Goal: Task Accomplishment & Management: Use online tool/utility

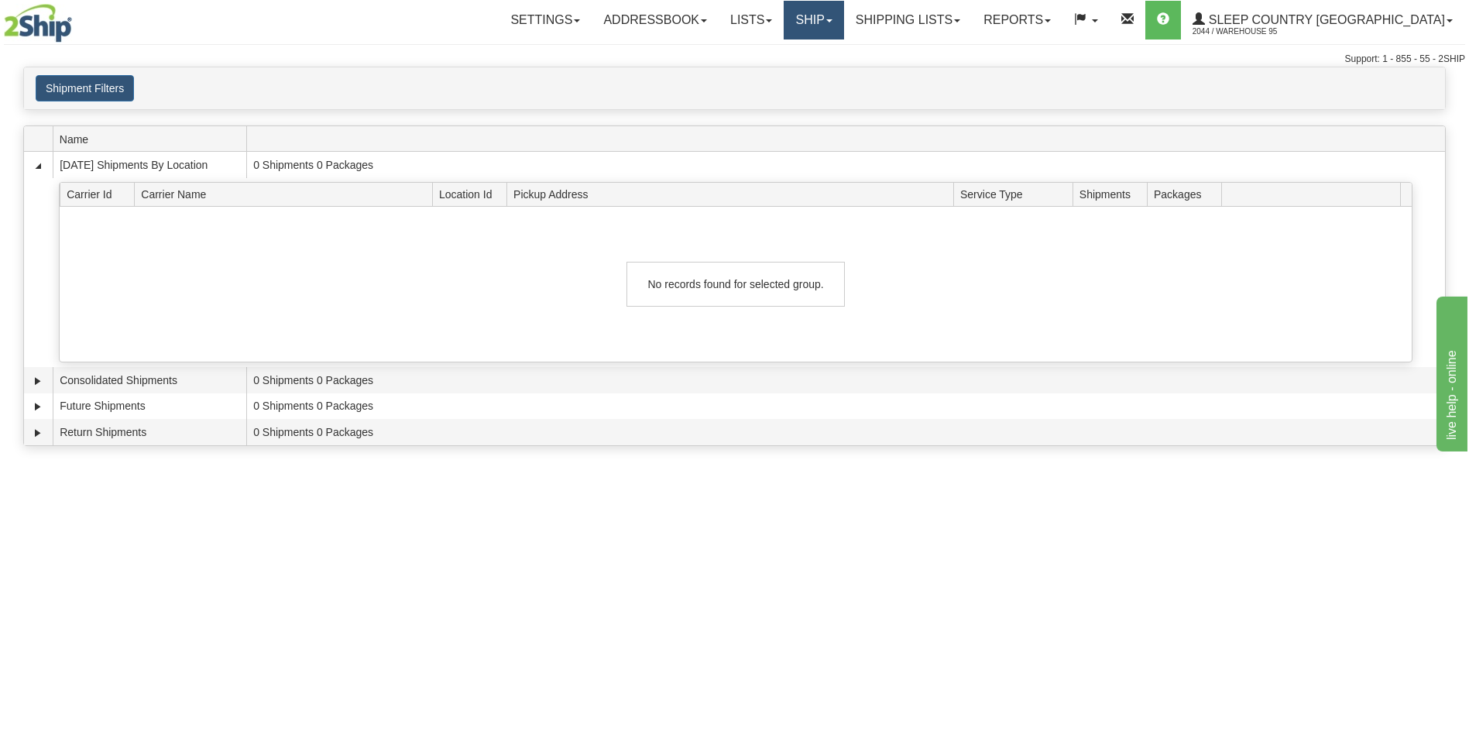
click at [844, 29] on link "Ship" at bounding box center [814, 20] width 60 height 39
click at [844, 60] on link "Ship Screen" at bounding box center [773, 54] width 140 height 20
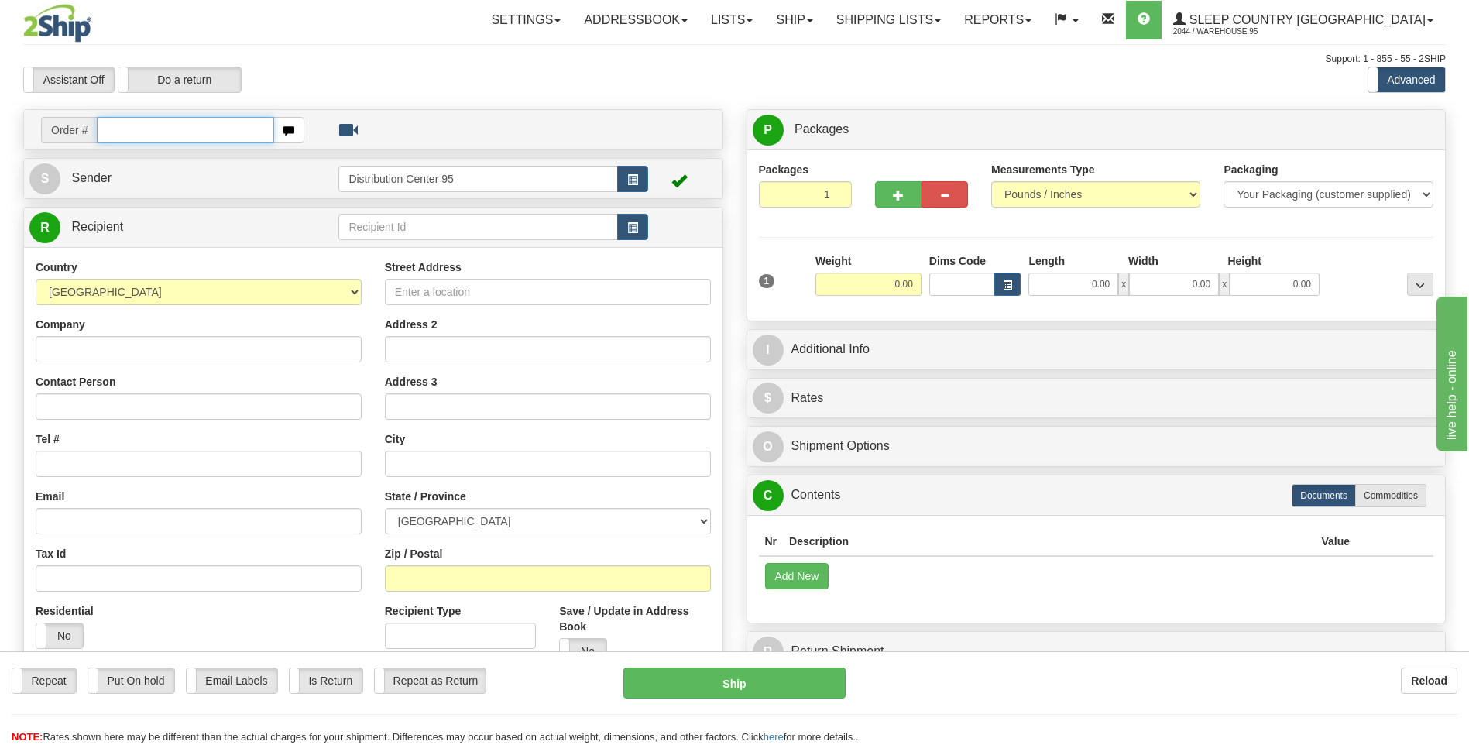
click at [132, 129] on input "text" at bounding box center [185, 130] width 177 height 26
type input "9000h987013"
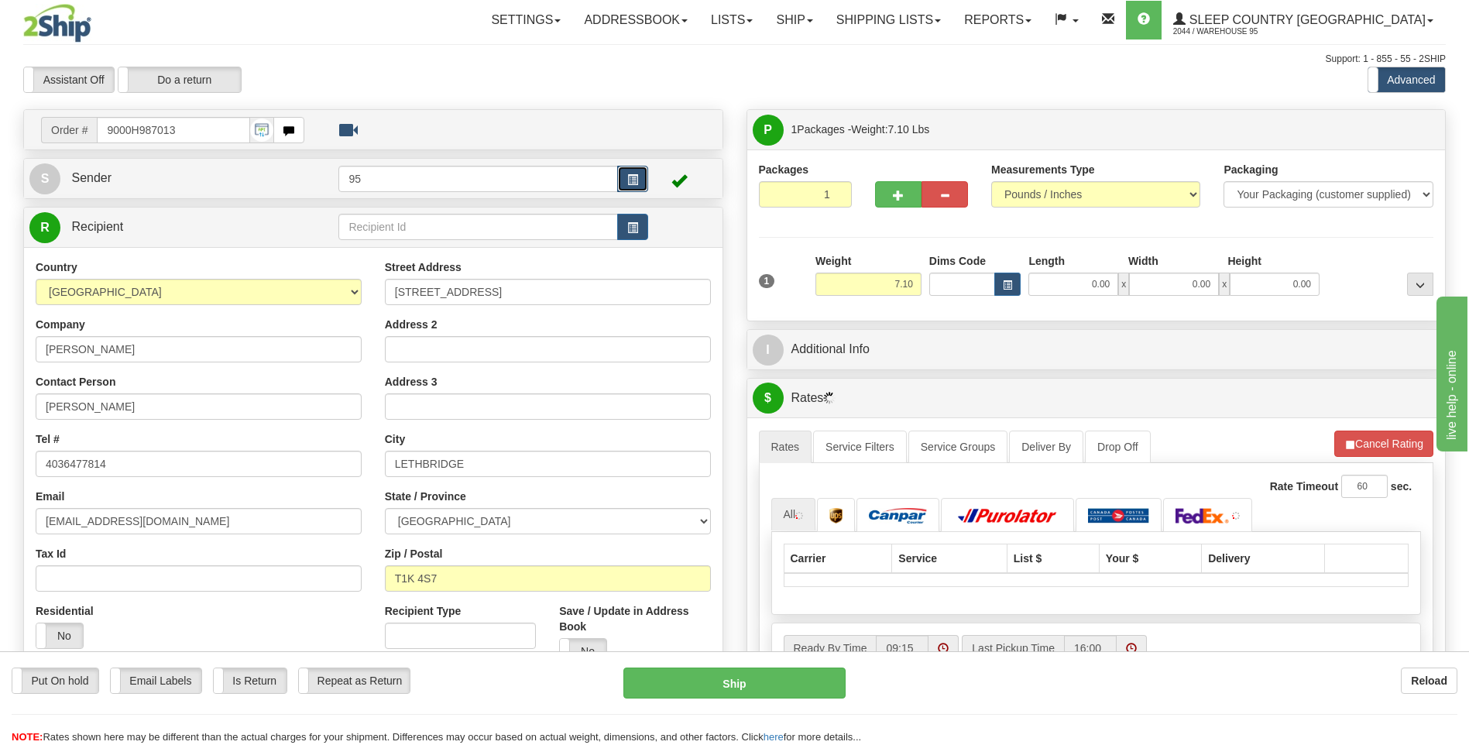
click at [644, 174] on button "button" at bounding box center [632, 179] width 31 height 26
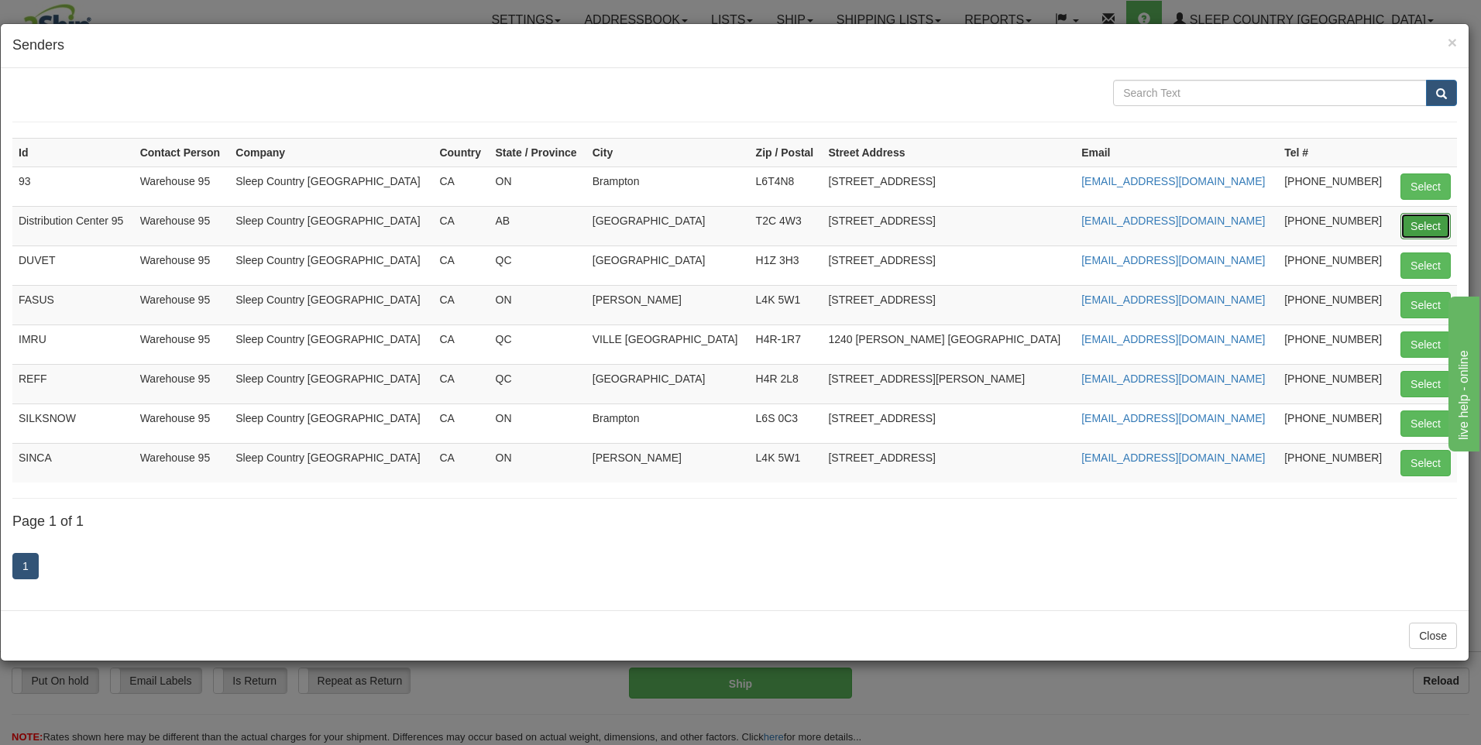
click at [1432, 229] on button "Select" at bounding box center [1426, 226] width 50 height 26
type input "Distribution Center 95"
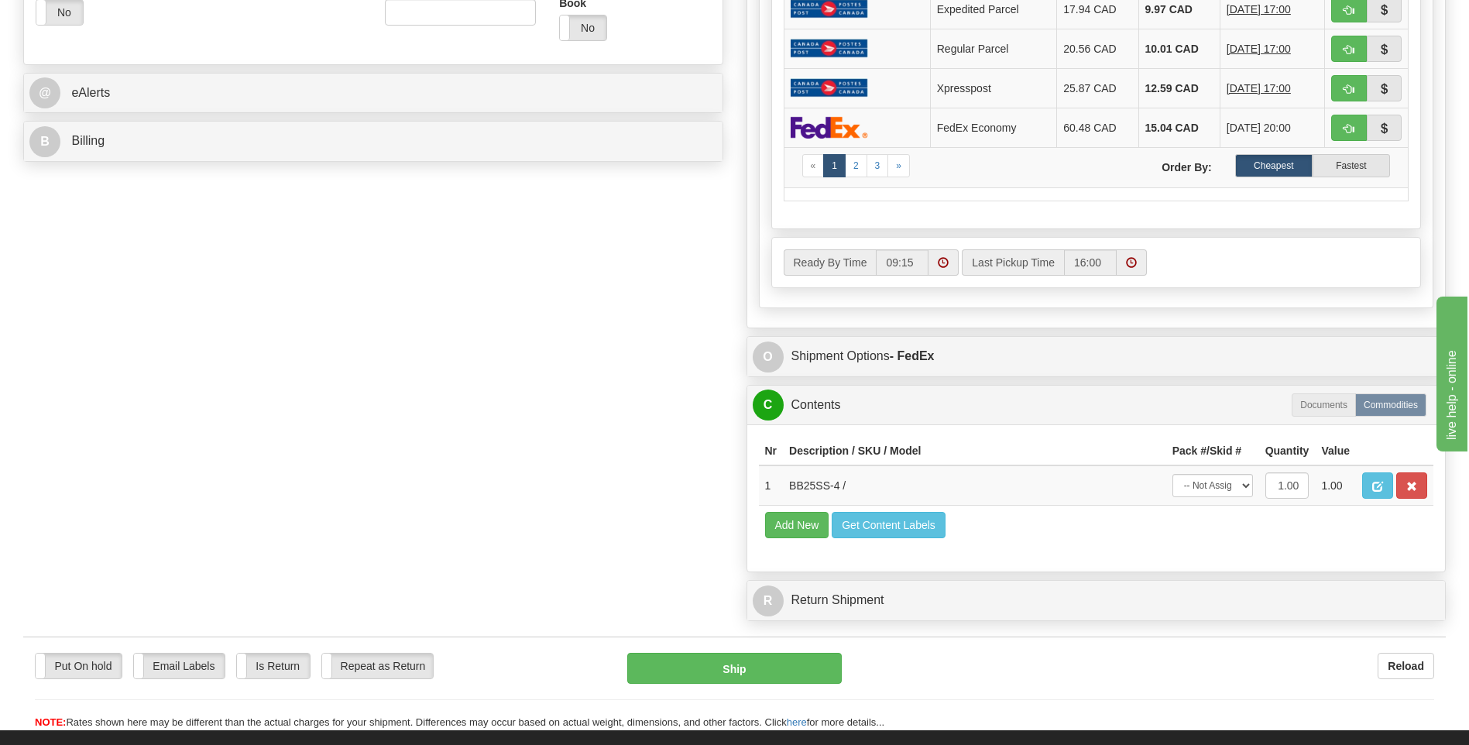
scroll to position [697, 0]
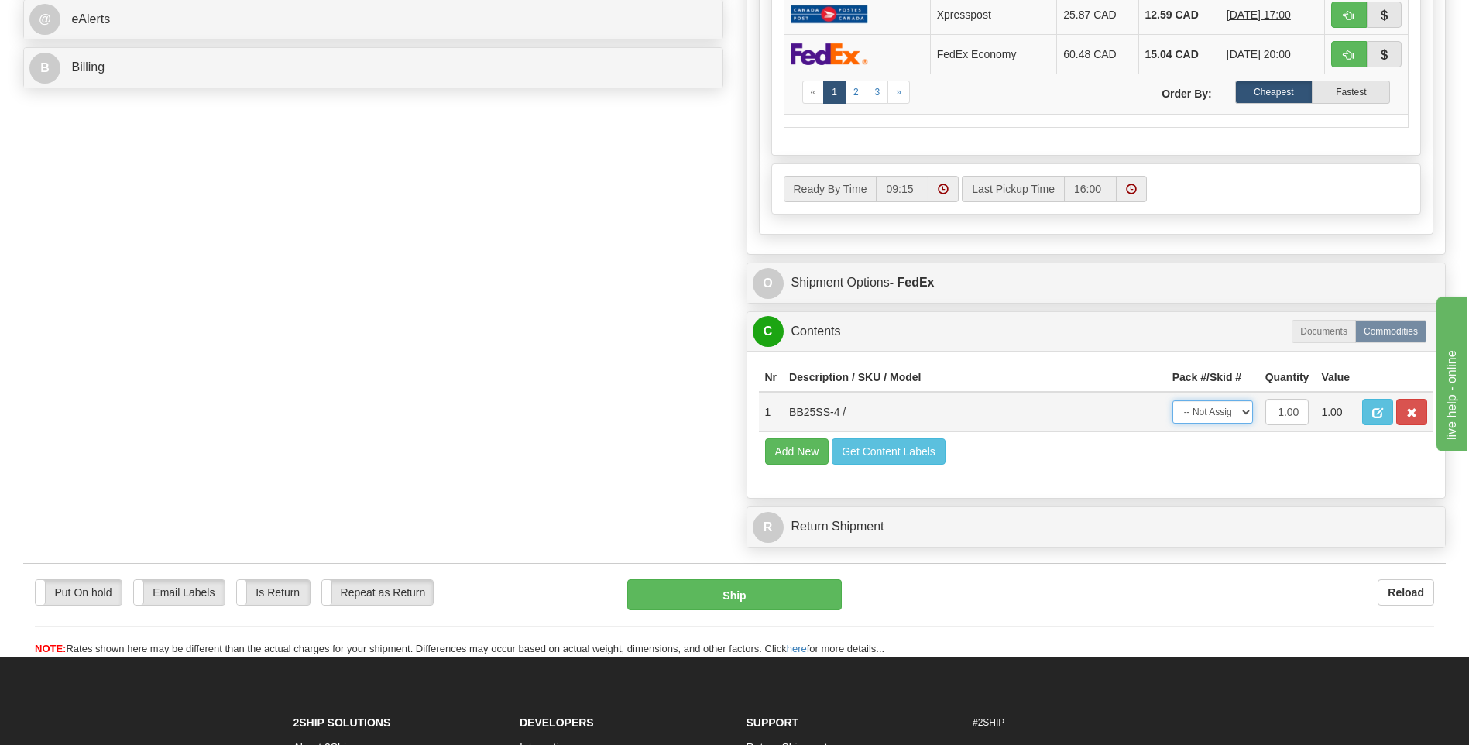
click at [1209, 418] on select "-- Not Assigned -- Package 1" at bounding box center [1213, 411] width 81 height 23
select select "0"
click at [1173, 400] on select "-- Not Assigned -- Package 1" at bounding box center [1213, 411] width 81 height 23
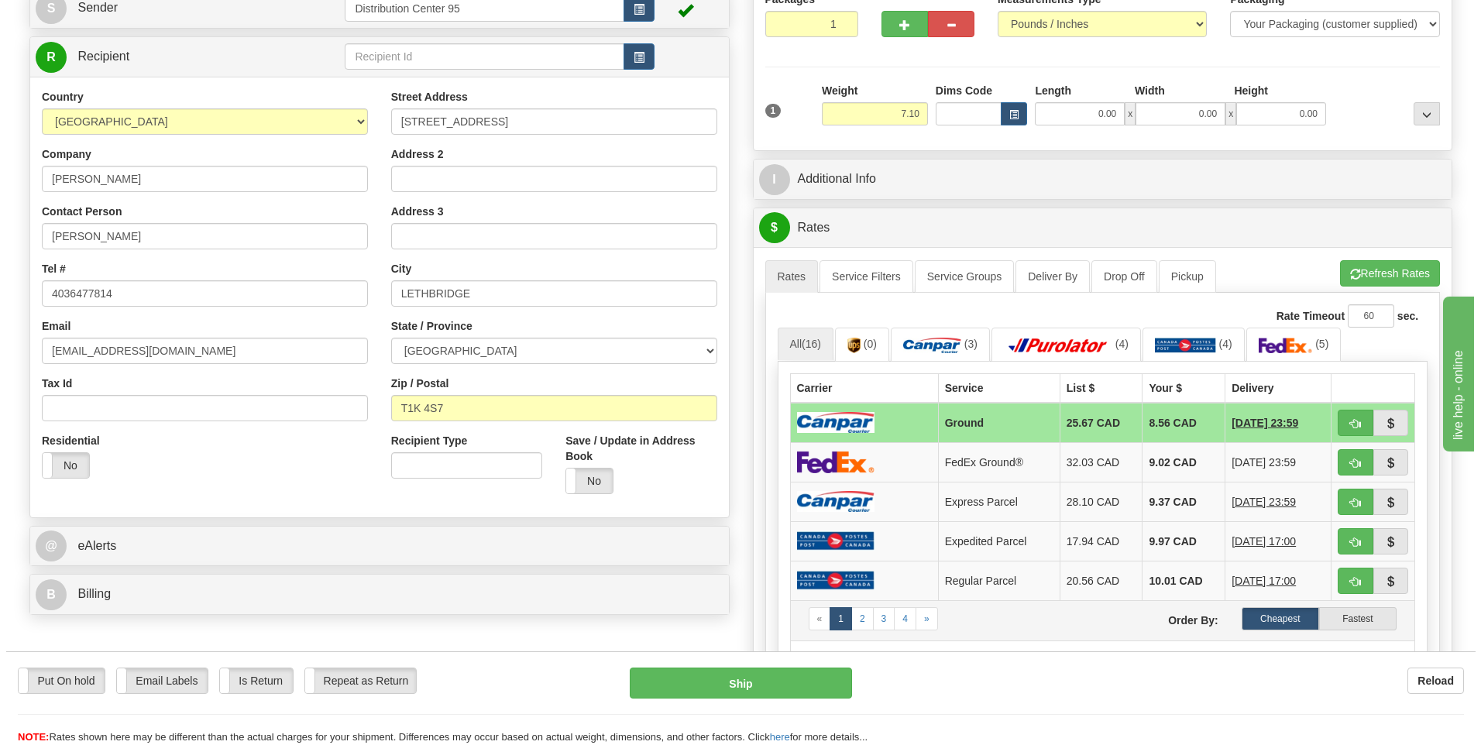
scroll to position [155, 0]
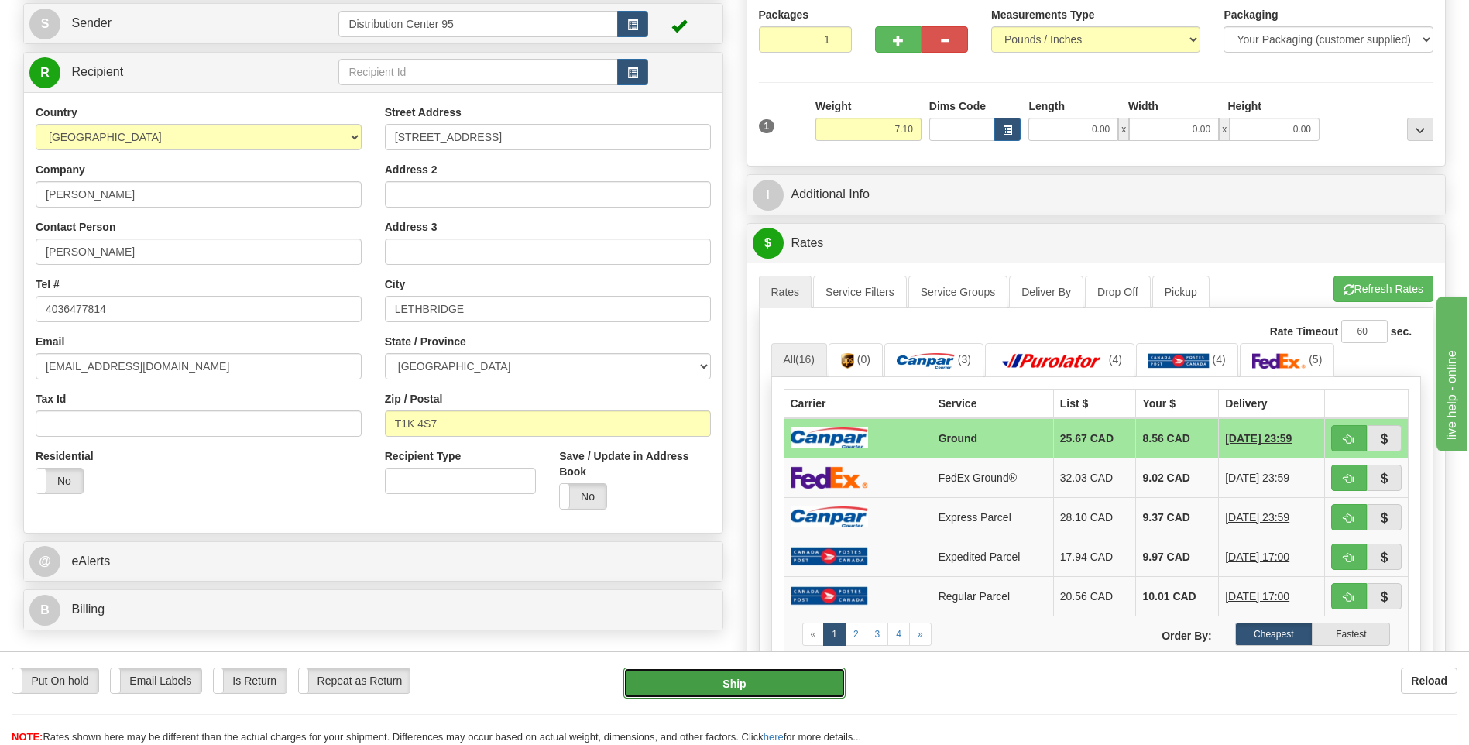
click at [705, 686] on button "Ship" at bounding box center [735, 683] width 222 height 31
type input "1"
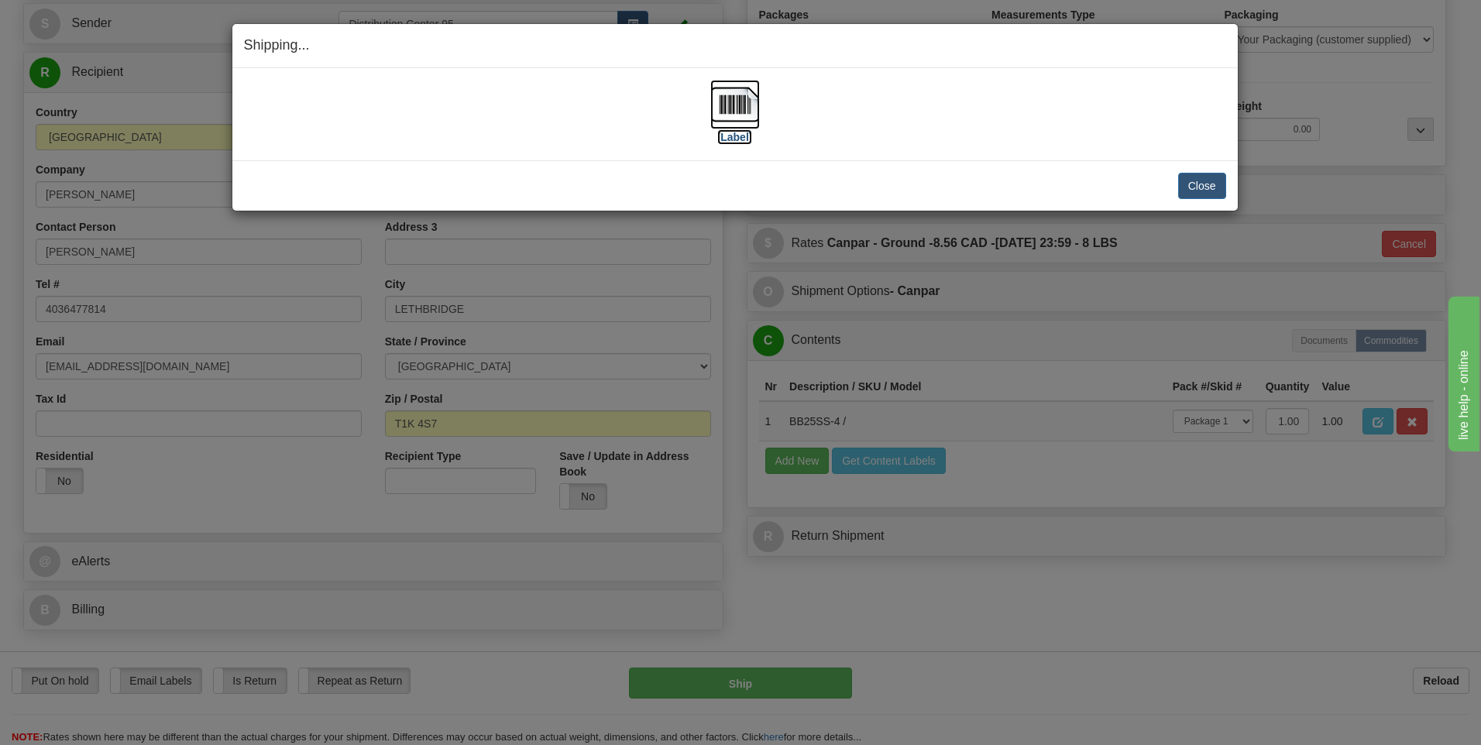
click at [748, 140] on label "[Label]" at bounding box center [735, 136] width 36 height 15
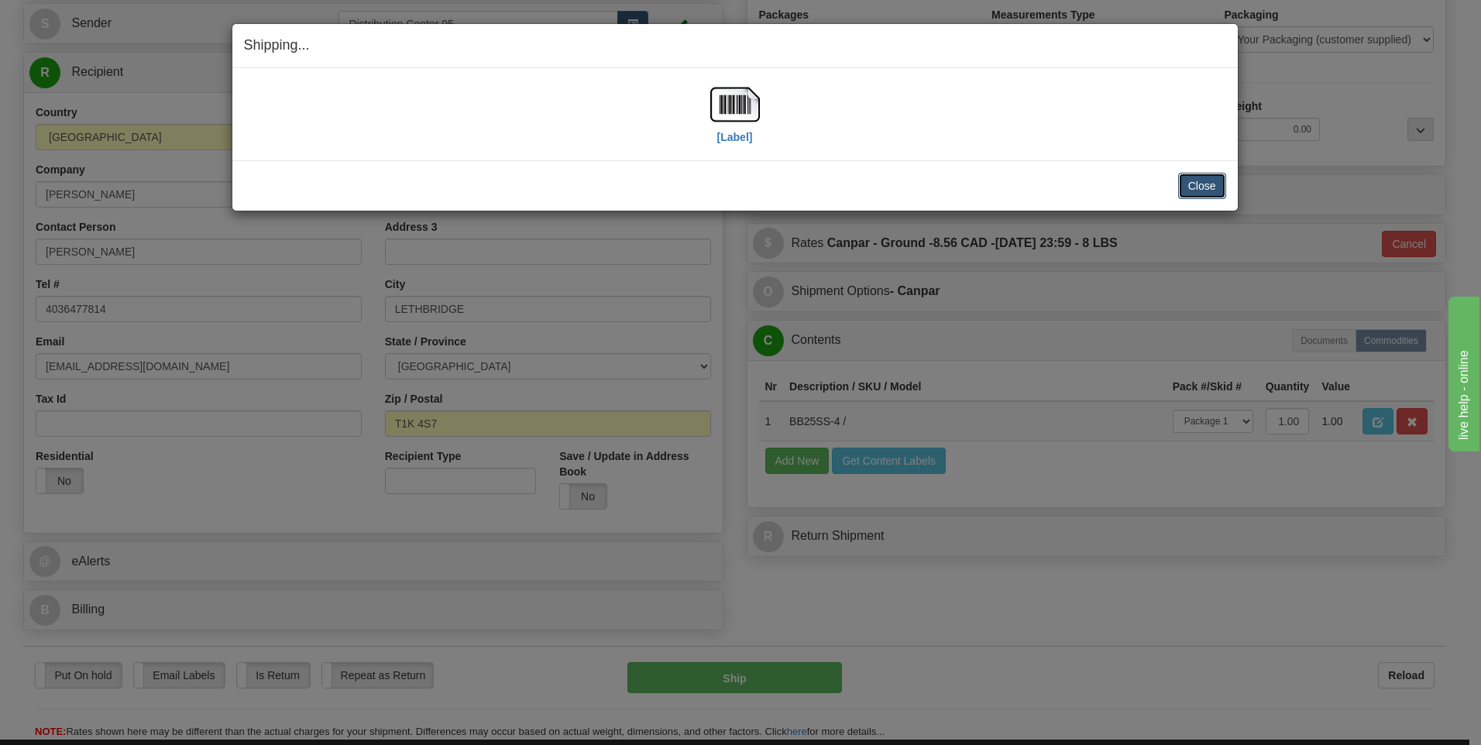
click at [1213, 184] on button "Close" at bounding box center [1202, 186] width 48 height 26
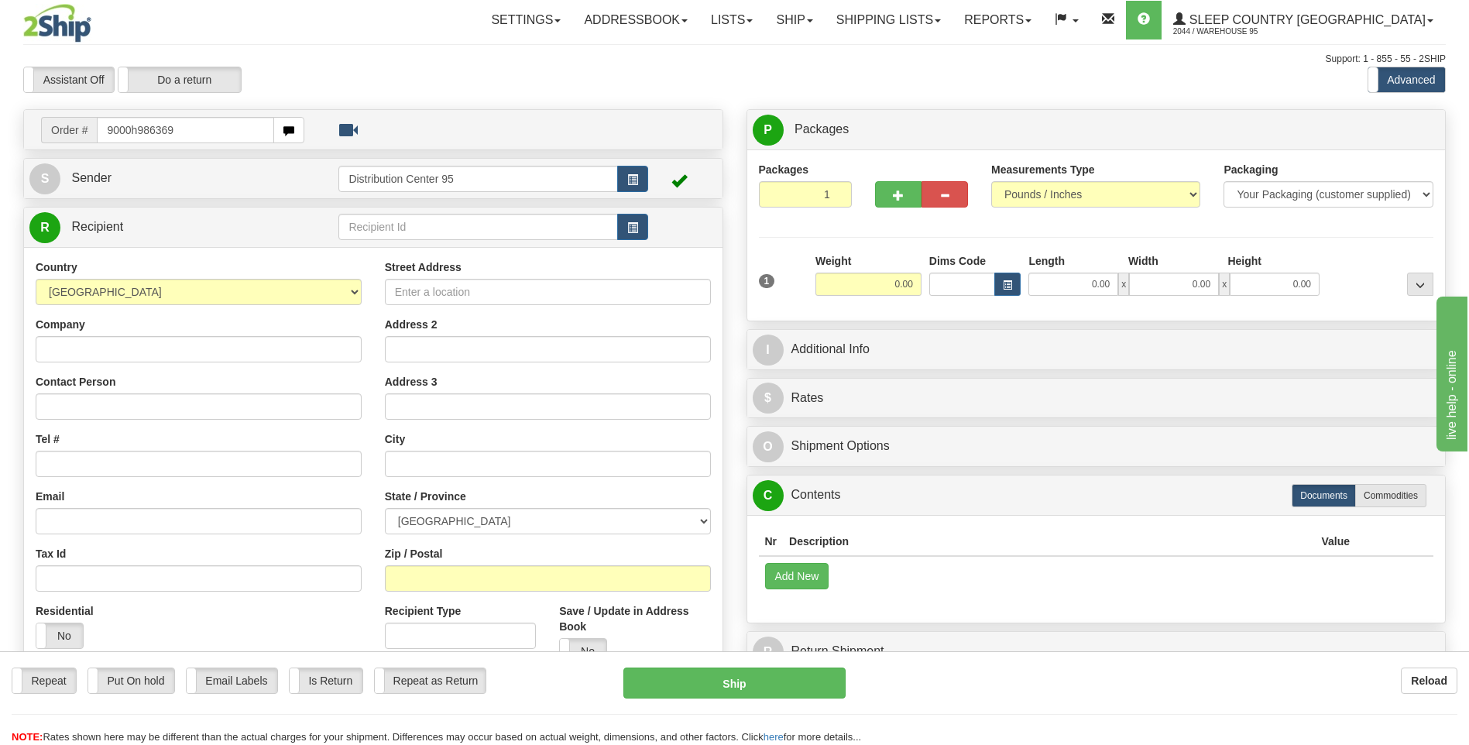
type input "9000h986369"
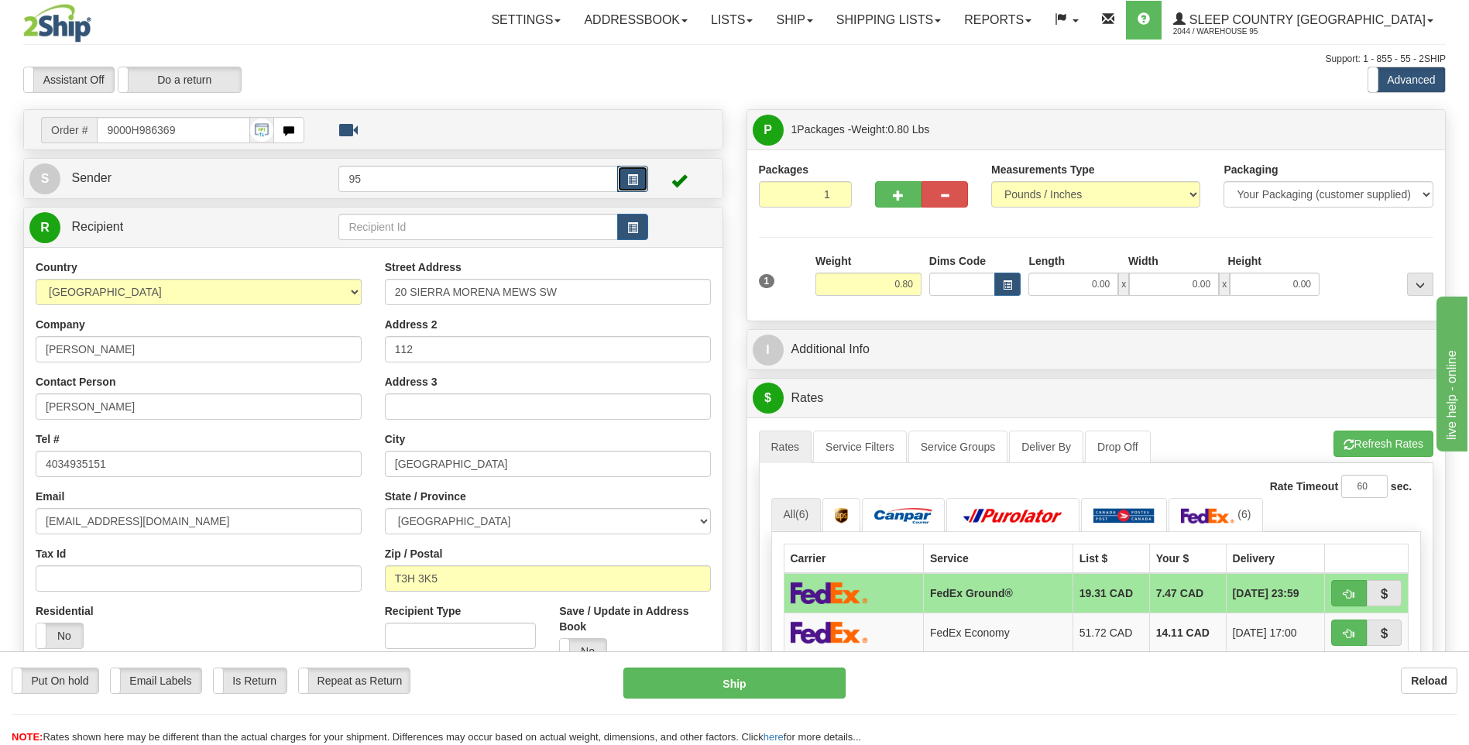
click at [631, 181] on span "button" at bounding box center [632, 180] width 11 height 10
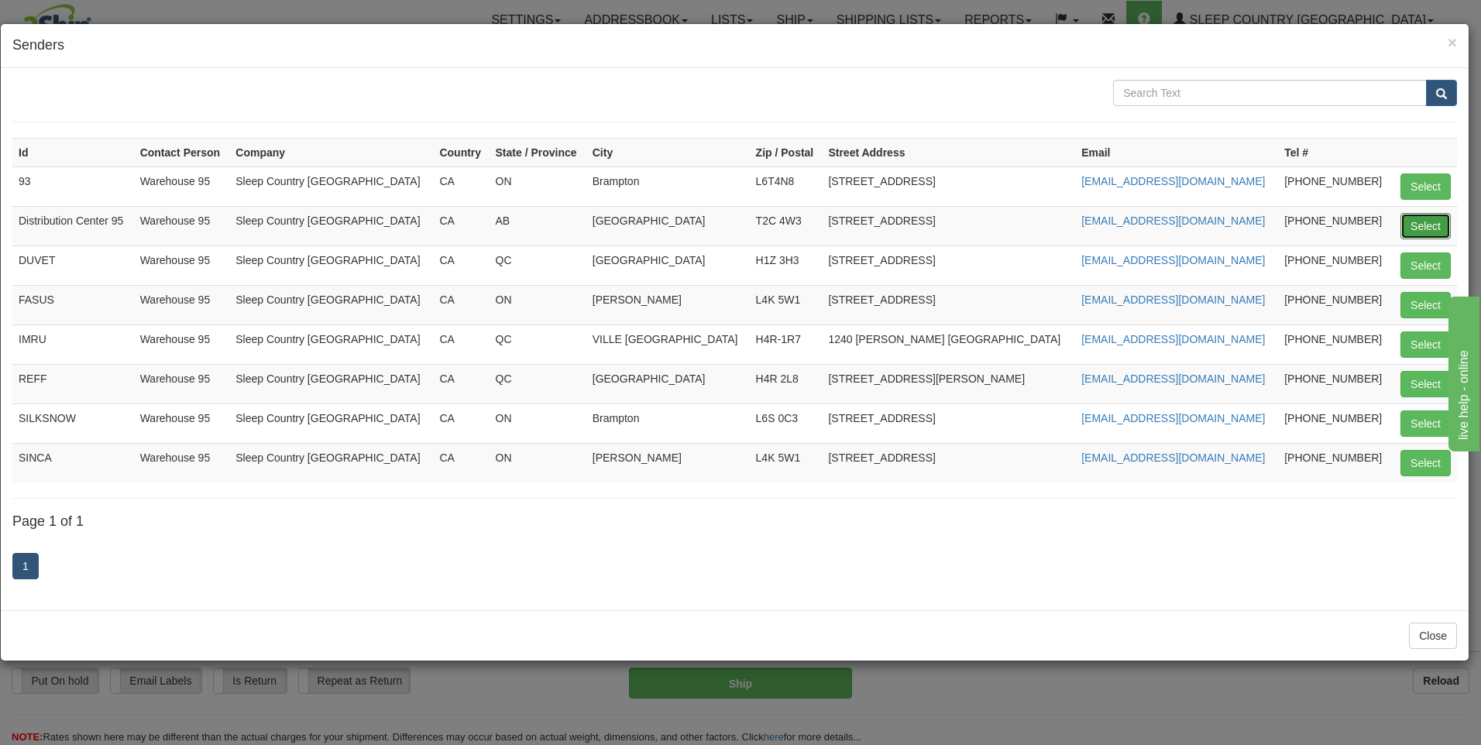
click at [1418, 224] on button "Select" at bounding box center [1426, 226] width 50 height 26
type input "Distribution Center 95"
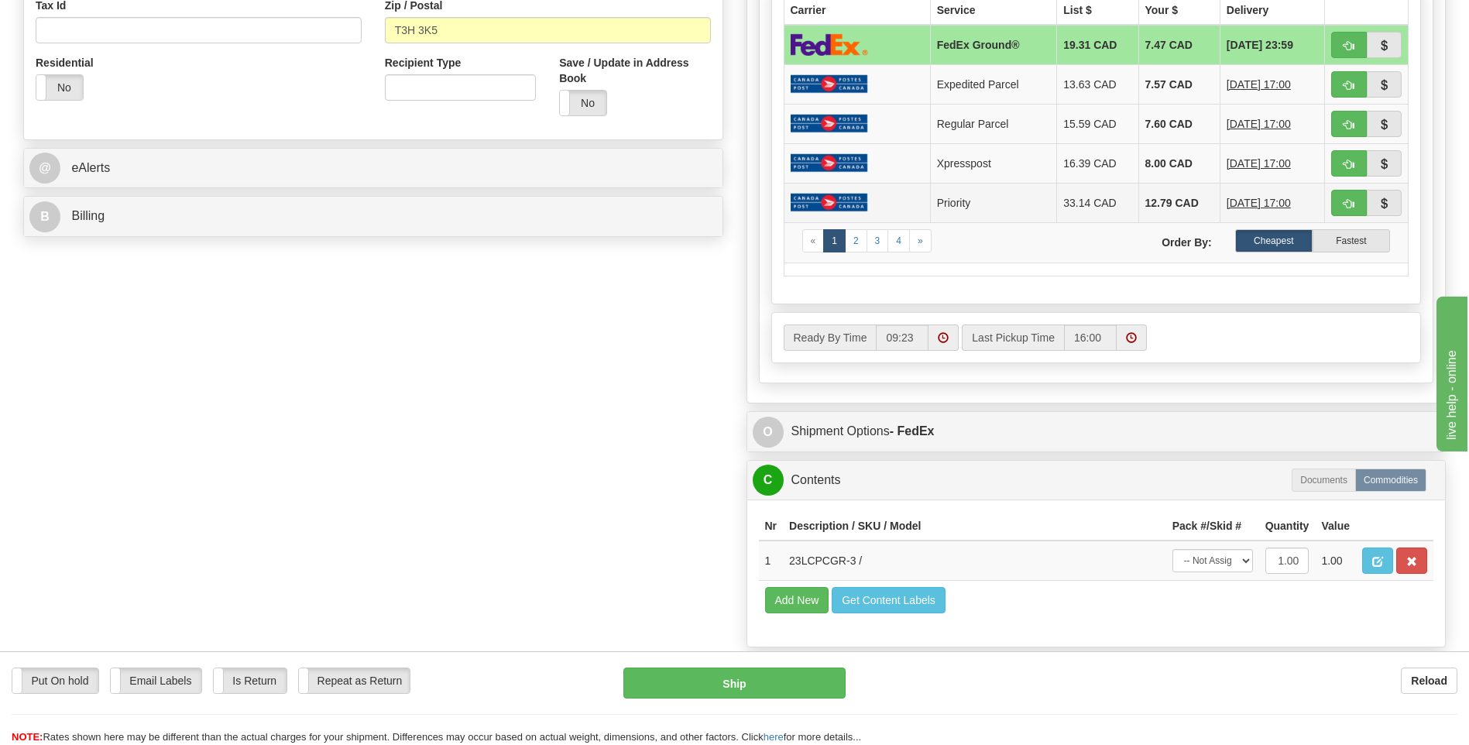
scroll to position [620, 0]
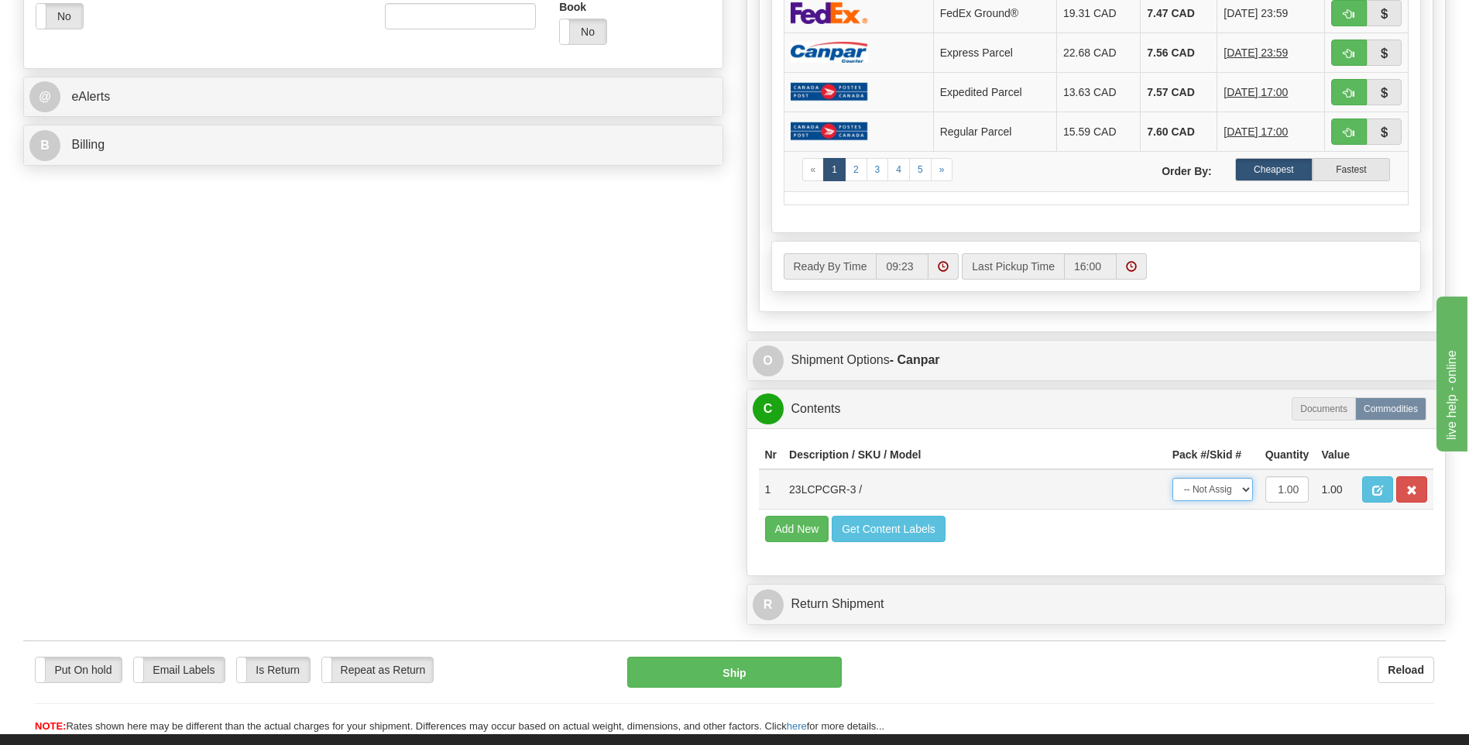
click at [1216, 495] on select "-- Not Assigned -- Package 1" at bounding box center [1213, 489] width 81 height 23
select select "0"
click at [1173, 478] on select "-- Not Assigned -- Package 1" at bounding box center [1213, 489] width 81 height 23
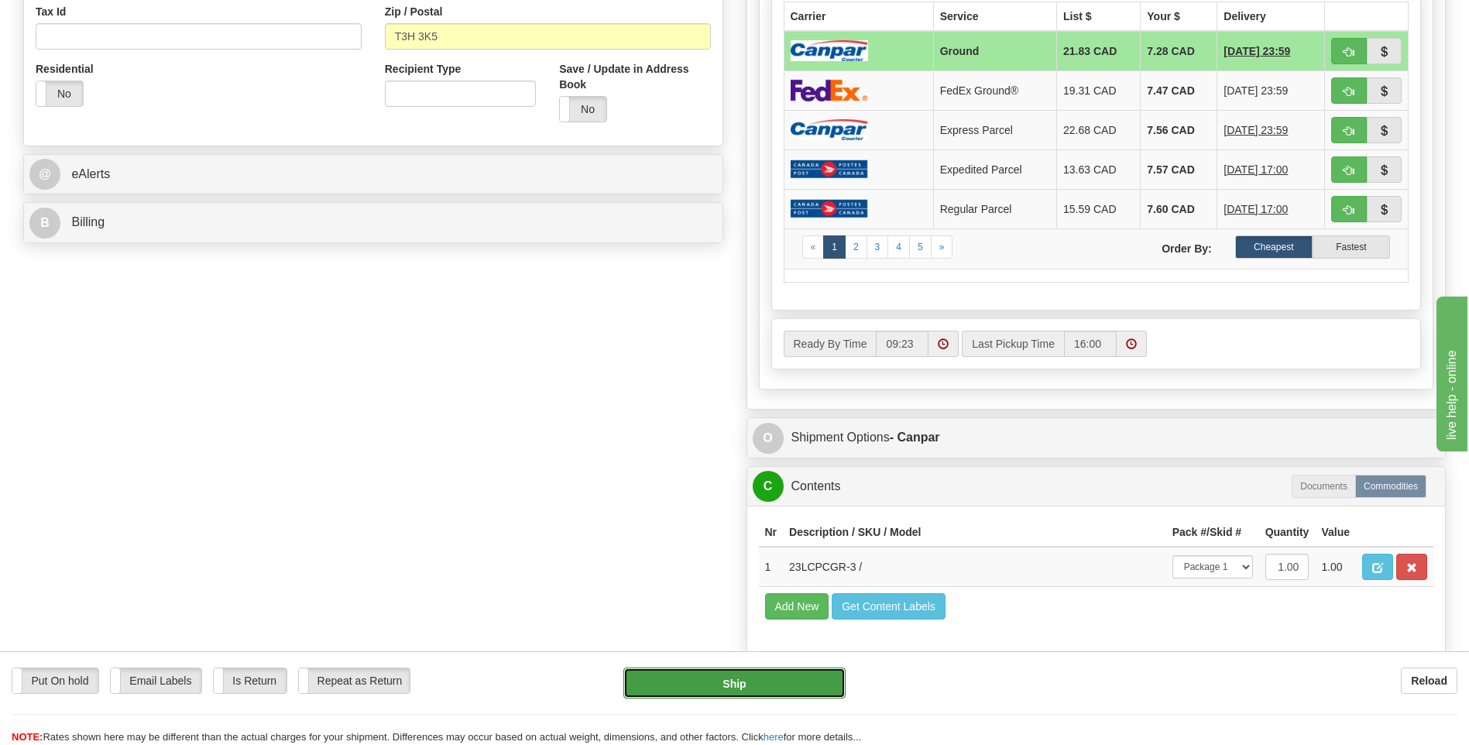
click at [725, 686] on button "Ship" at bounding box center [735, 683] width 222 height 31
type input "1"
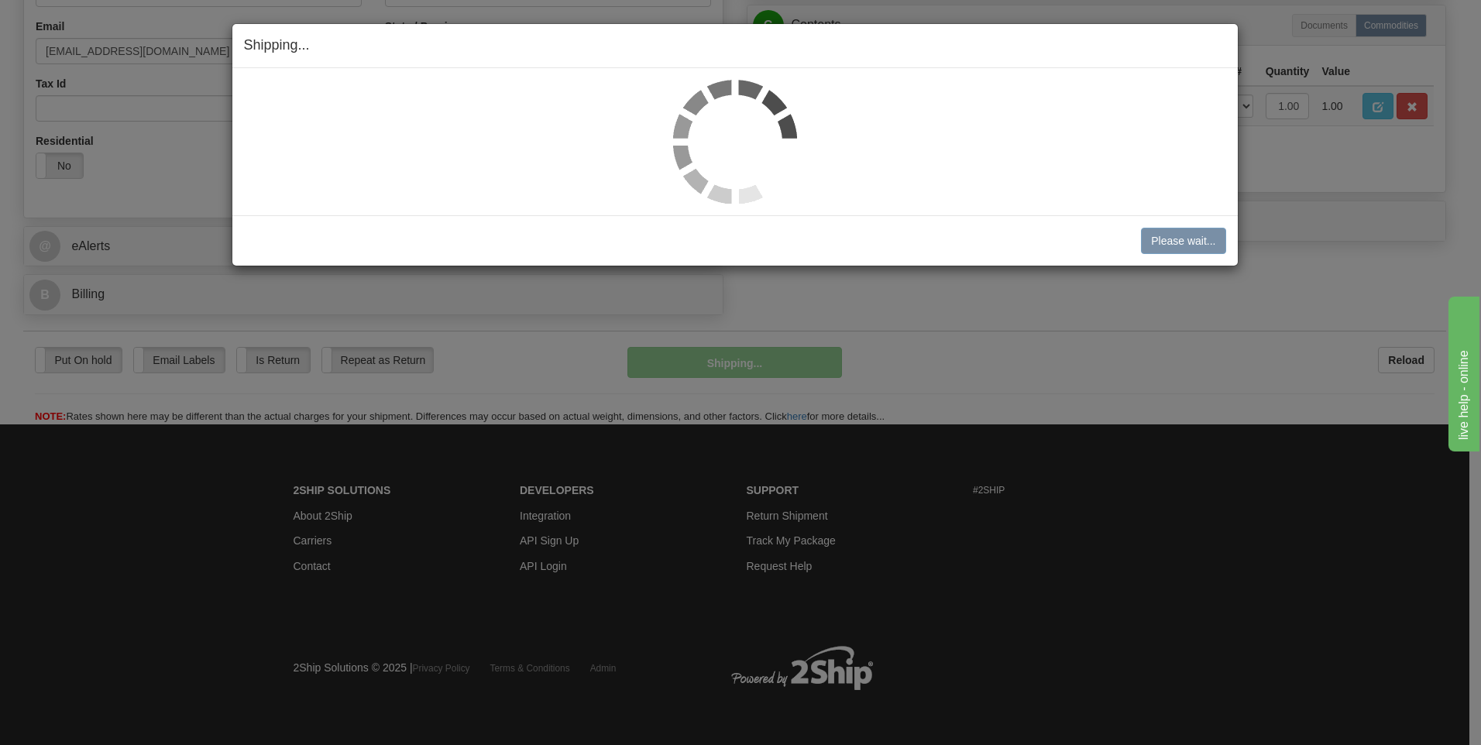
scroll to position [471, 0]
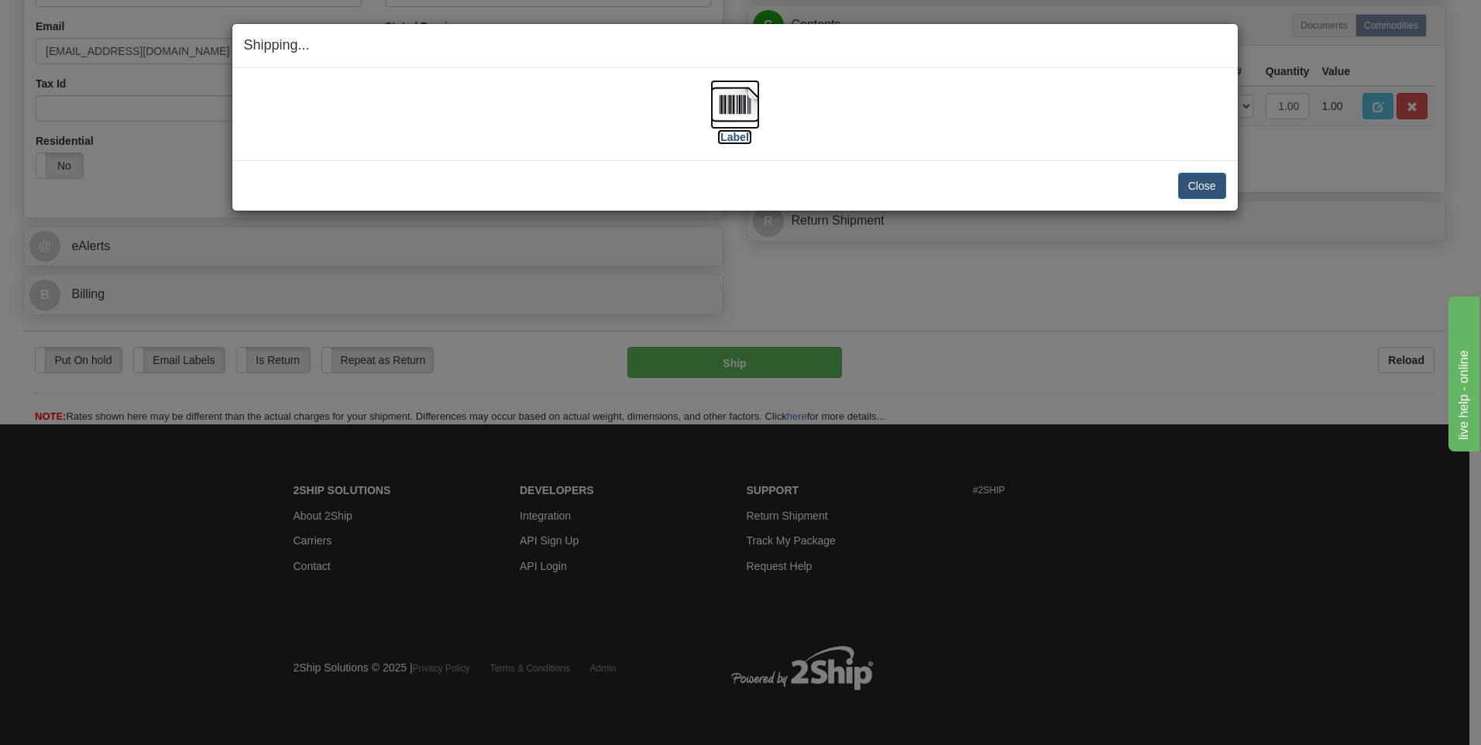
click at [738, 137] on label "[Label]" at bounding box center [735, 136] width 36 height 15
click at [1208, 191] on button "Close" at bounding box center [1202, 186] width 48 height 26
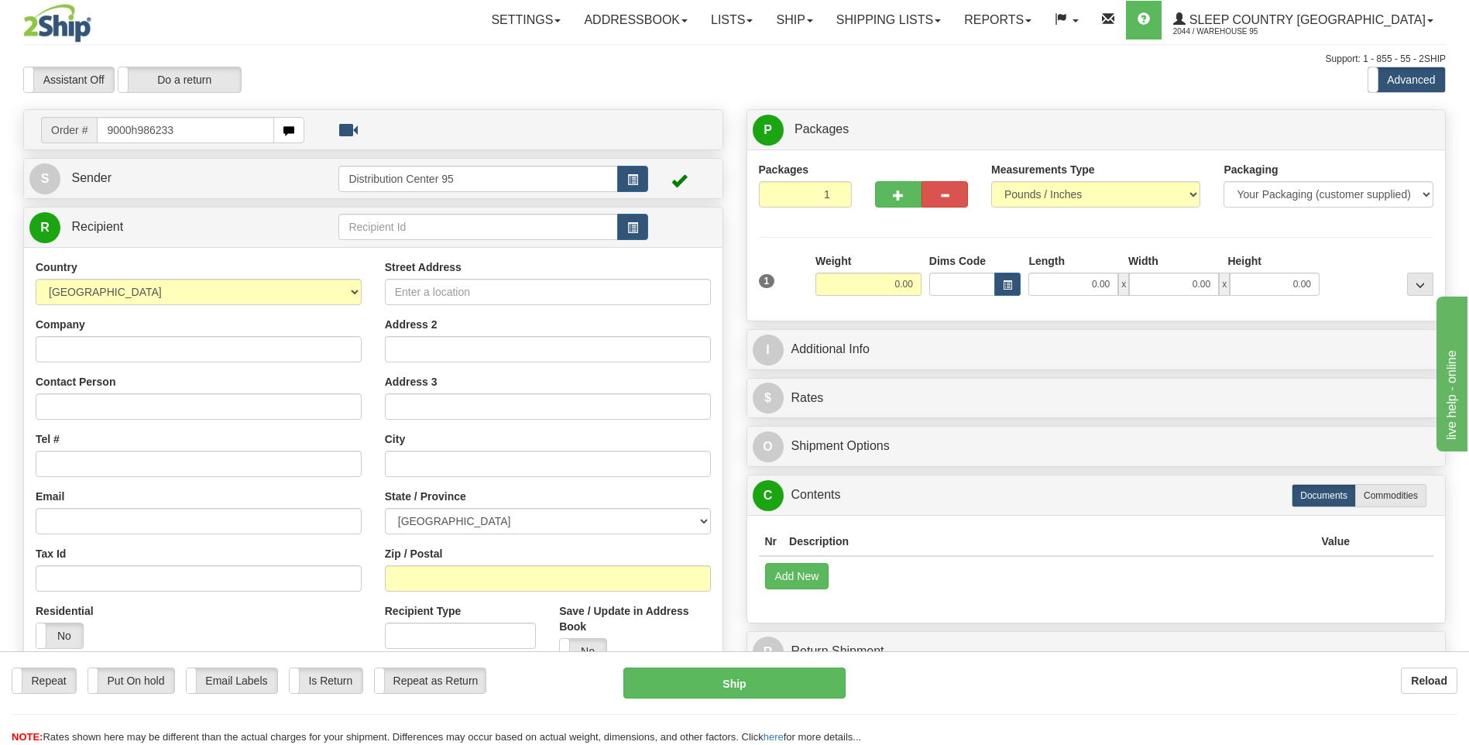
type input "9000h986233"
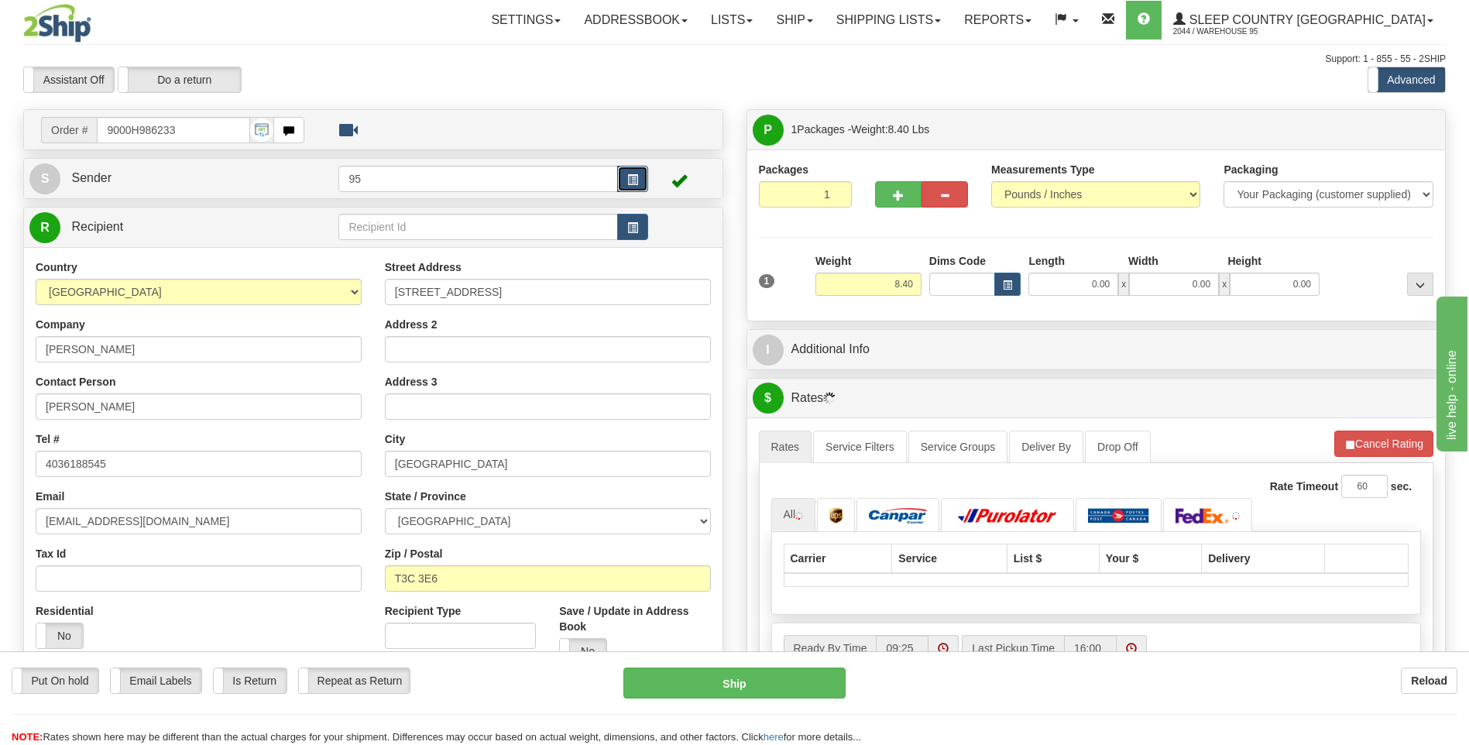
click at [634, 183] on span "button" at bounding box center [632, 180] width 11 height 10
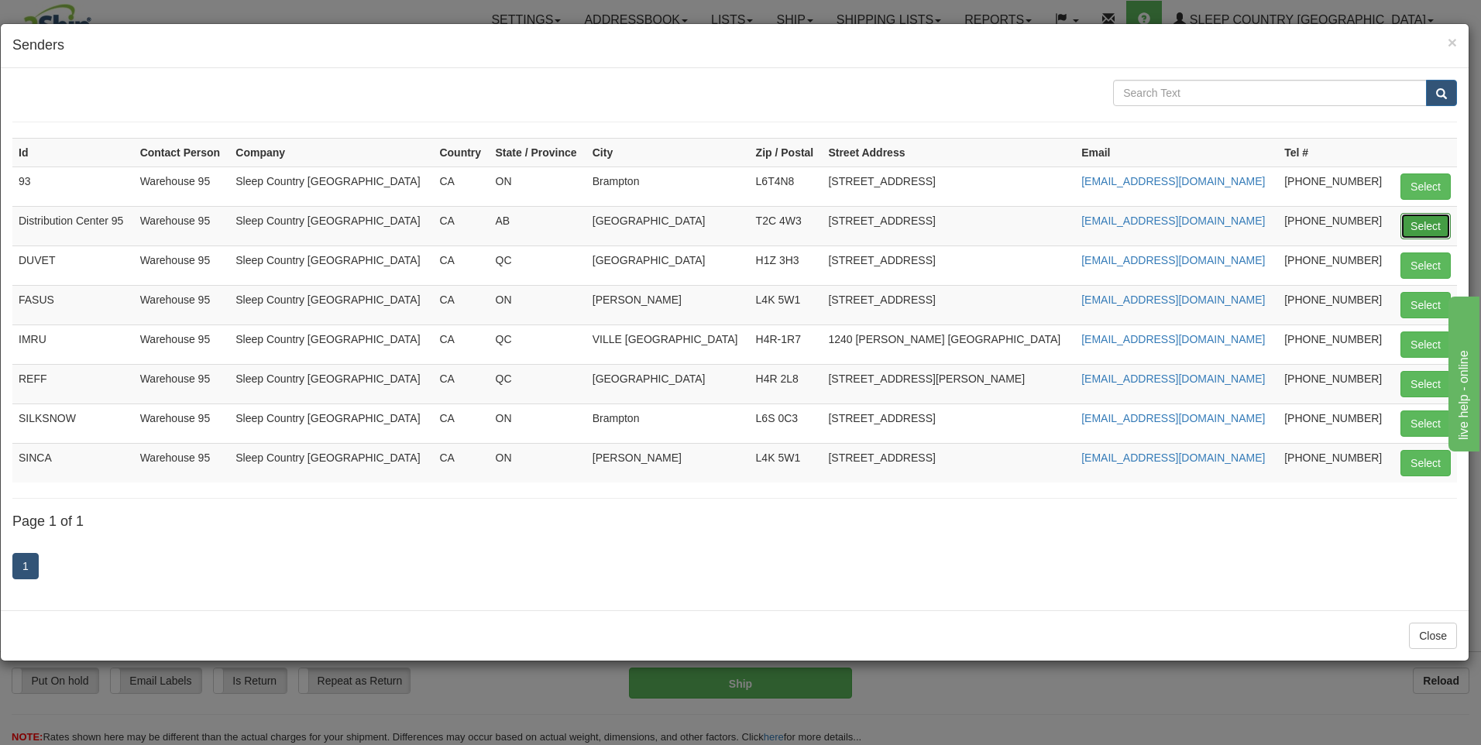
click at [1430, 229] on button "Select" at bounding box center [1426, 226] width 50 height 26
type input "Distribution Center 95"
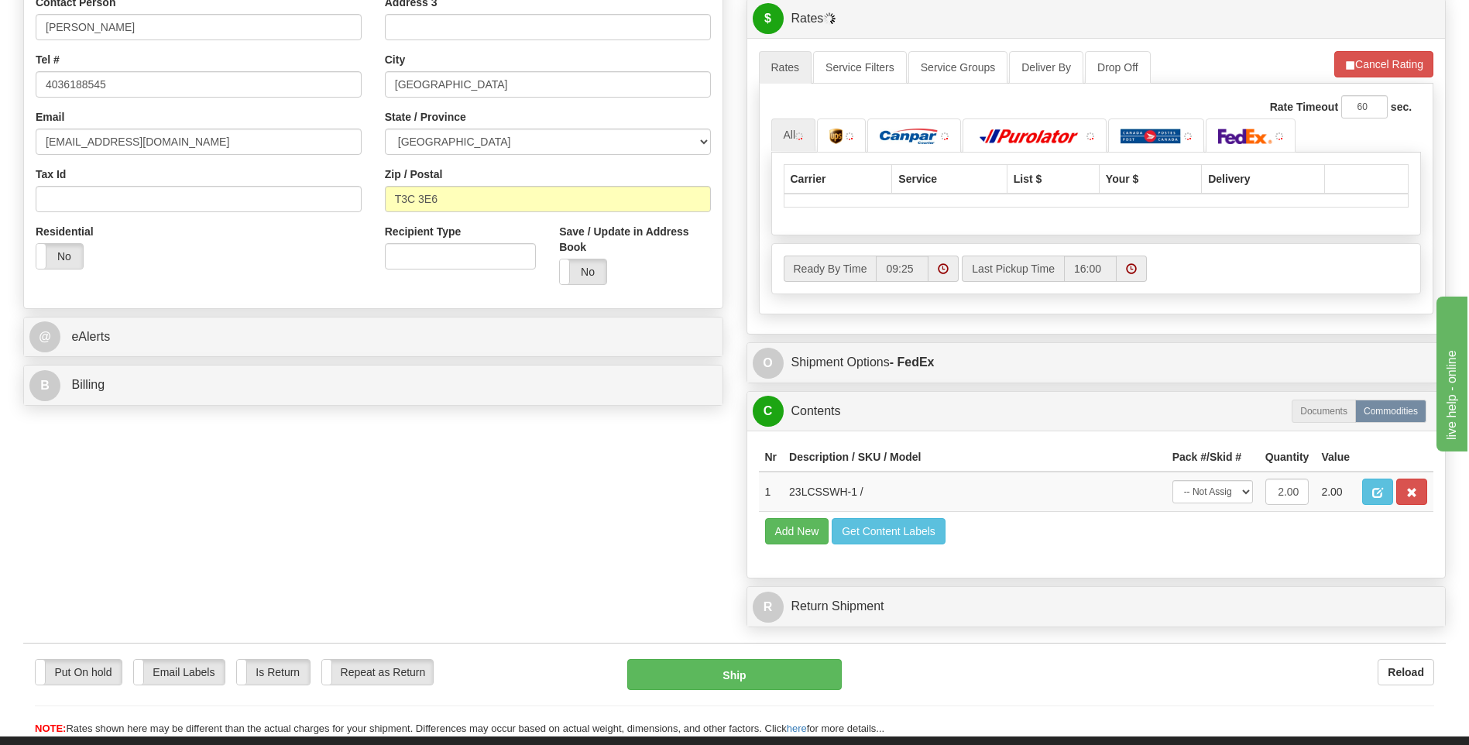
scroll to position [387, 0]
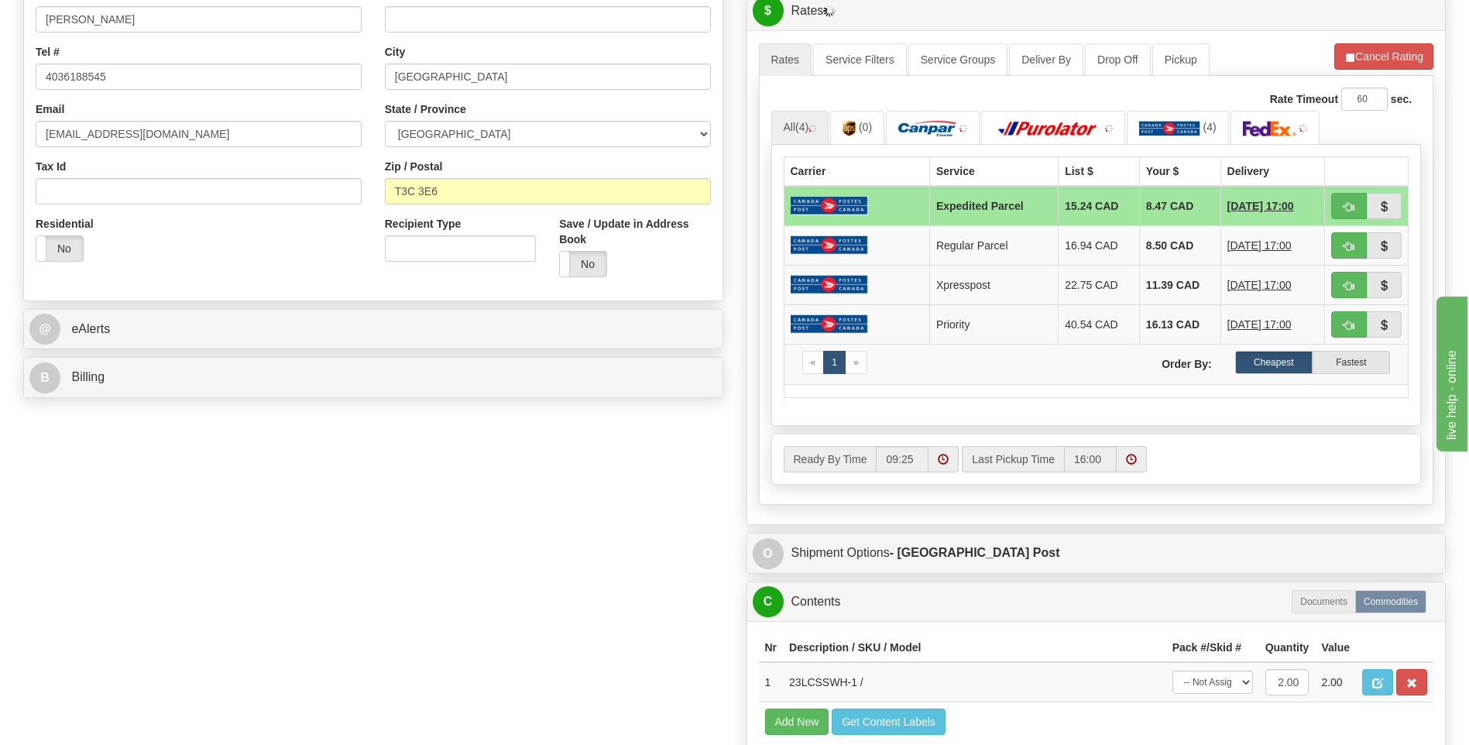
click at [1239, 531] on div "P Packages 1 Packages - Weight: 8.40 Lbs Shipment Level Shipm. Package Level Pa…" at bounding box center [1096, 274] width 723 height 1104
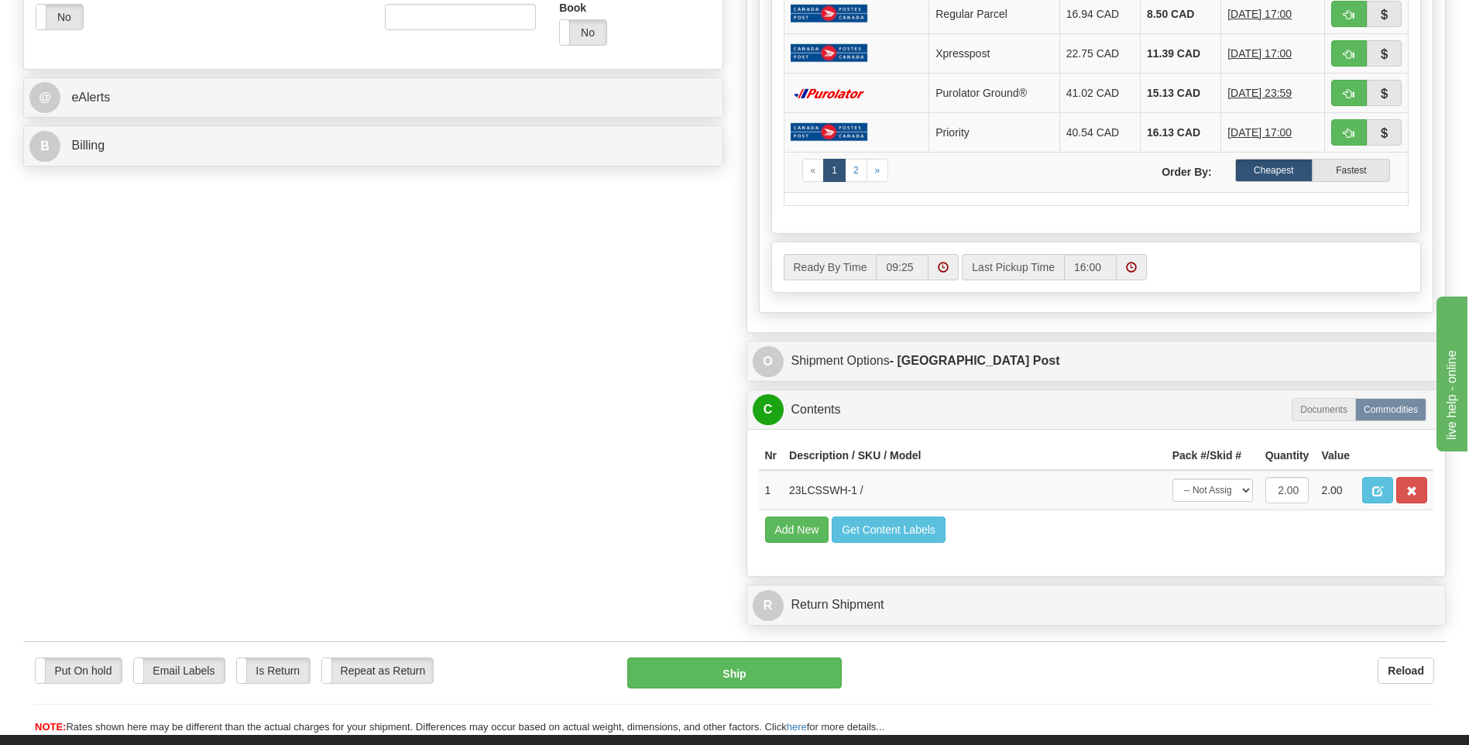
scroll to position [697, 0]
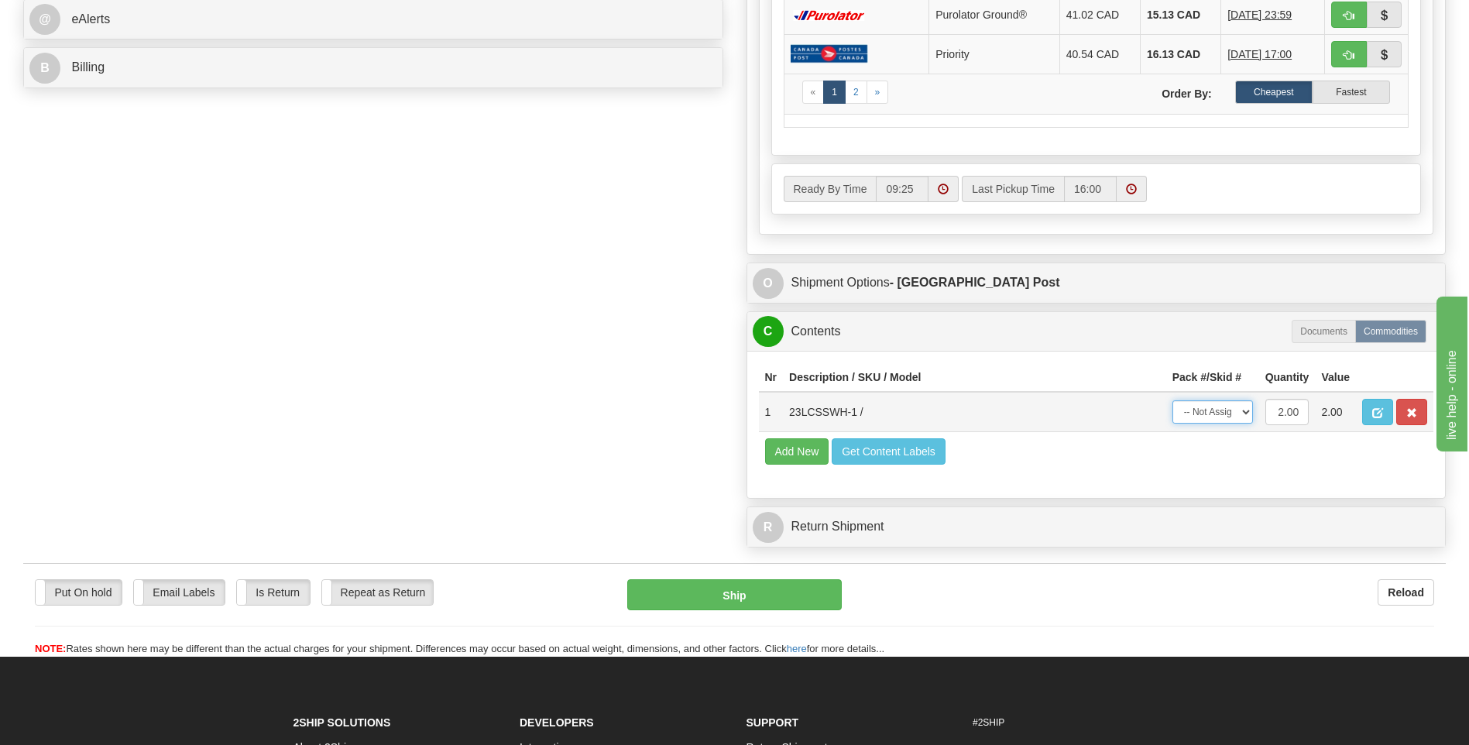
click at [1211, 420] on select "-- Not Assigned -- Package 1" at bounding box center [1213, 411] width 81 height 23
select select "0"
click at [1173, 400] on select "-- Not Assigned -- Package 1" at bounding box center [1213, 411] width 81 height 23
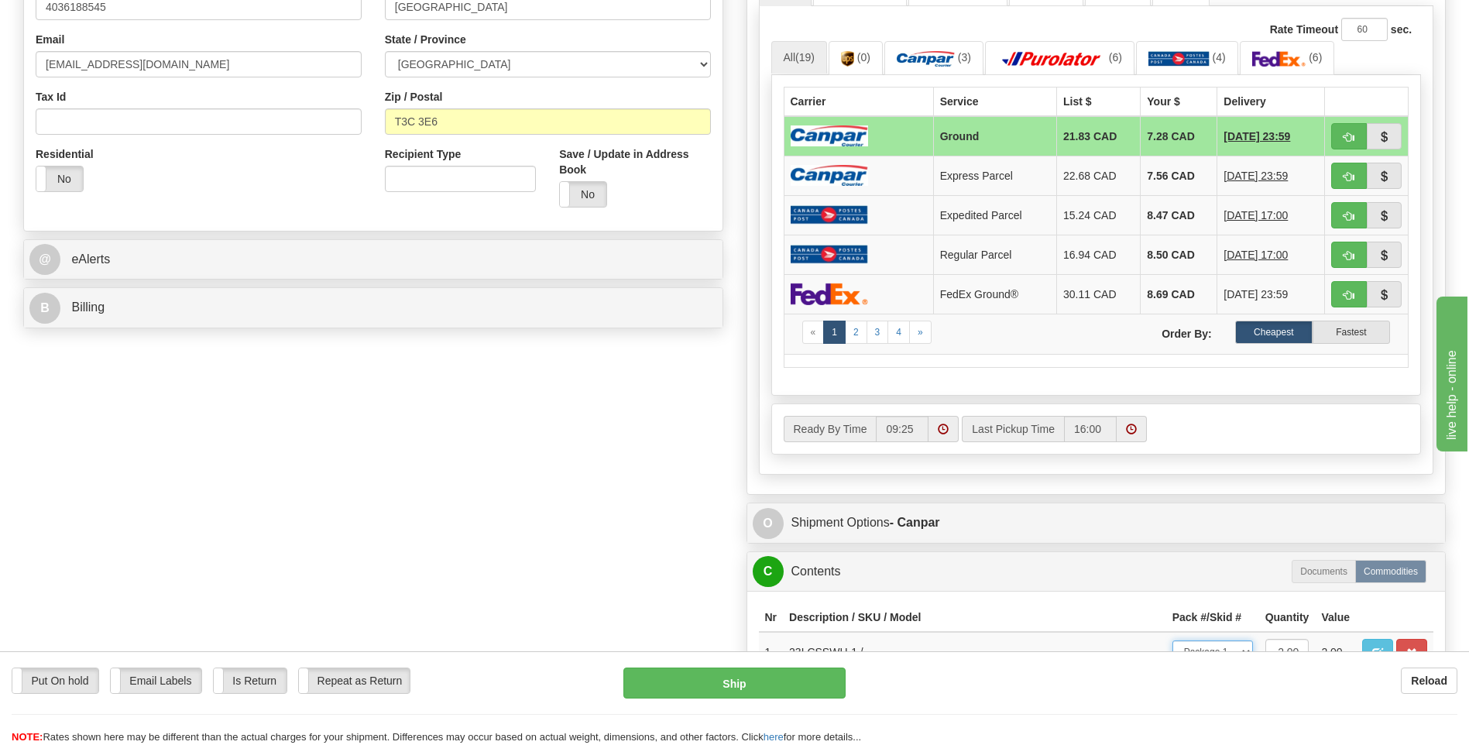
scroll to position [542, 0]
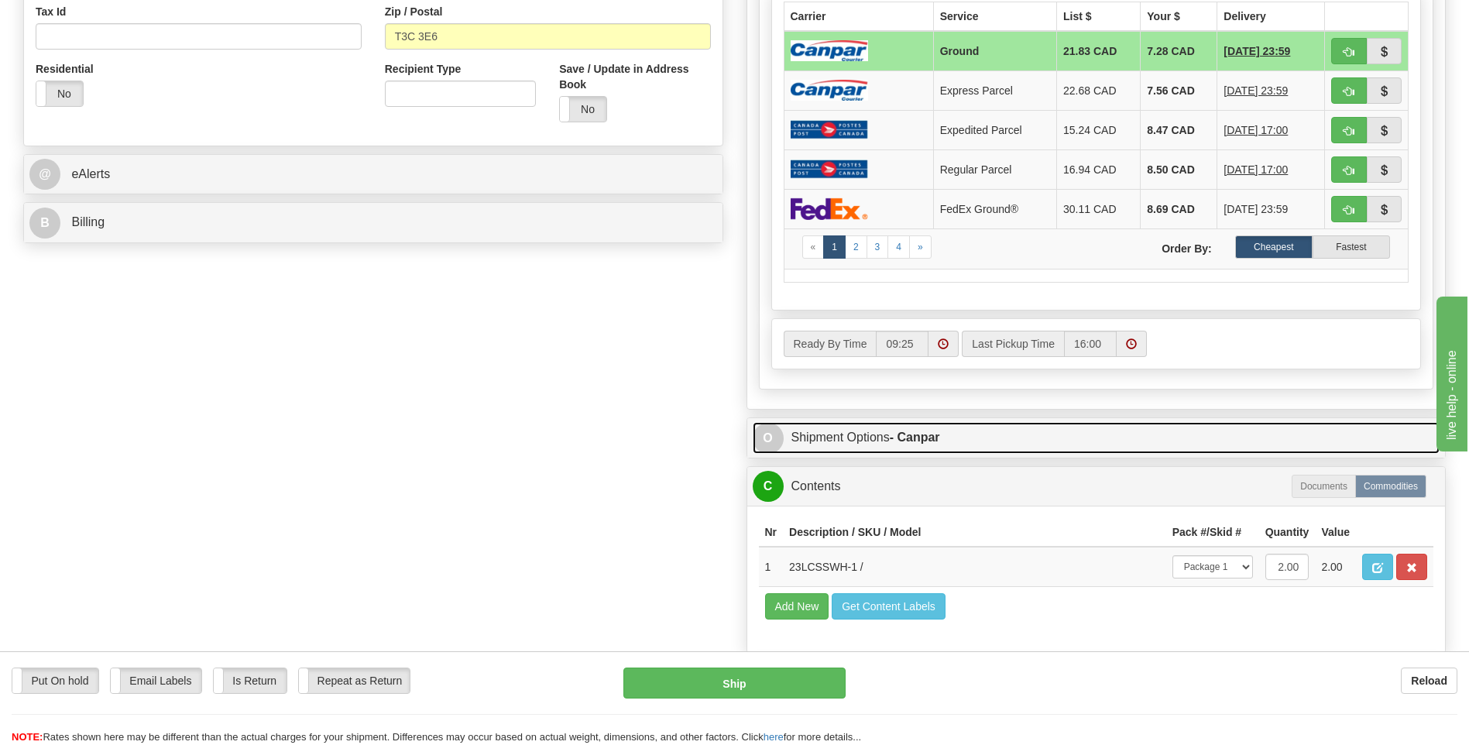
click at [923, 437] on strong "- Canpar" at bounding box center [915, 437] width 50 height 13
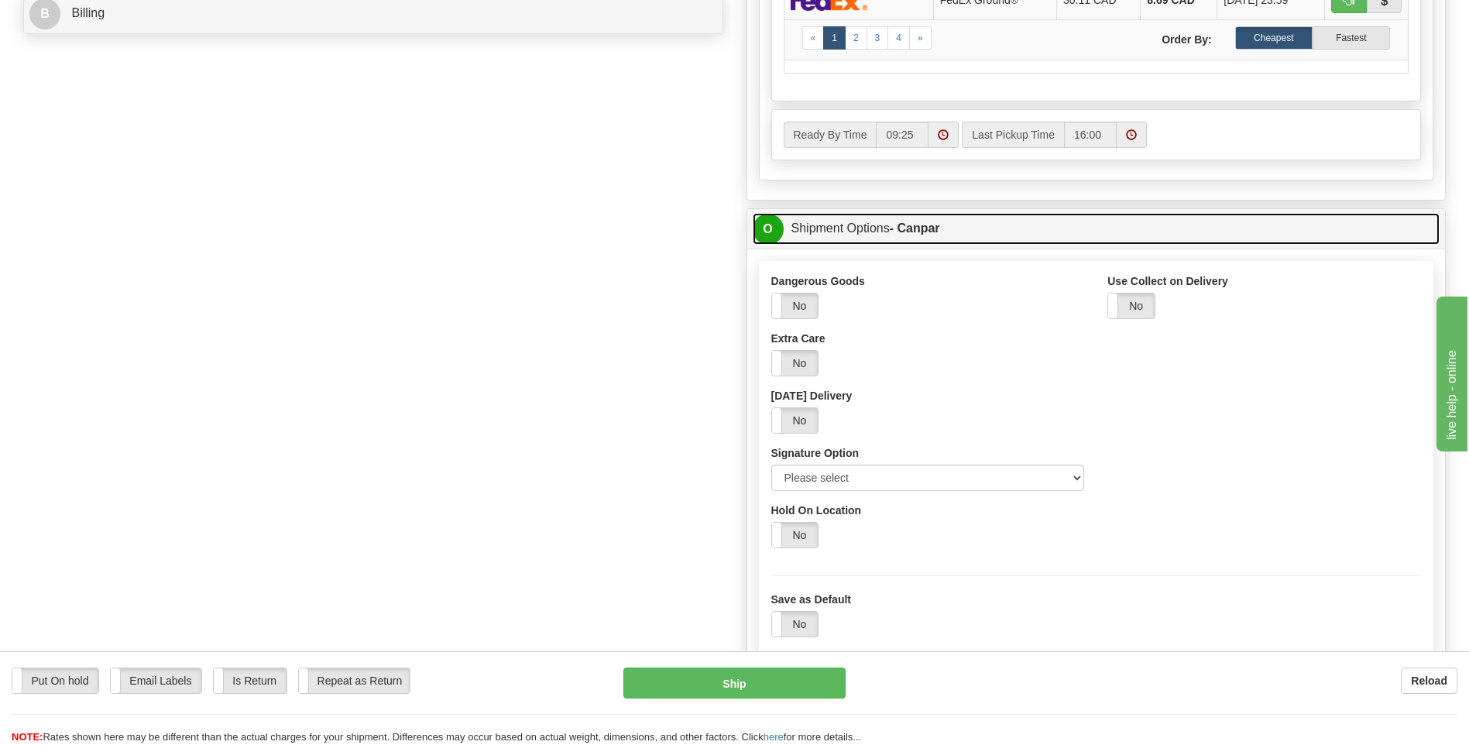
scroll to position [775, 0]
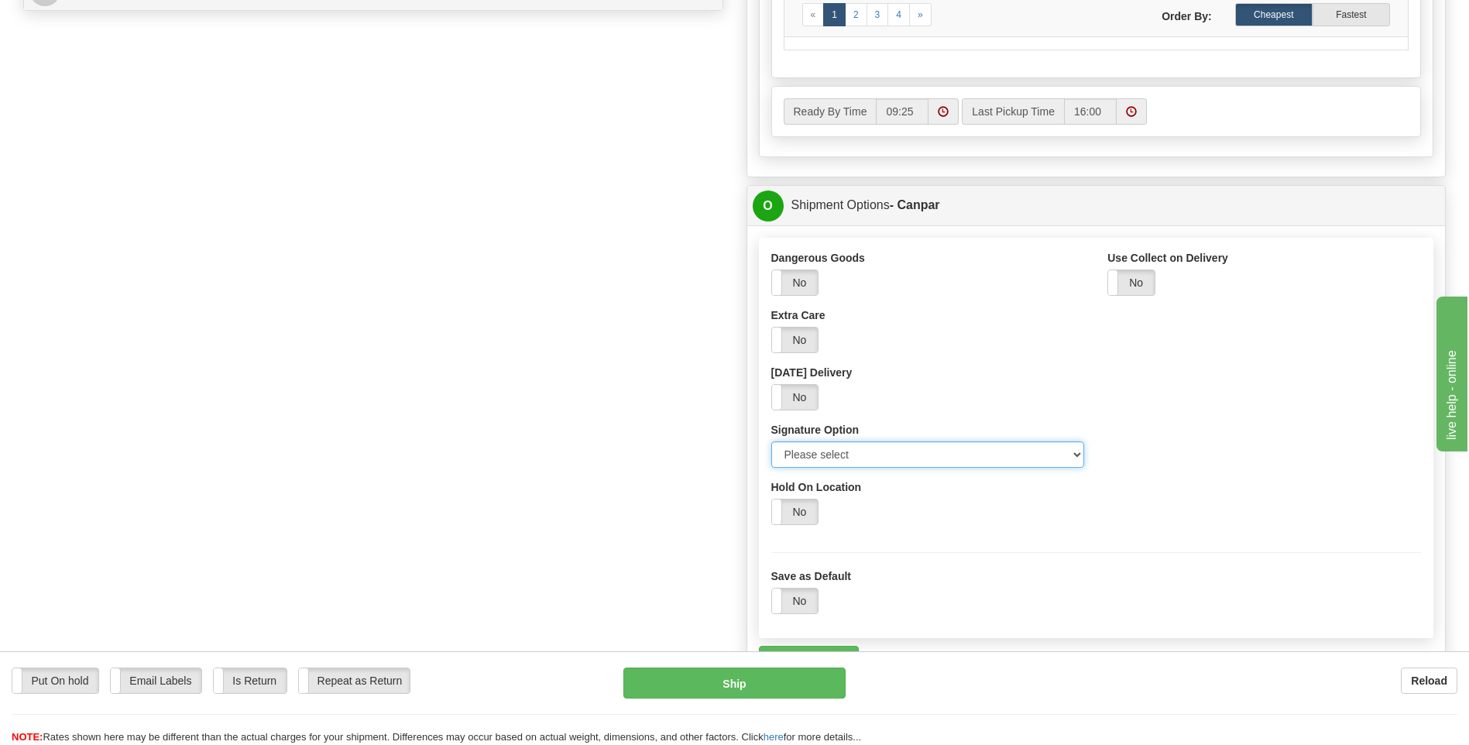
click at [1011, 456] on select "Please select No Signature Required Signature Required Adult Signature" at bounding box center [929, 455] width 314 height 26
select select "2"
click at [772, 442] on select "Please select No Signature Required Signature Required Adult Signature" at bounding box center [929, 455] width 314 height 26
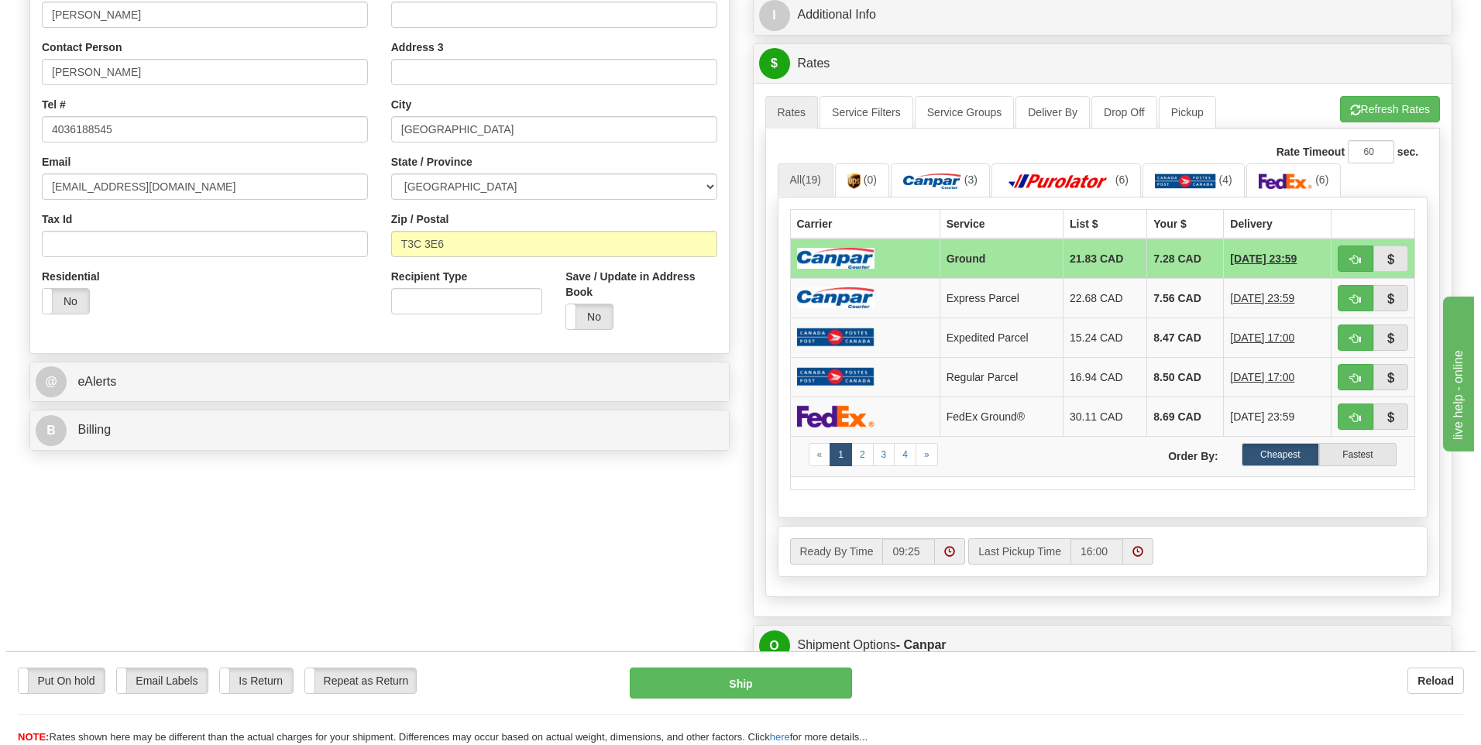
scroll to position [465, 0]
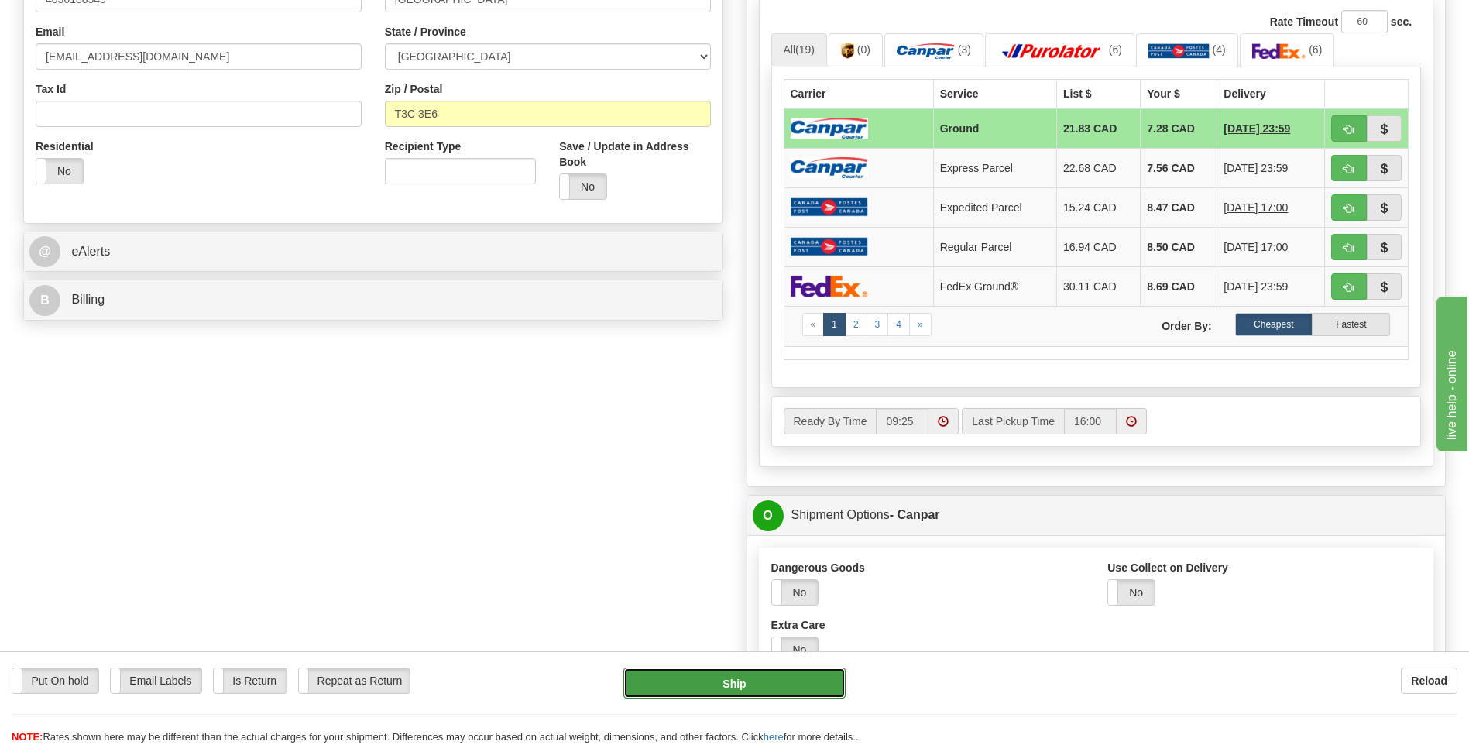
click at [757, 683] on button "Ship" at bounding box center [735, 683] width 222 height 31
type input "1"
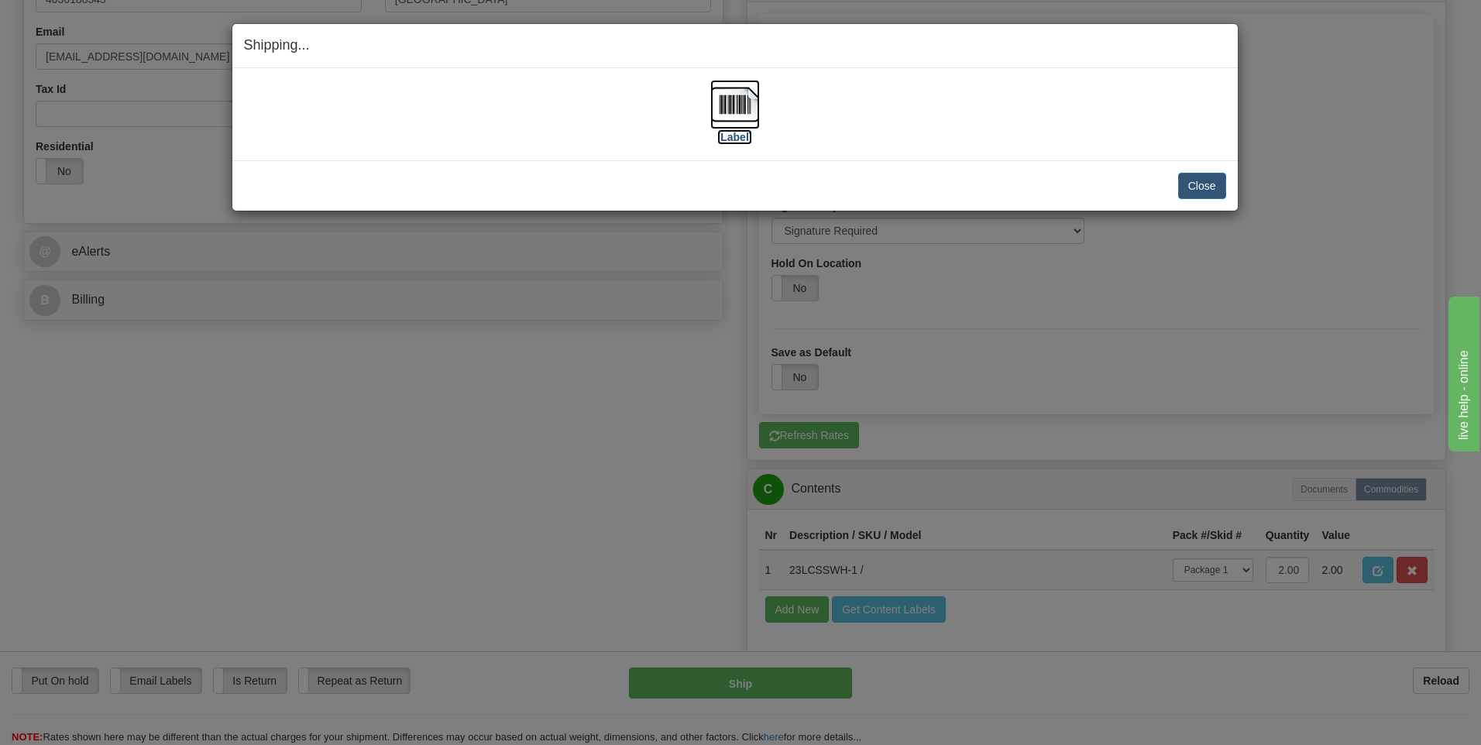
click at [737, 136] on label "[Label]" at bounding box center [735, 136] width 36 height 15
click at [1219, 195] on button "Close" at bounding box center [1202, 186] width 48 height 26
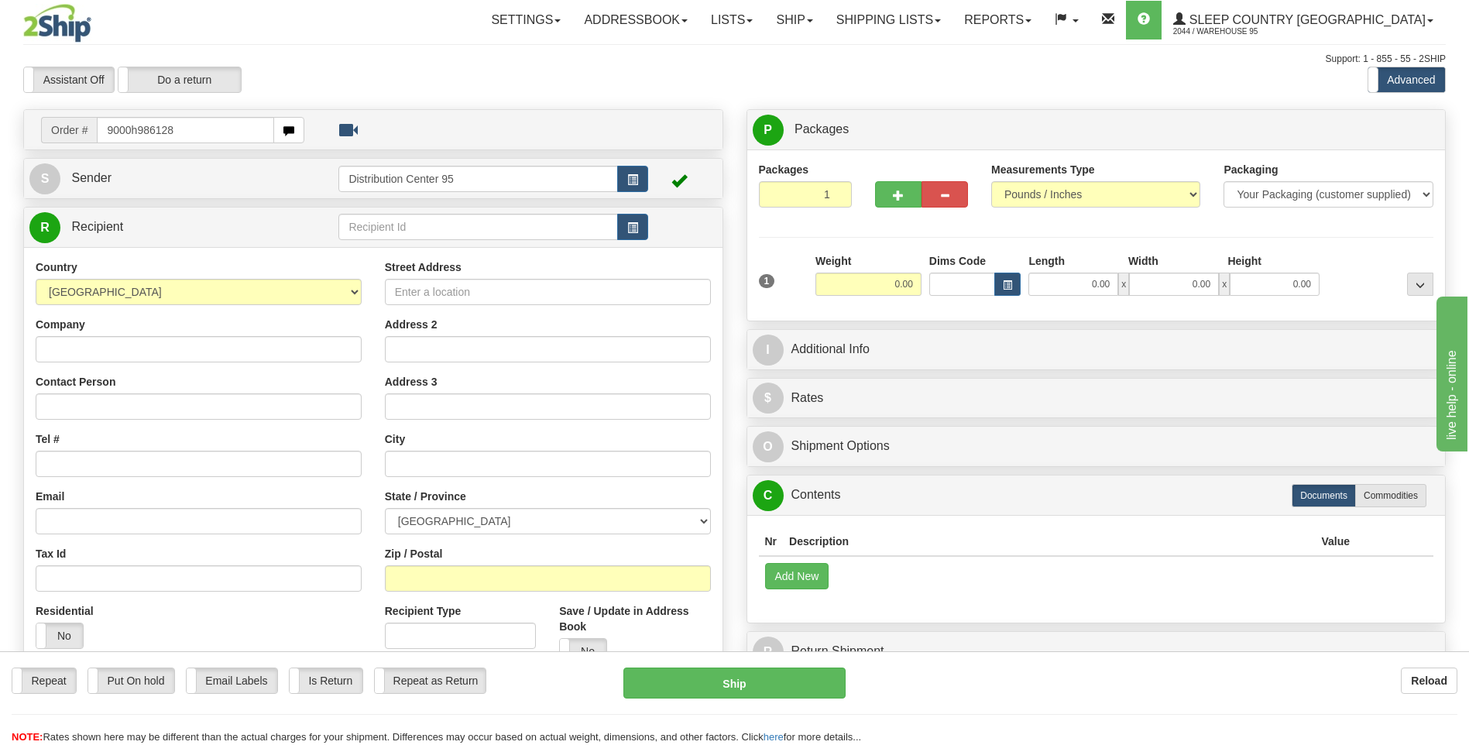
type input "9000h986128"
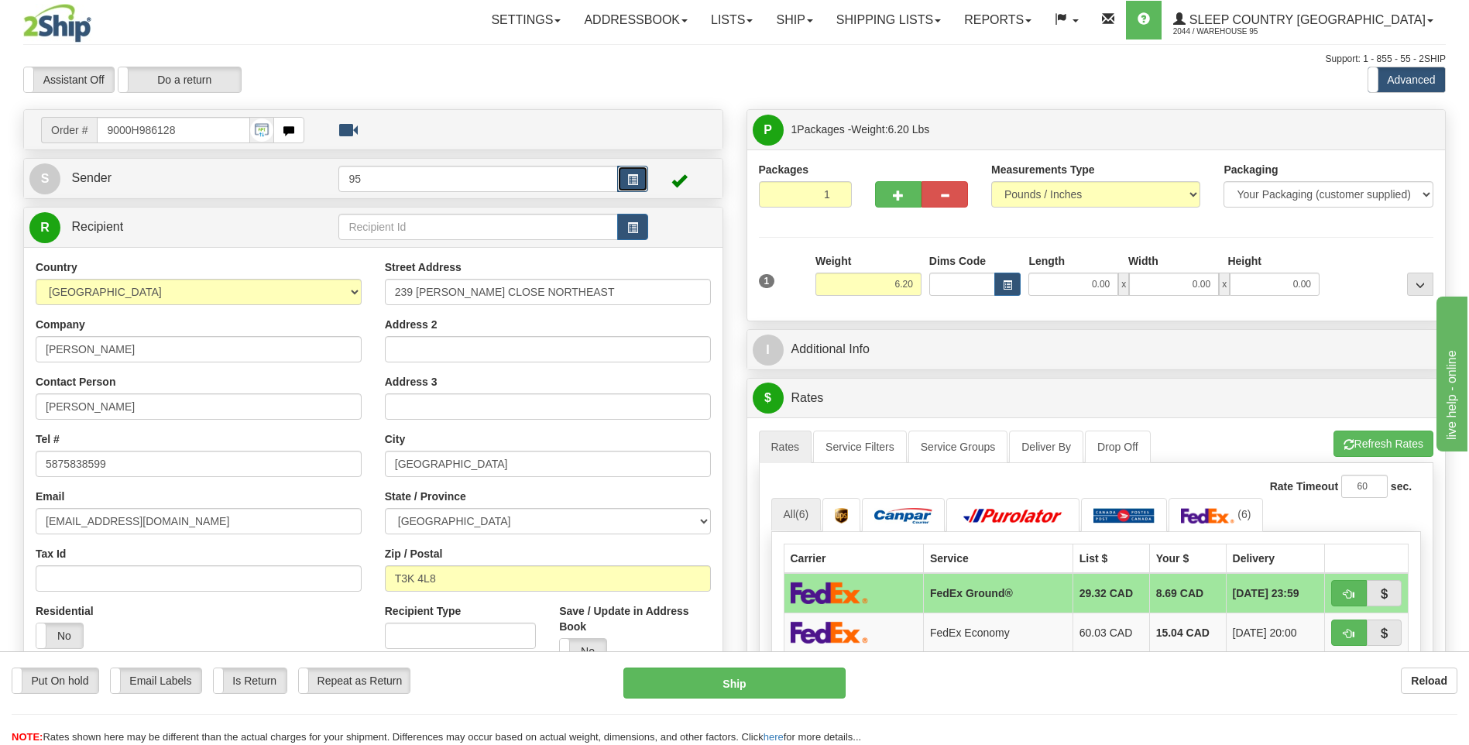
click at [625, 180] on button "button" at bounding box center [632, 179] width 31 height 26
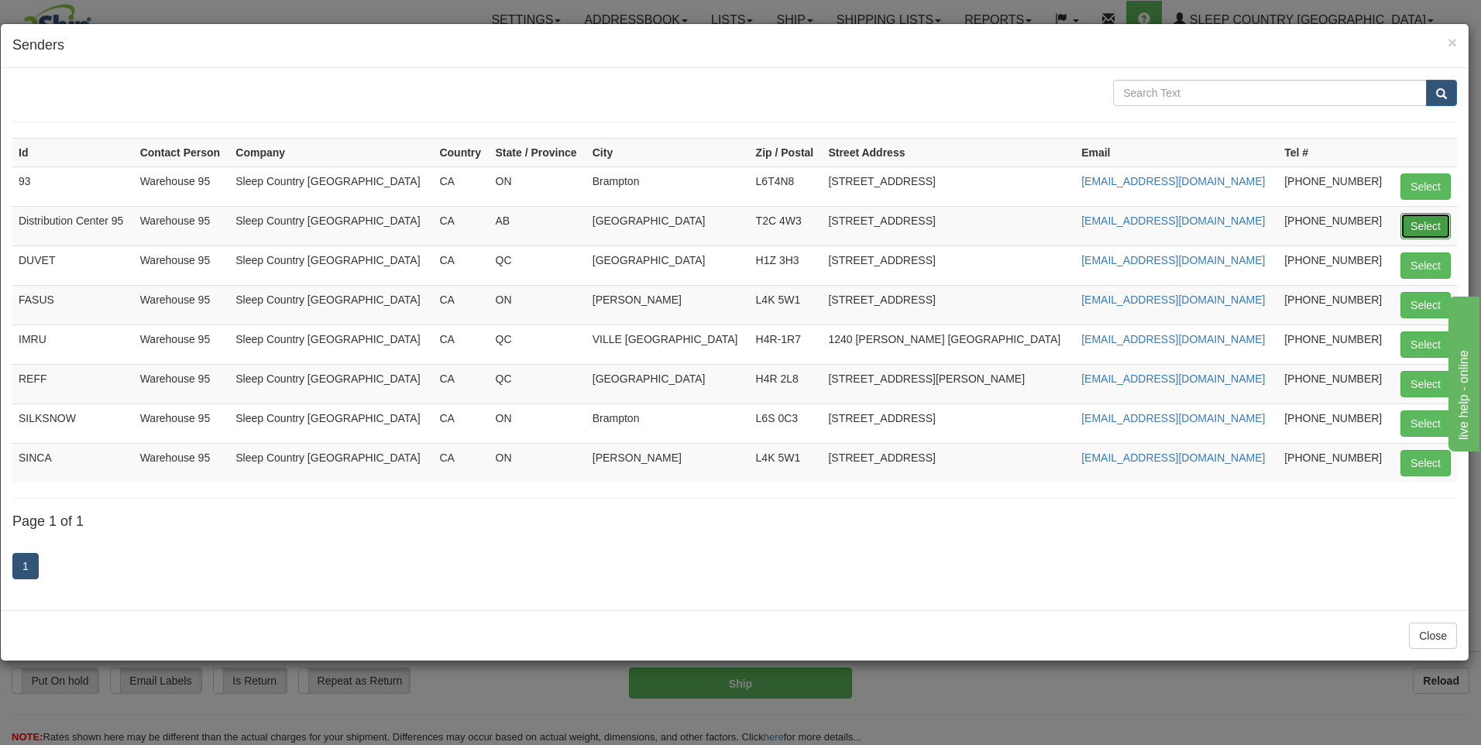
click at [1424, 221] on button "Select" at bounding box center [1426, 226] width 50 height 26
type input "Distribution Center 95"
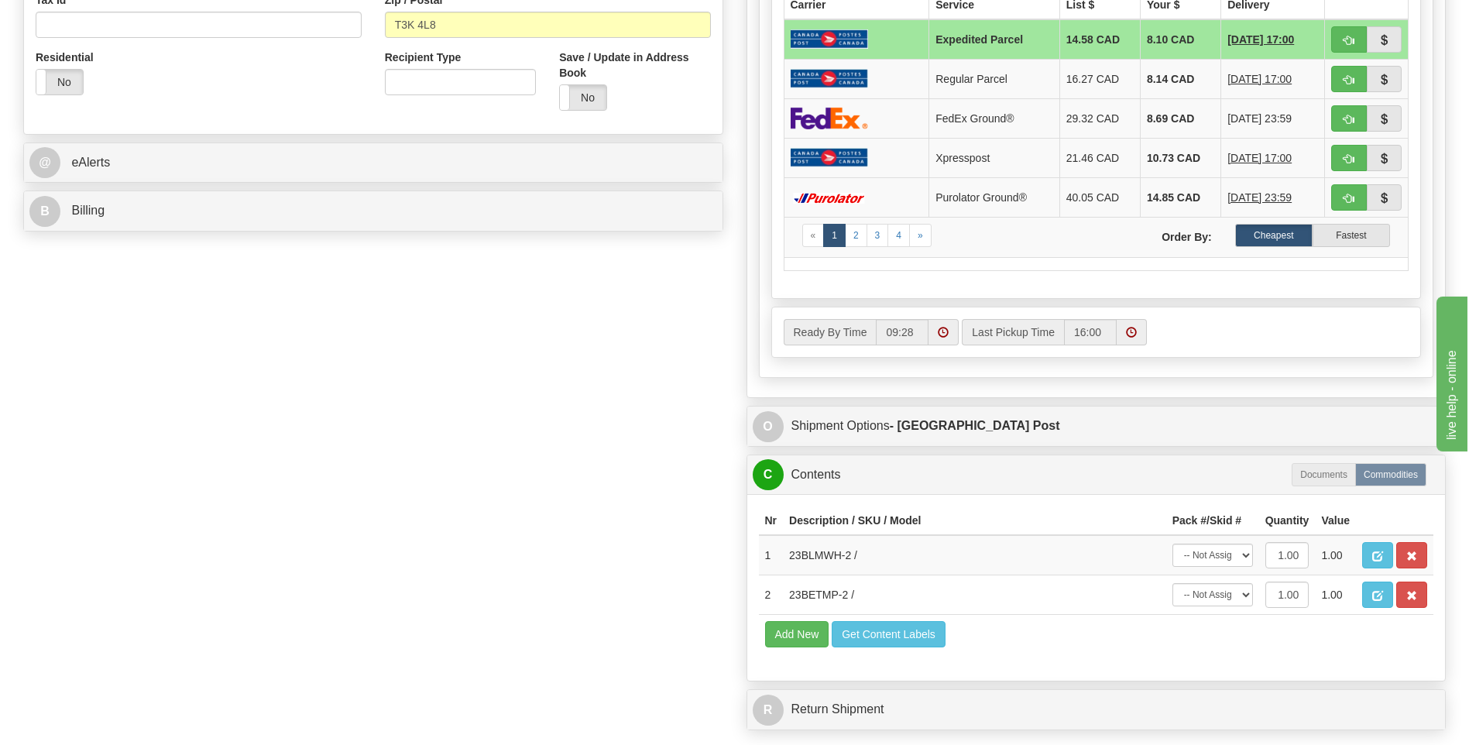
scroll to position [697, 0]
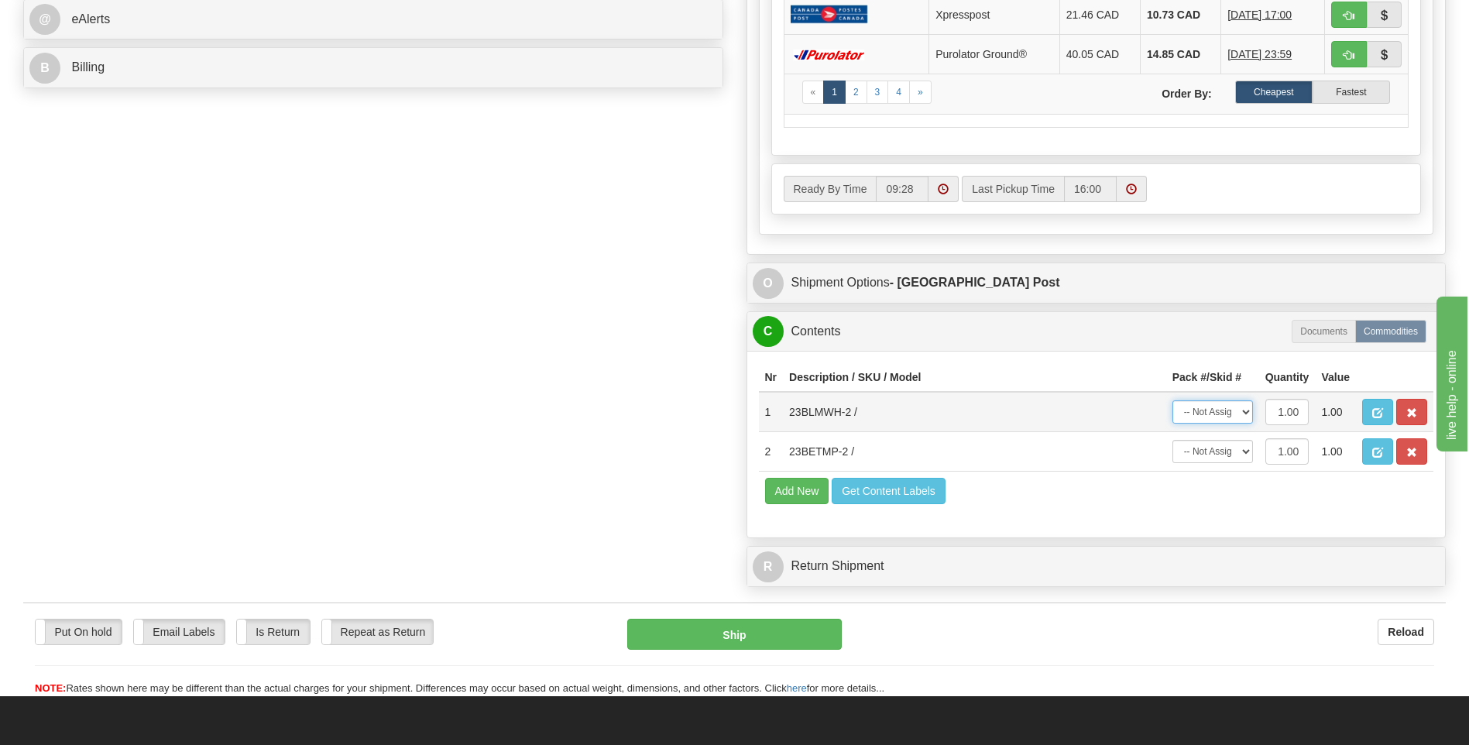
click at [1218, 411] on select "-- Not Assigned -- Package 1" at bounding box center [1213, 411] width 81 height 23
select select "0"
click at [1173, 400] on select "-- Not Assigned -- Package 1" at bounding box center [1213, 411] width 81 height 23
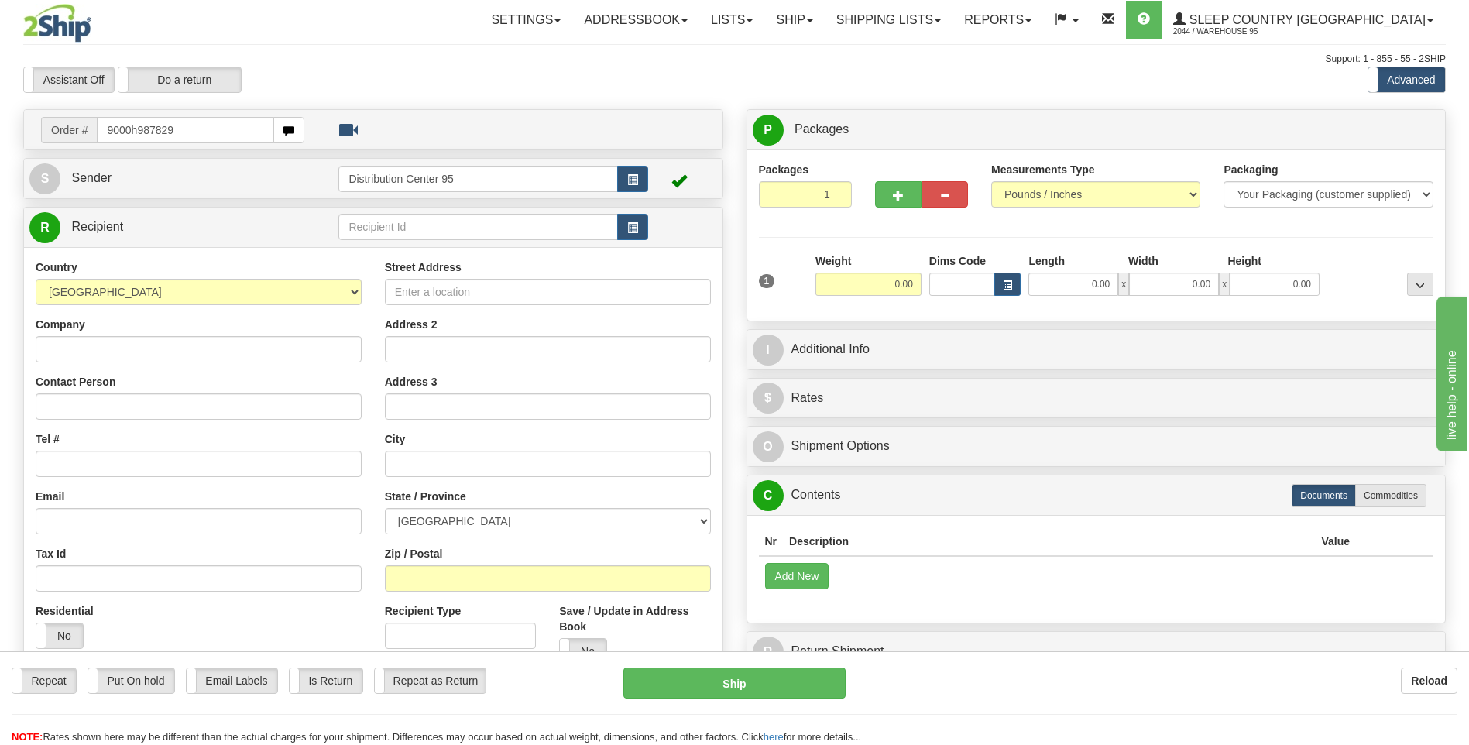
type input "9000h987829"
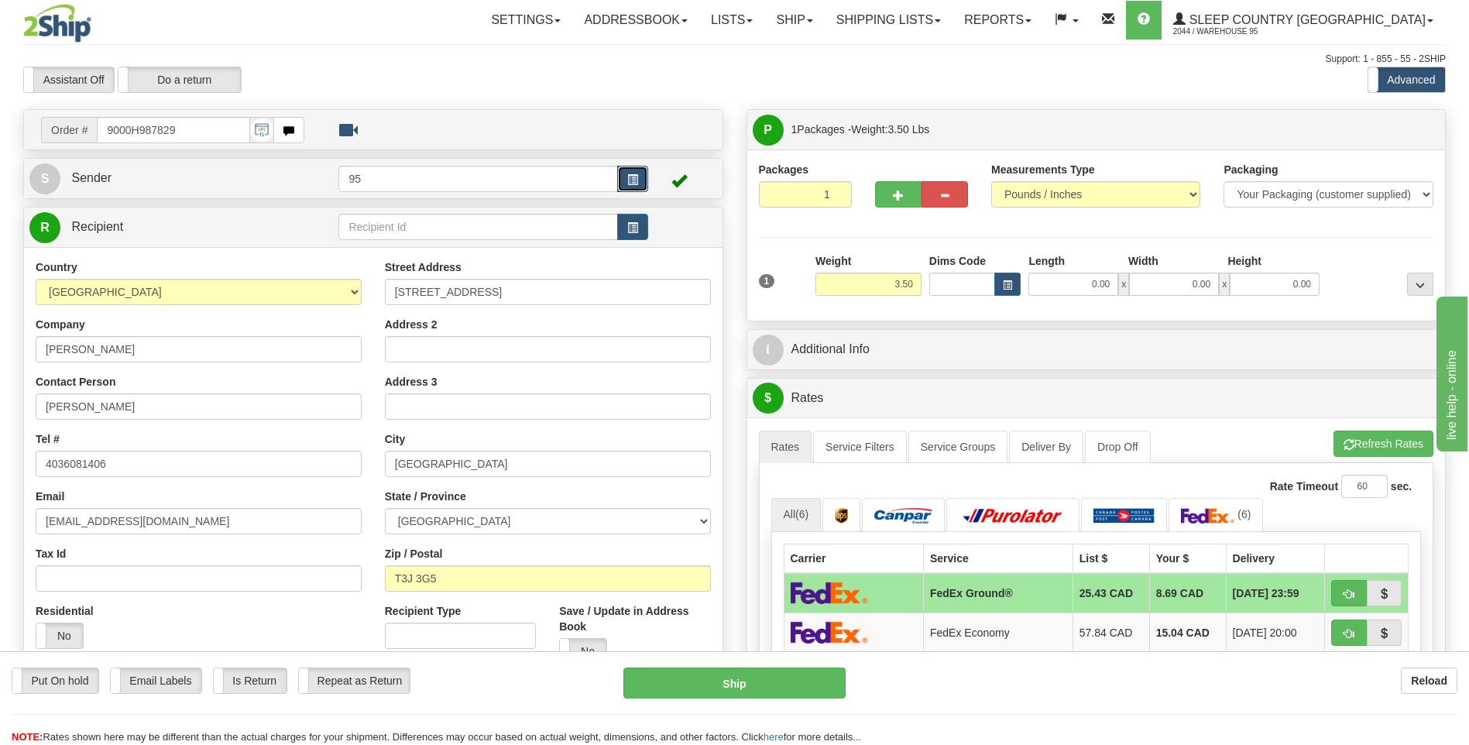
click at [624, 188] on button "button" at bounding box center [632, 179] width 31 height 26
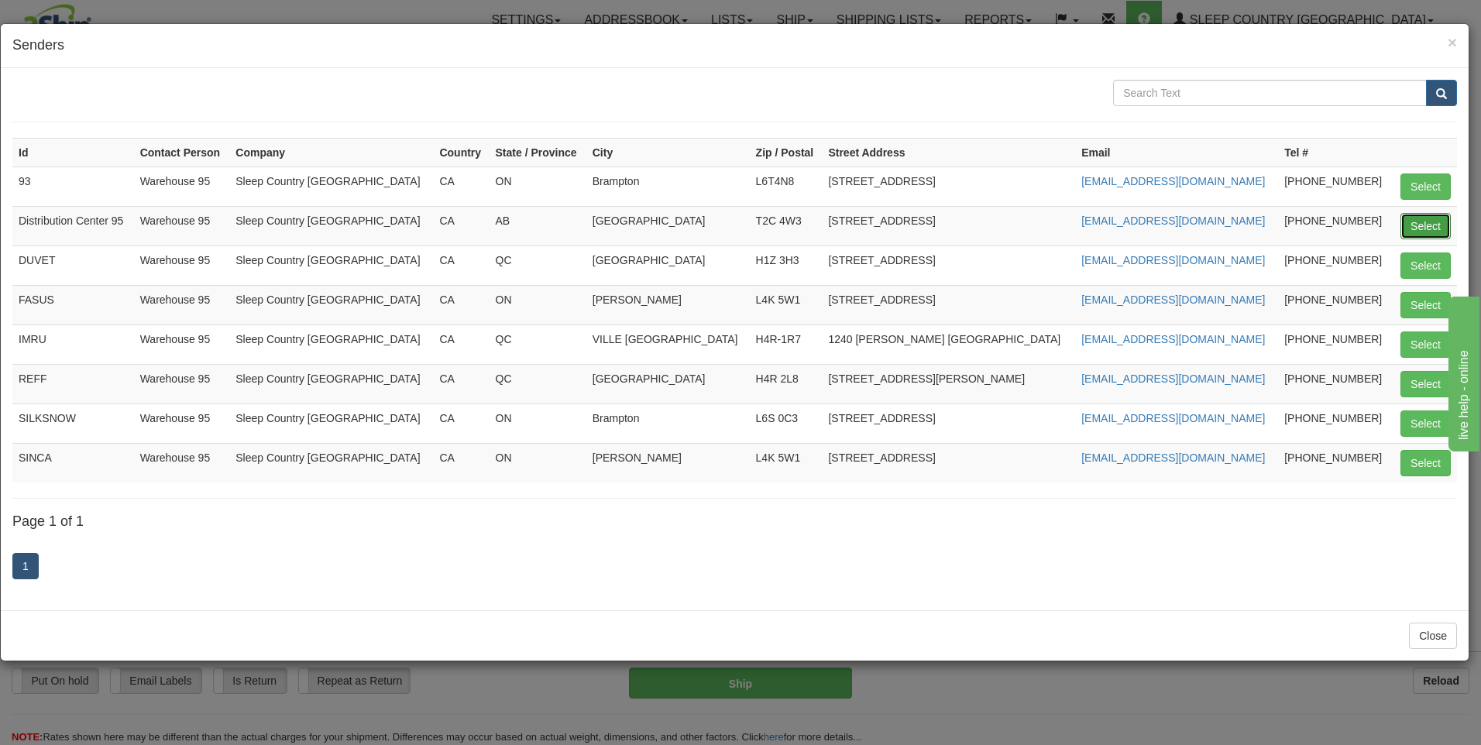
click at [1411, 232] on button "Select" at bounding box center [1426, 226] width 50 height 26
type input "Distribution Center 95"
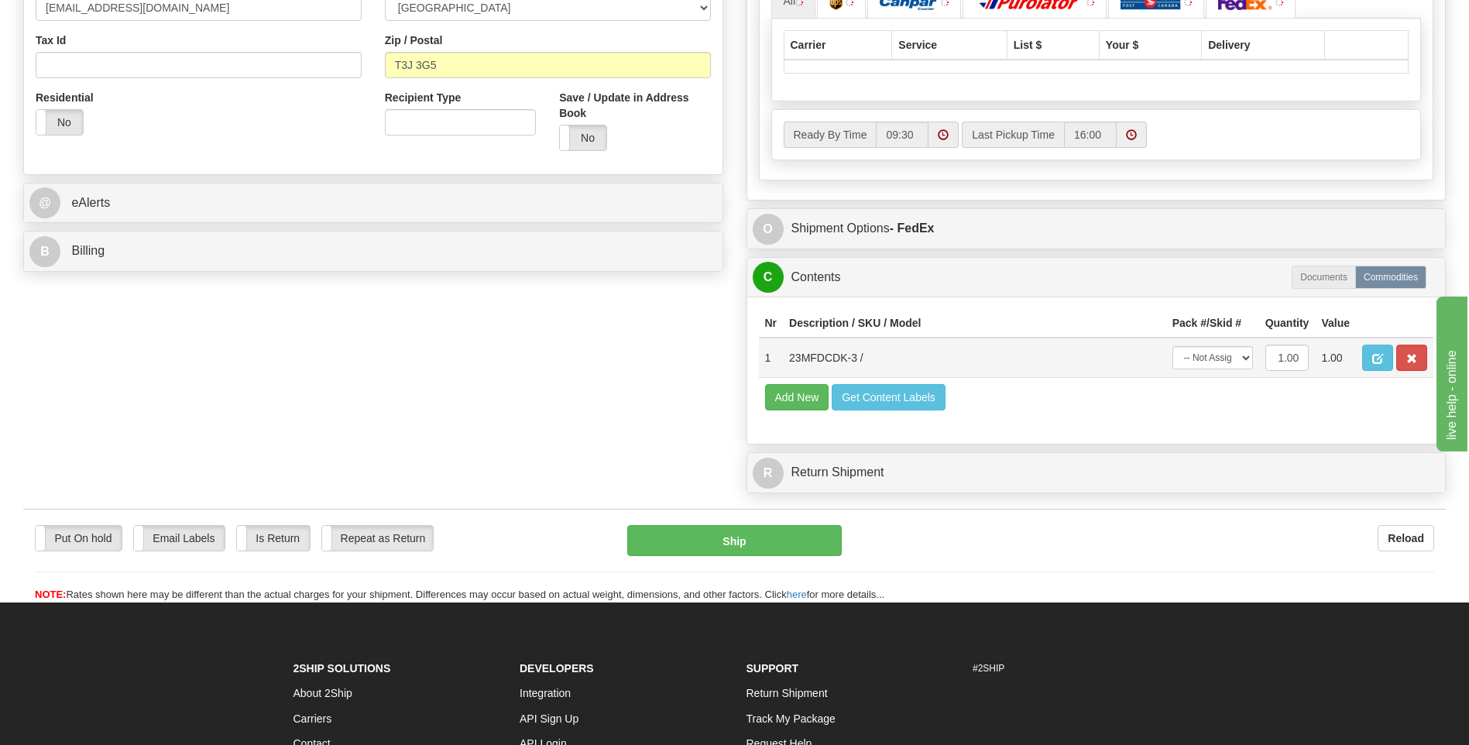
scroll to position [542, 0]
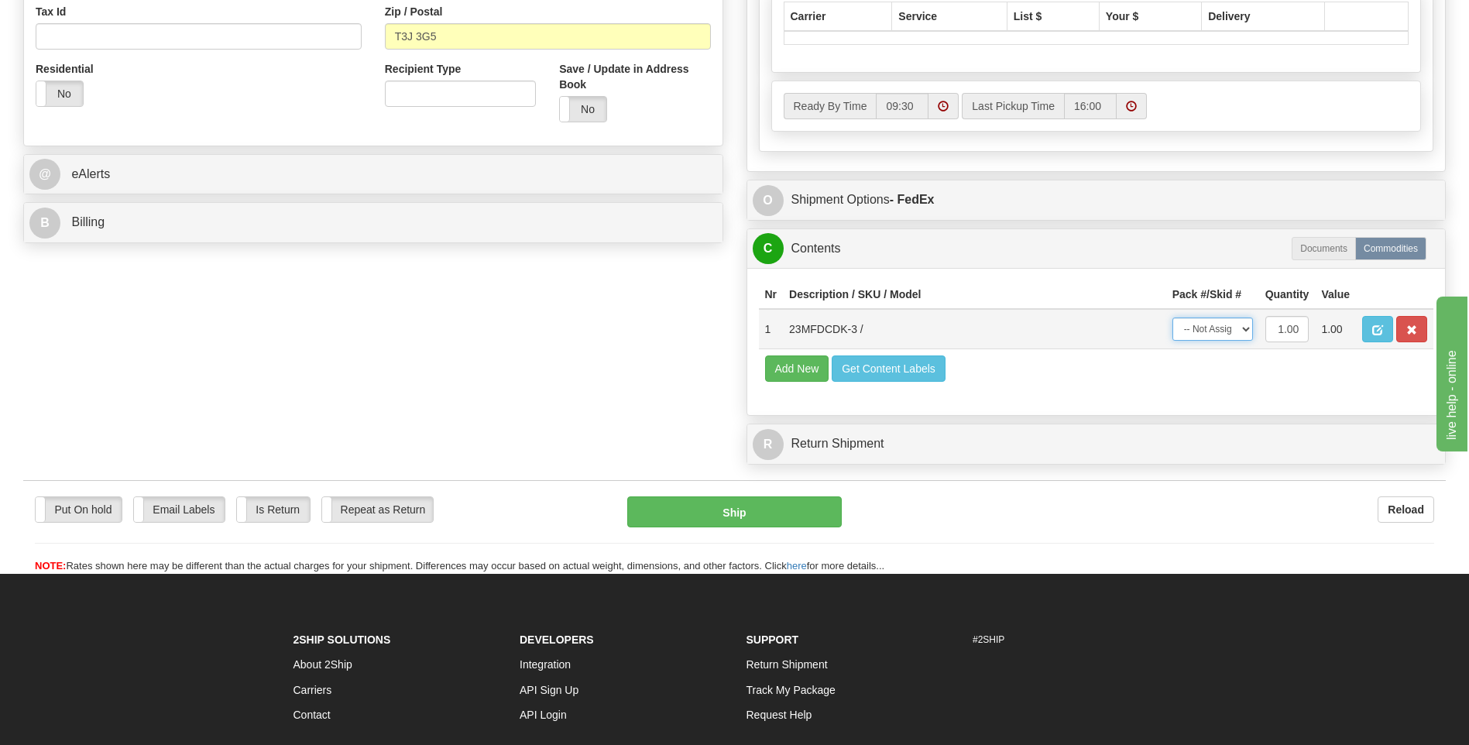
click at [1231, 328] on select "-- Not Assigned -- Package 1" at bounding box center [1213, 329] width 81 height 23
select select "0"
click at [1173, 318] on select "-- Not Assigned -- Package 1" at bounding box center [1213, 329] width 81 height 23
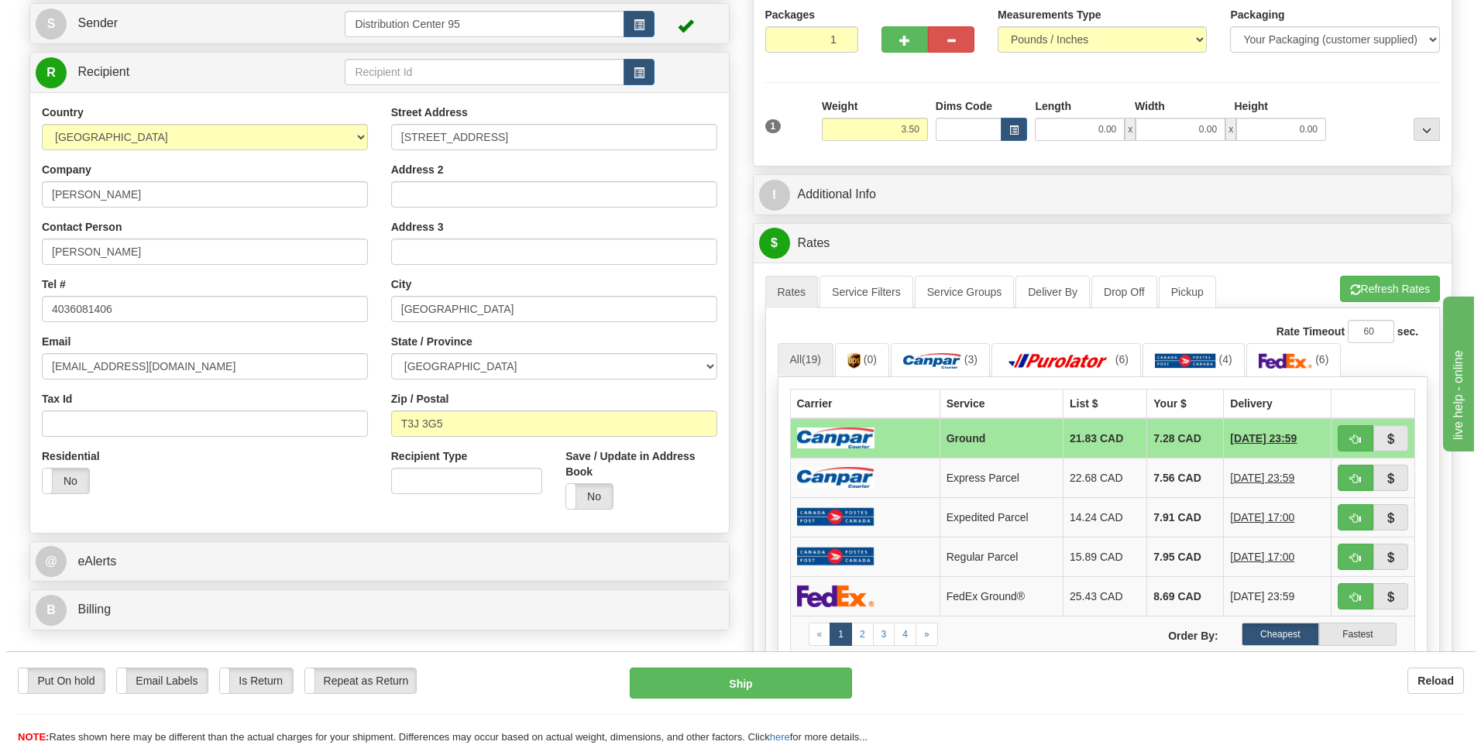
scroll to position [155, 0]
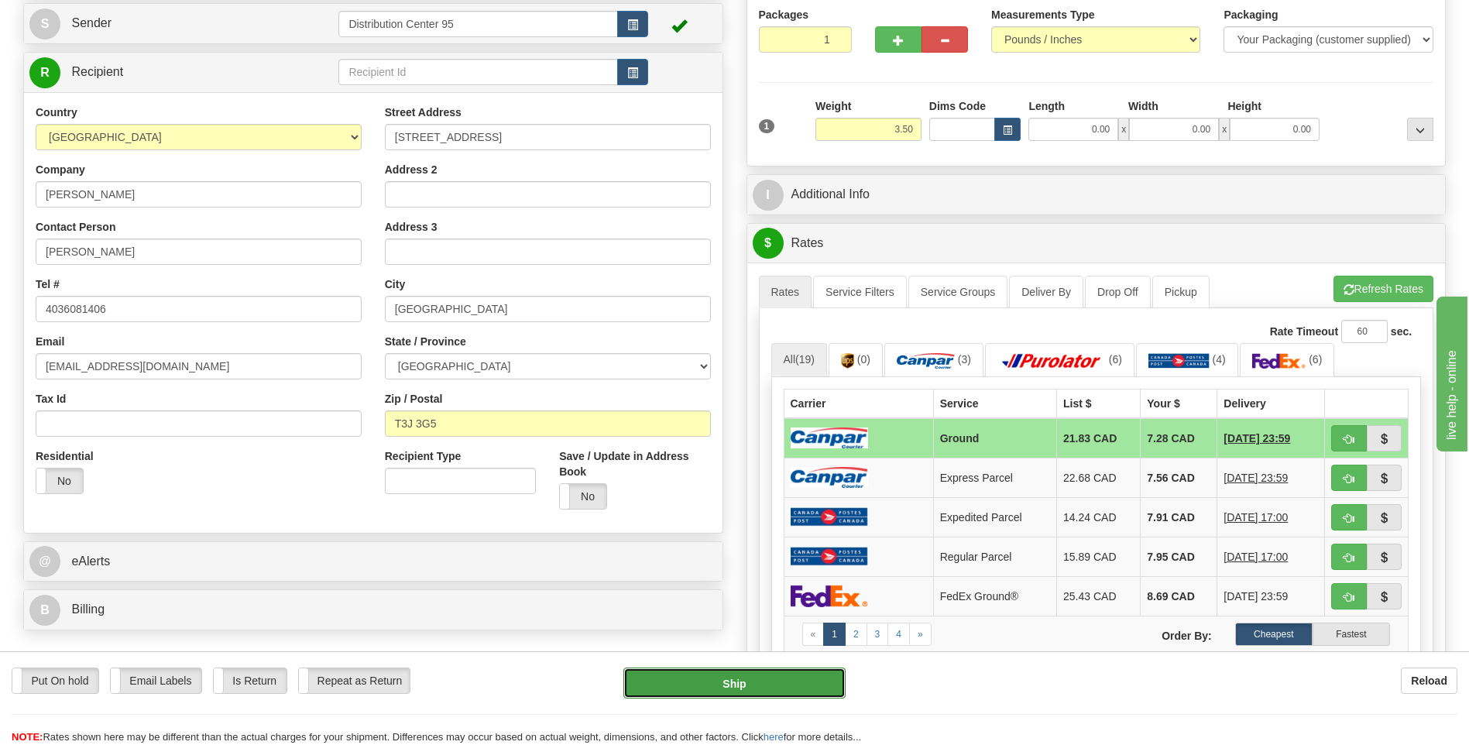
click at [702, 679] on button "Ship" at bounding box center [735, 683] width 222 height 31
type input "1"
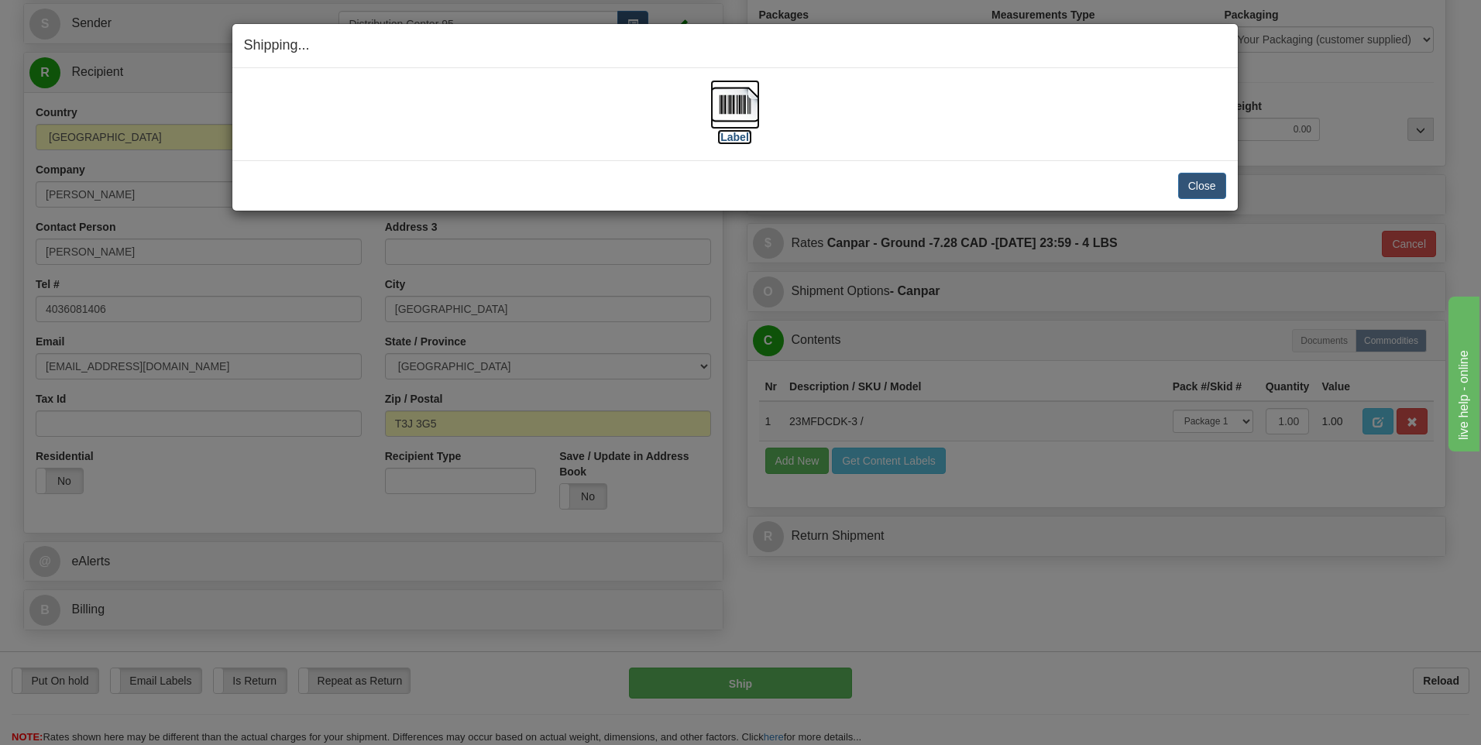
click at [735, 136] on label "[Label]" at bounding box center [735, 136] width 36 height 15
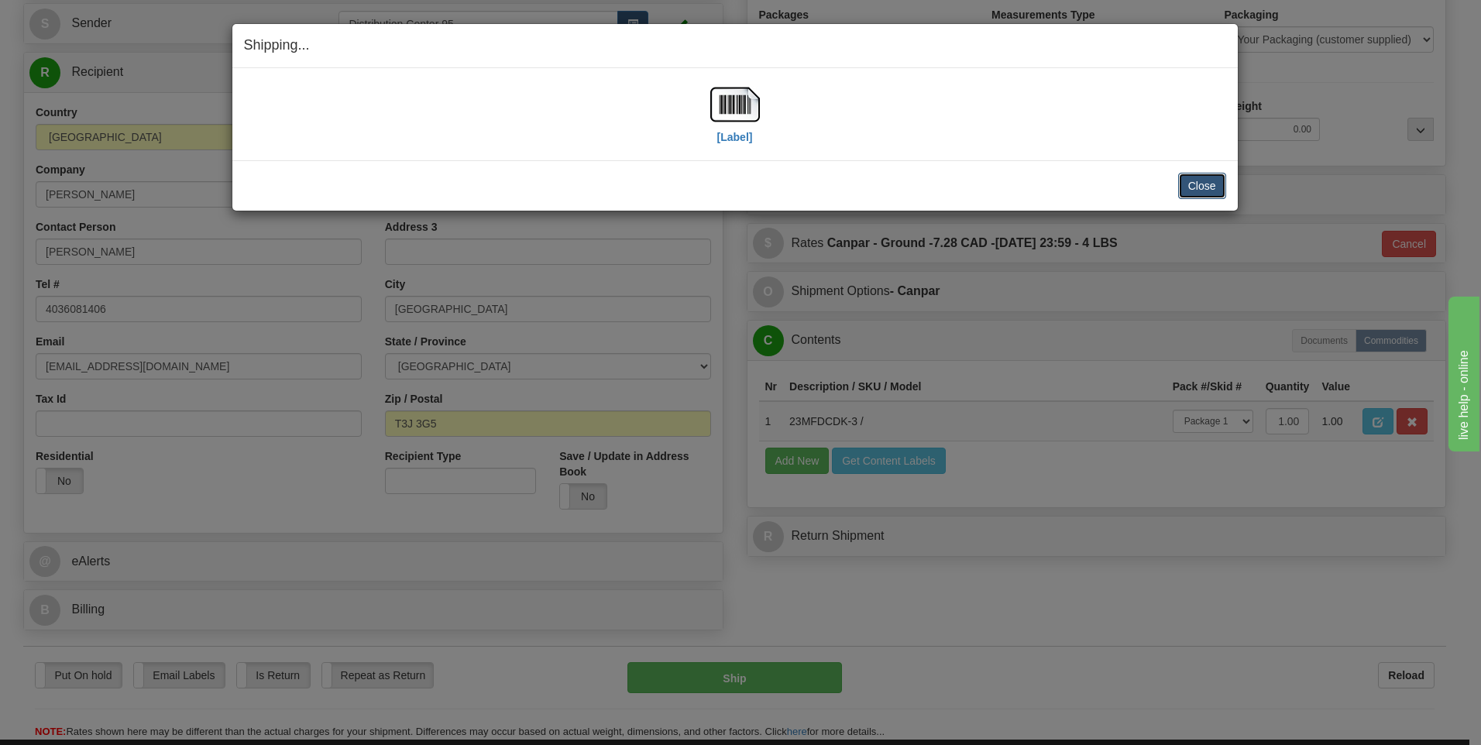
click at [1220, 182] on button "Close" at bounding box center [1202, 186] width 48 height 26
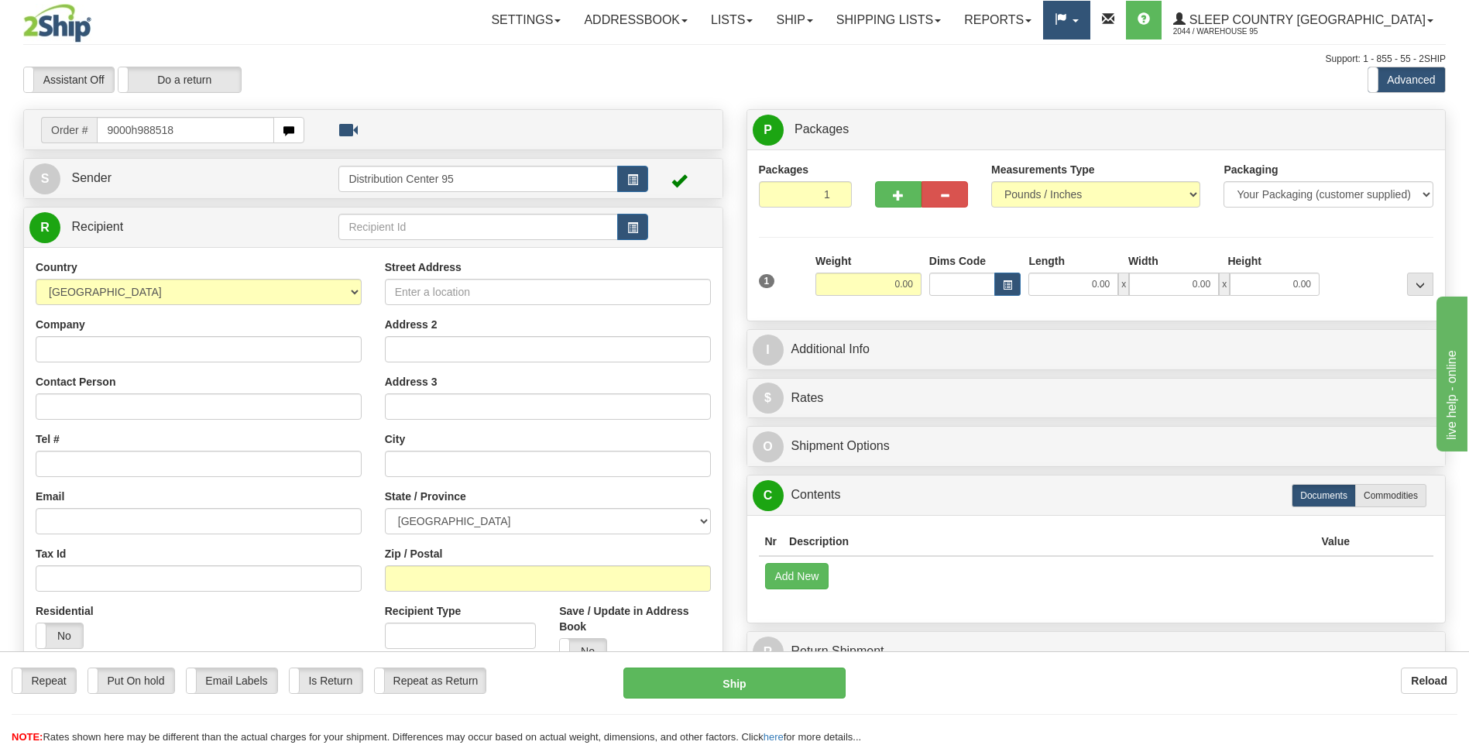
type input "9000h988518"
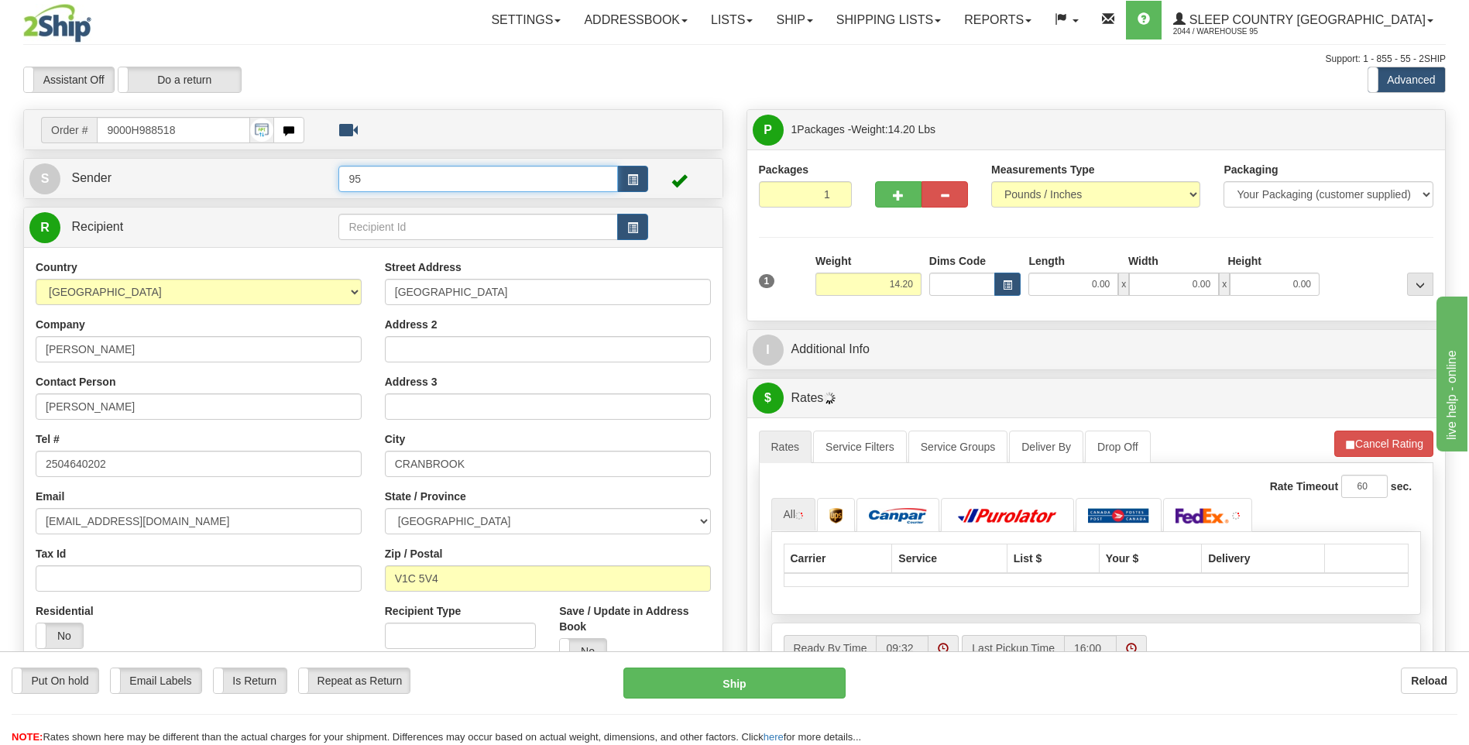
click at [611, 177] on input "95" at bounding box center [478, 179] width 279 height 26
click at [624, 180] on button "button" at bounding box center [632, 179] width 31 height 26
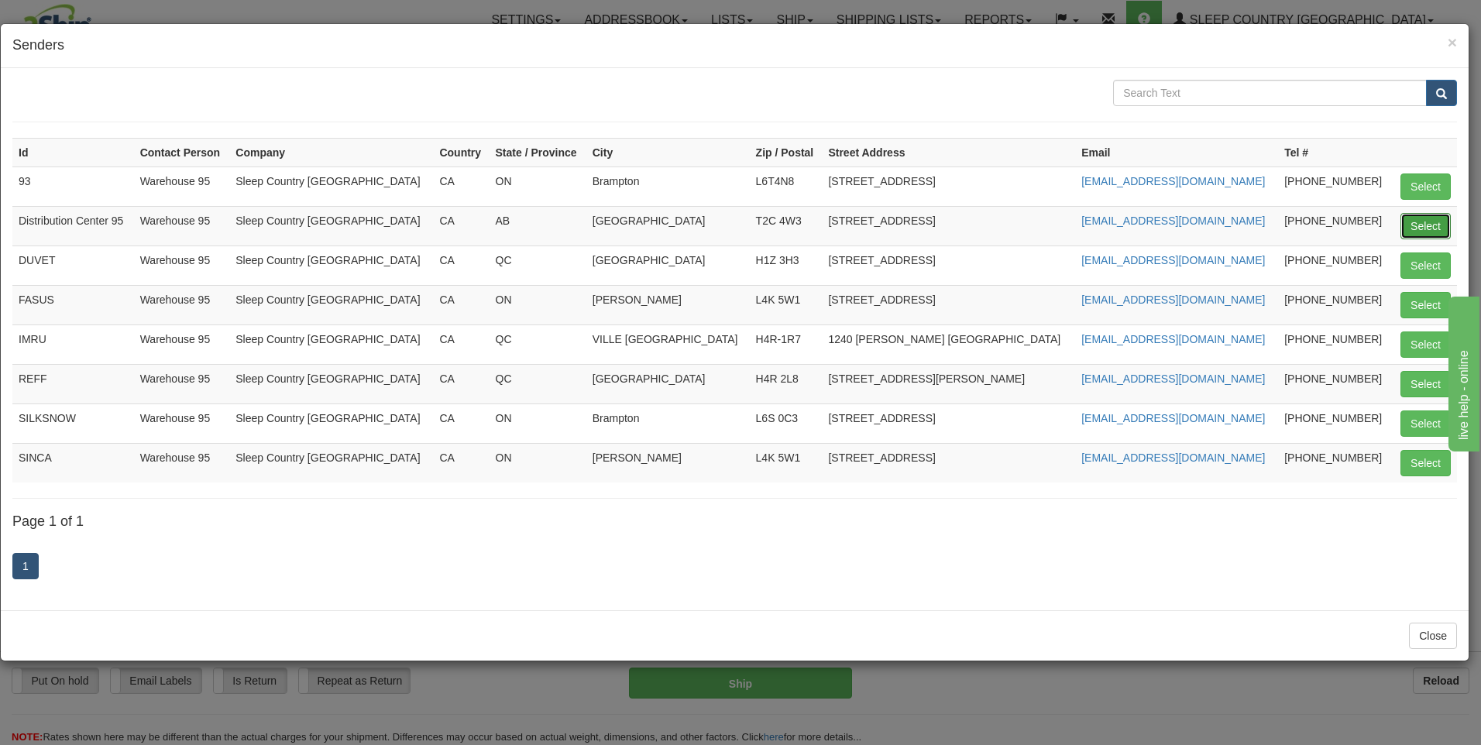
click at [1419, 220] on button "Select" at bounding box center [1426, 226] width 50 height 26
type input "Distribution Center 95"
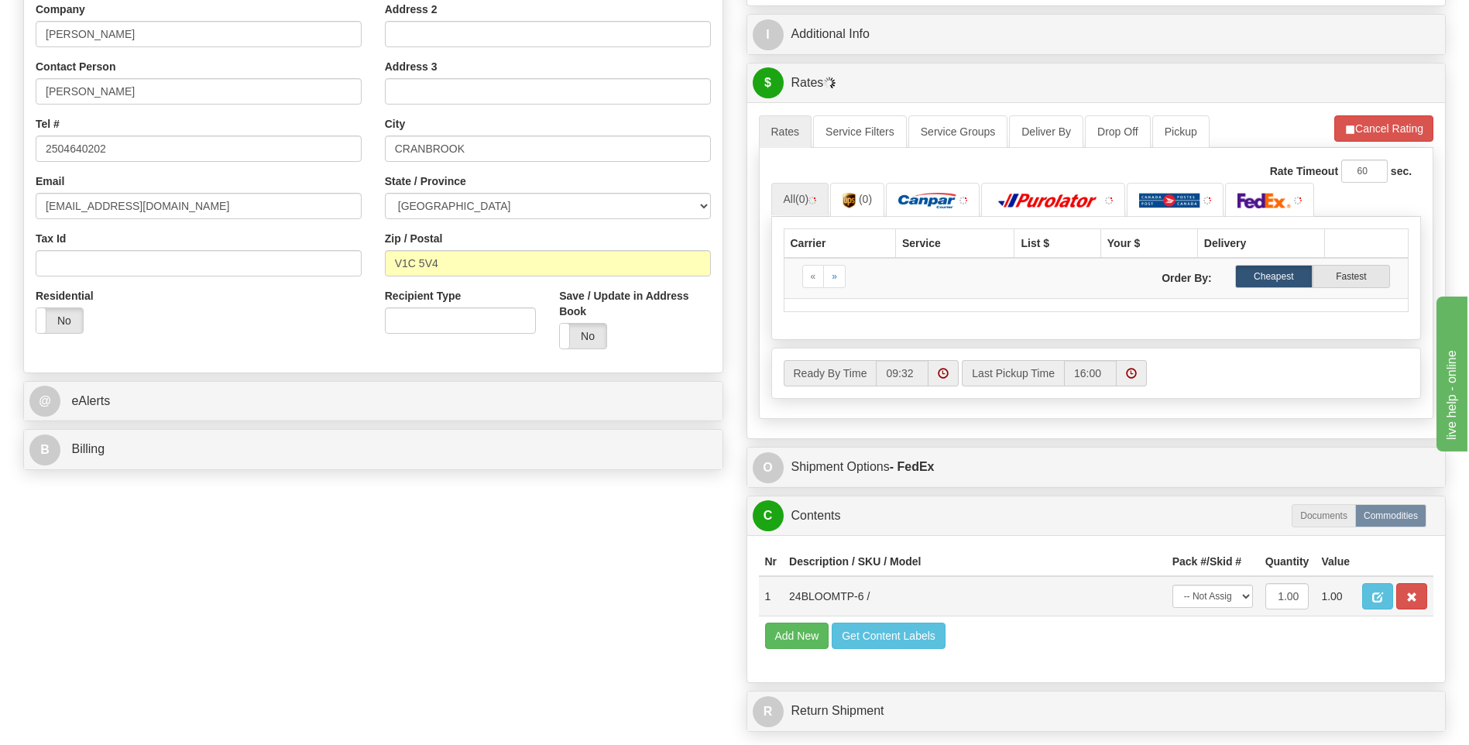
scroll to position [465, 0]
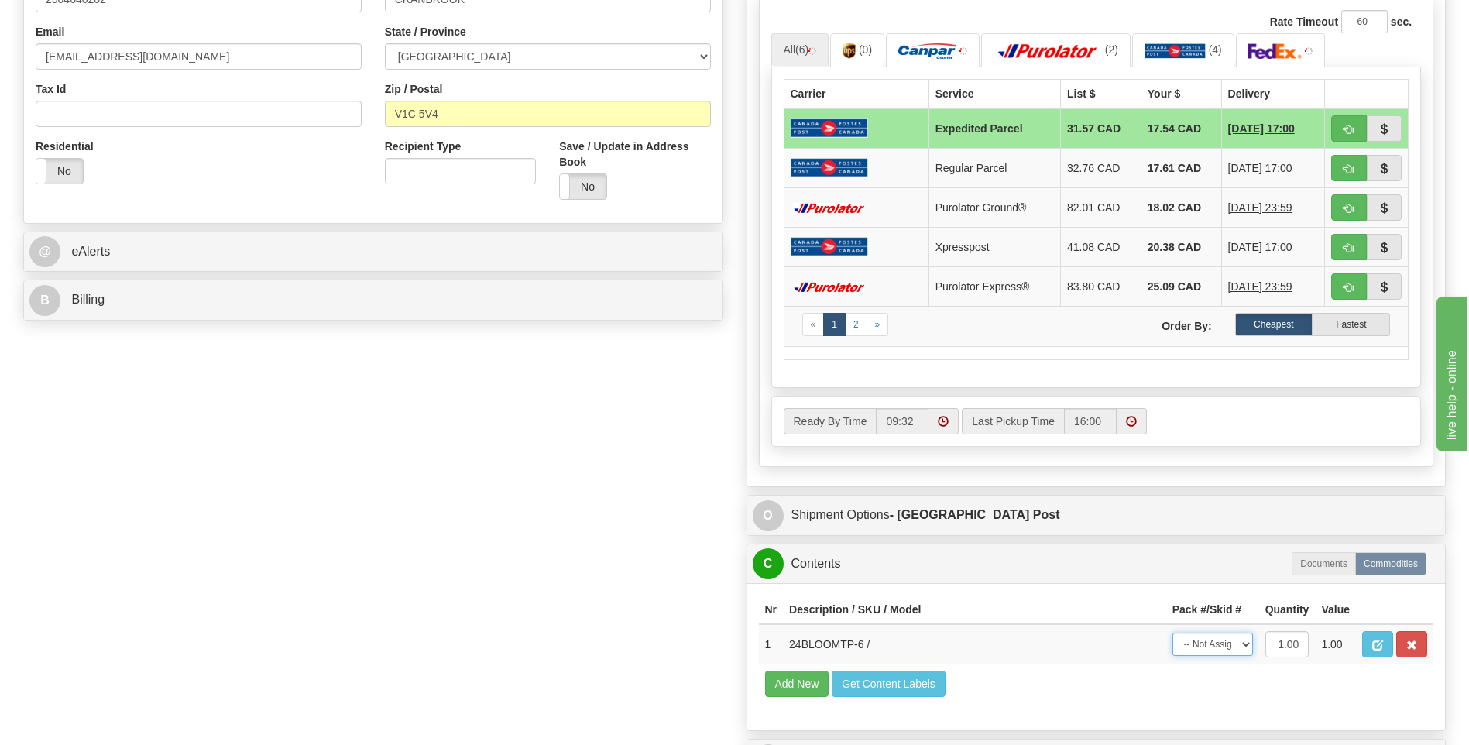
drag, startPoint x: 1222, startPoint y: 642, endPoint x: 1219, endPoint y: 653, distance: 11.1
click at [1222, 642] on select "-- Not Assigned -- Package 1" at bounding box center [1213, 644] width 81 height 23
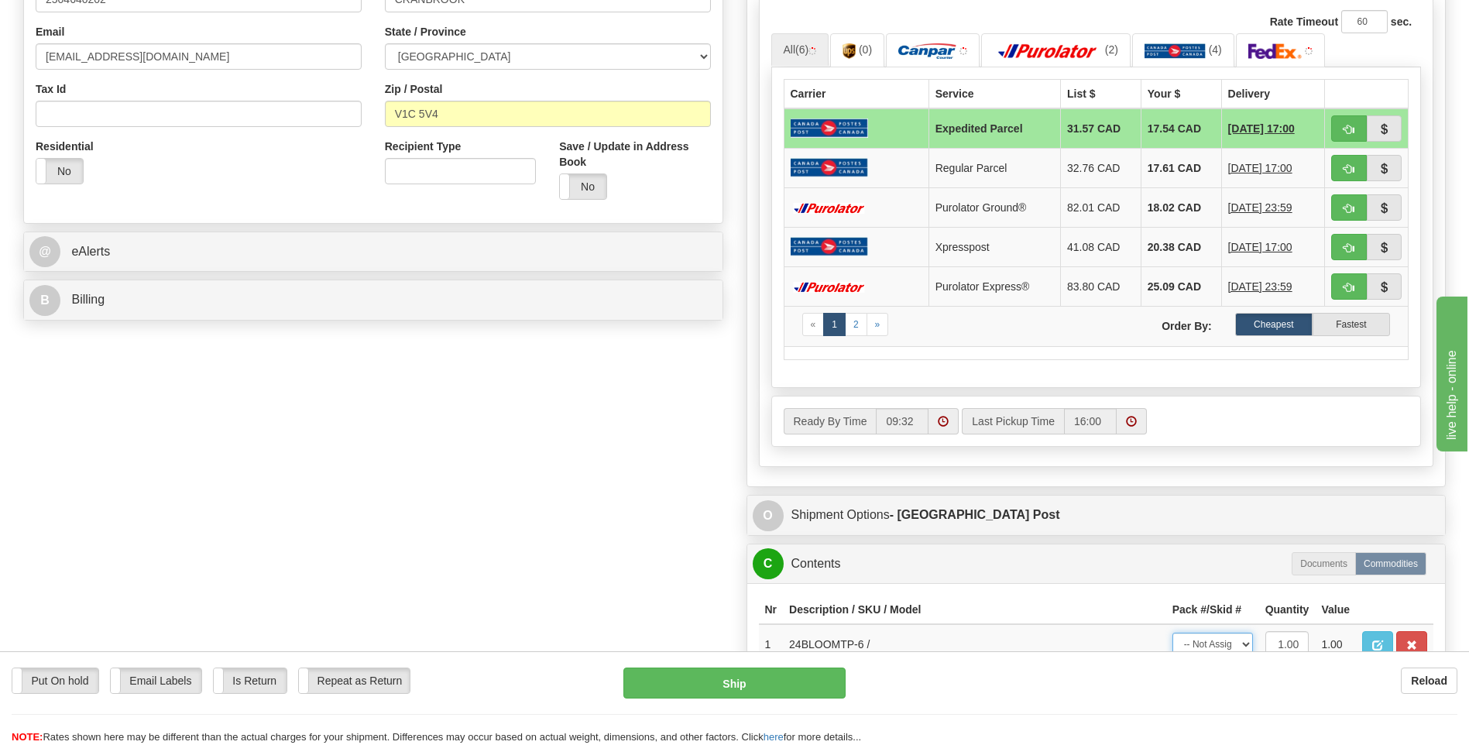
select select "0"
click at [1173, 633] on select "-- Not Assigned -- Package 1" at bounding box center [1213, 644] width 81 height 23
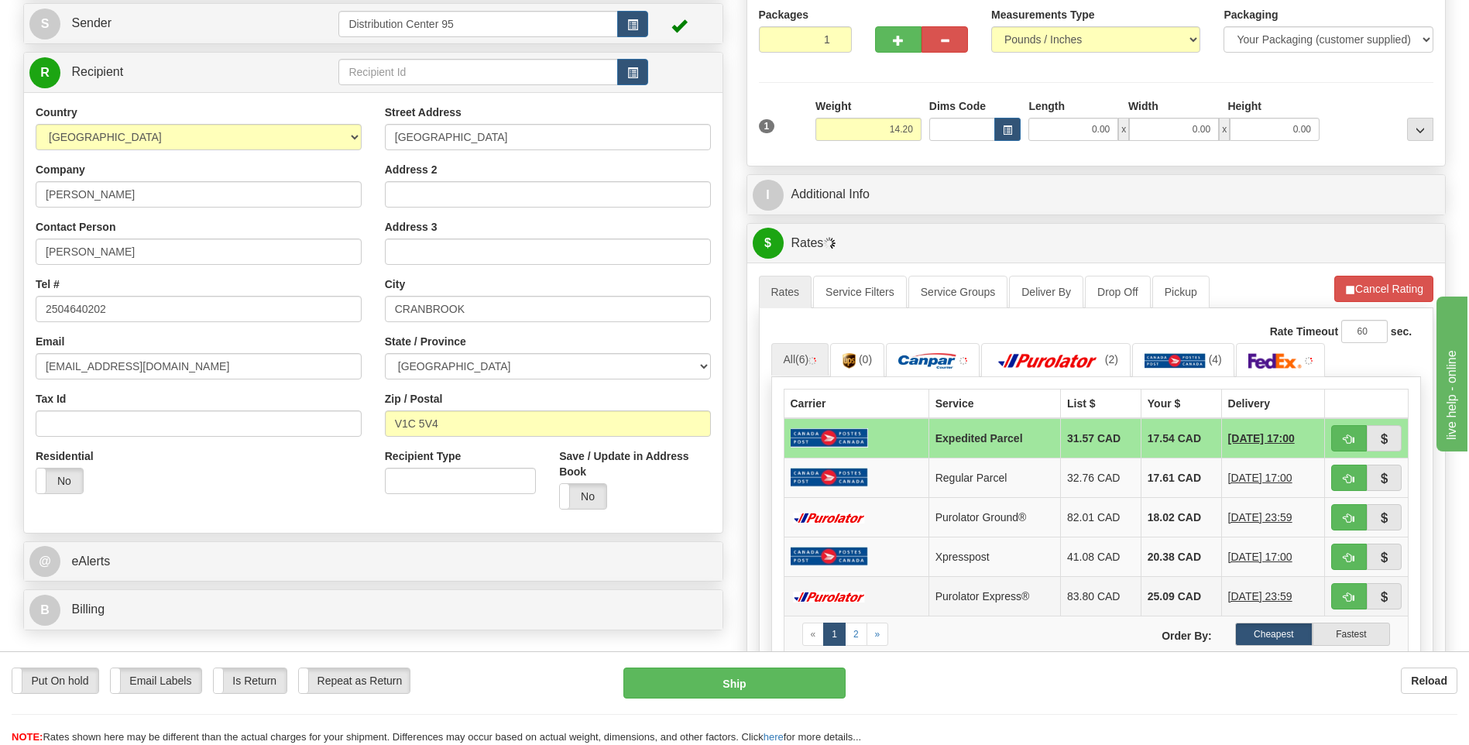
scroll to position [310, 0]
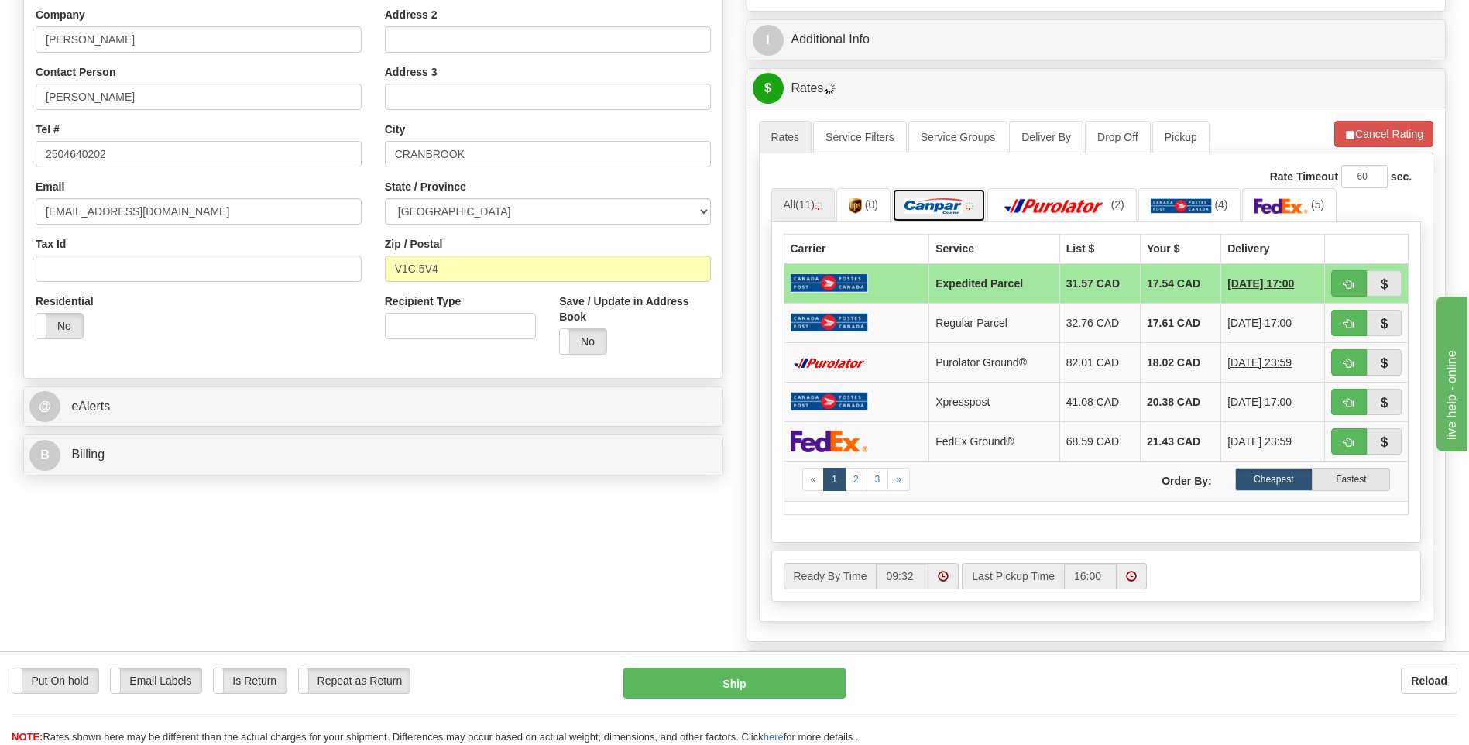
click at [962, 206] on img at bounding box center [934, 205] width 58 height 15
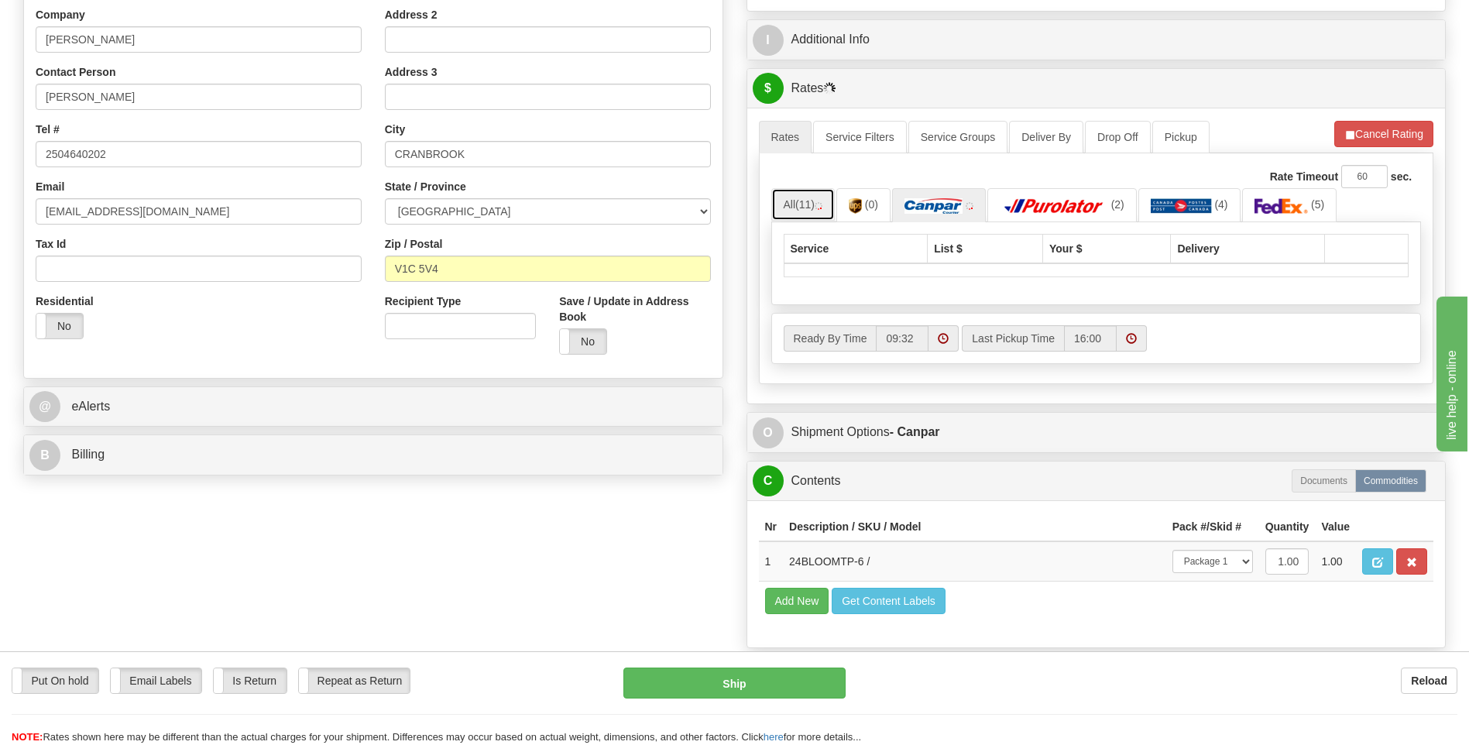
click at [796, 208] on link "All (11)" at bounding box center [804, 204] width 64 height 33
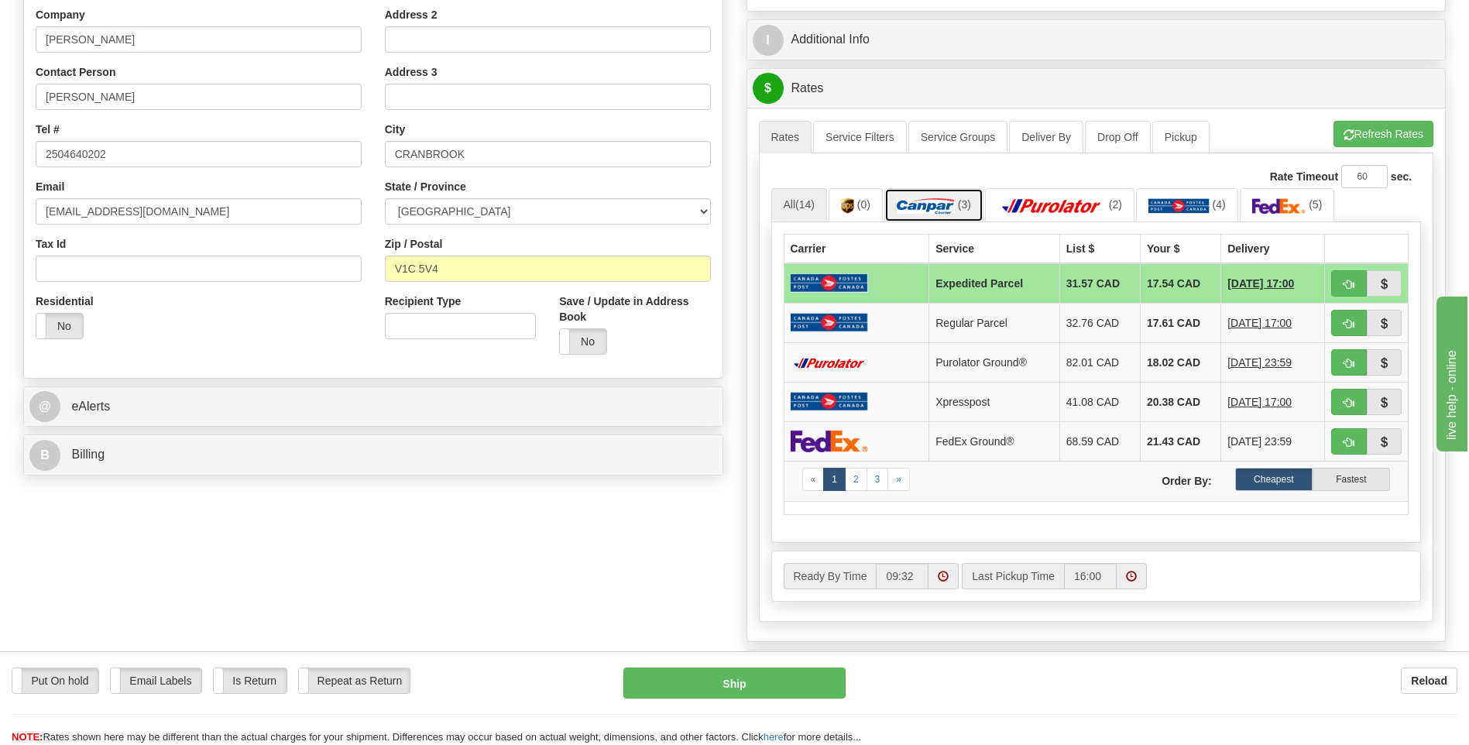
click at [944, 211] on img at bounding box center [926, 205] width 58 height 15
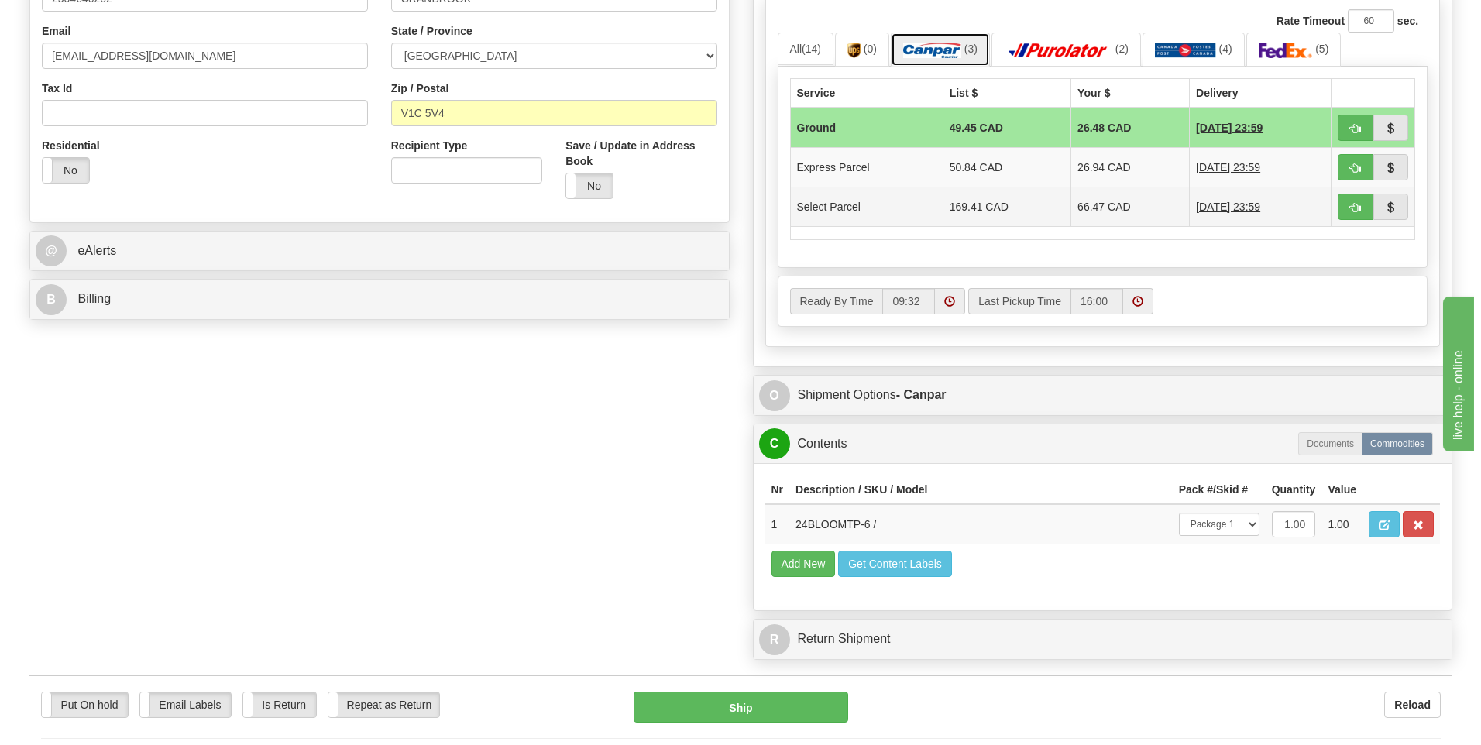
scroll to position [542, 0]
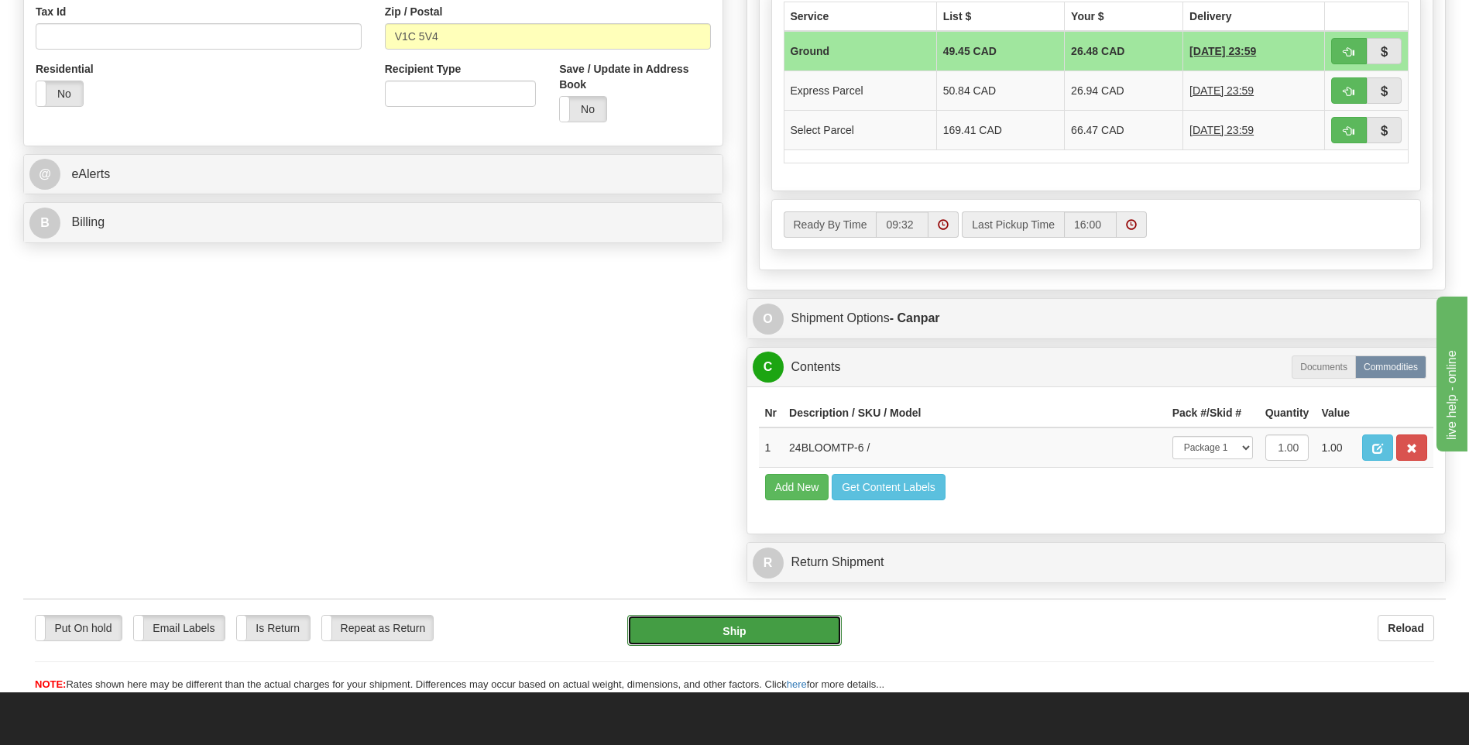
click at [775, 644] on button "Ship" at bounding box center [734, 630] width 214 height 31
type input "1"
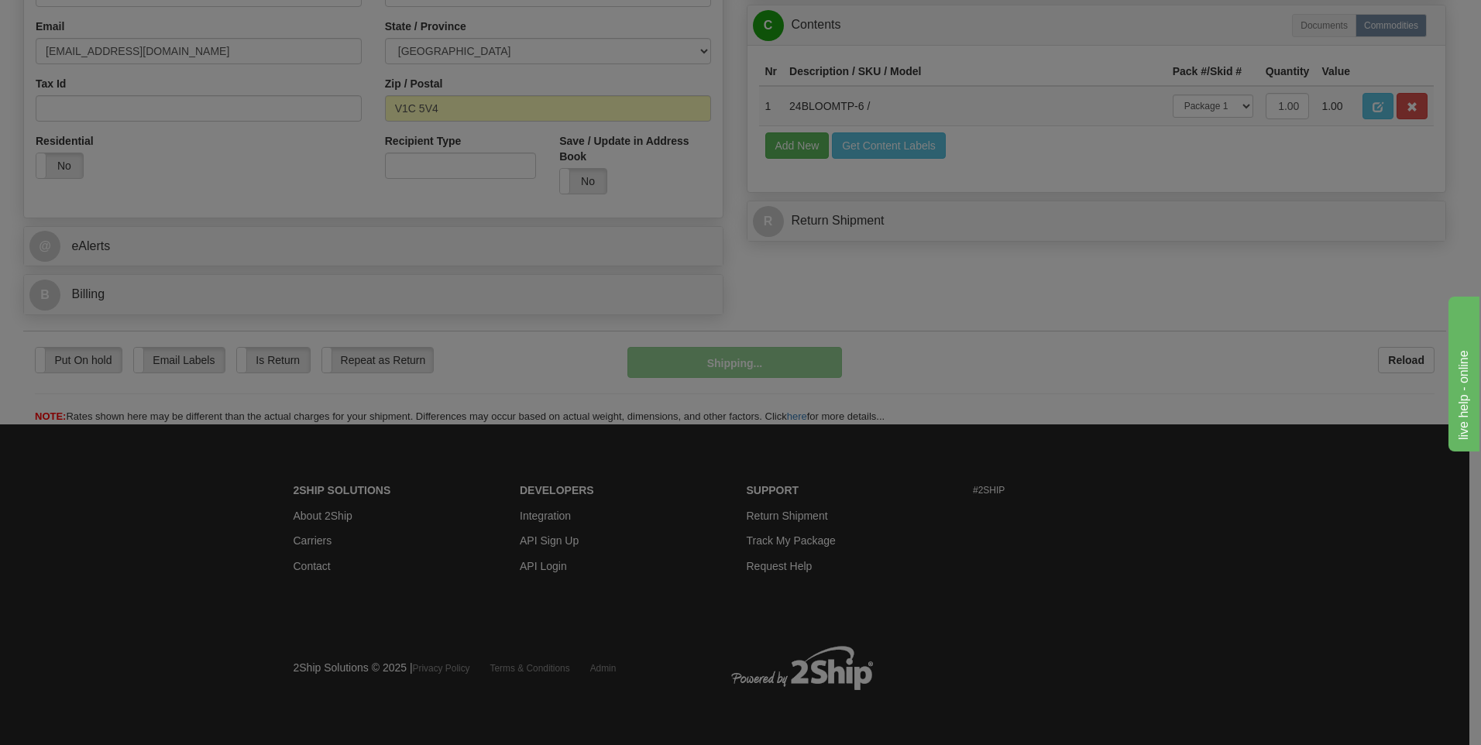
scroll to position [471, 0]
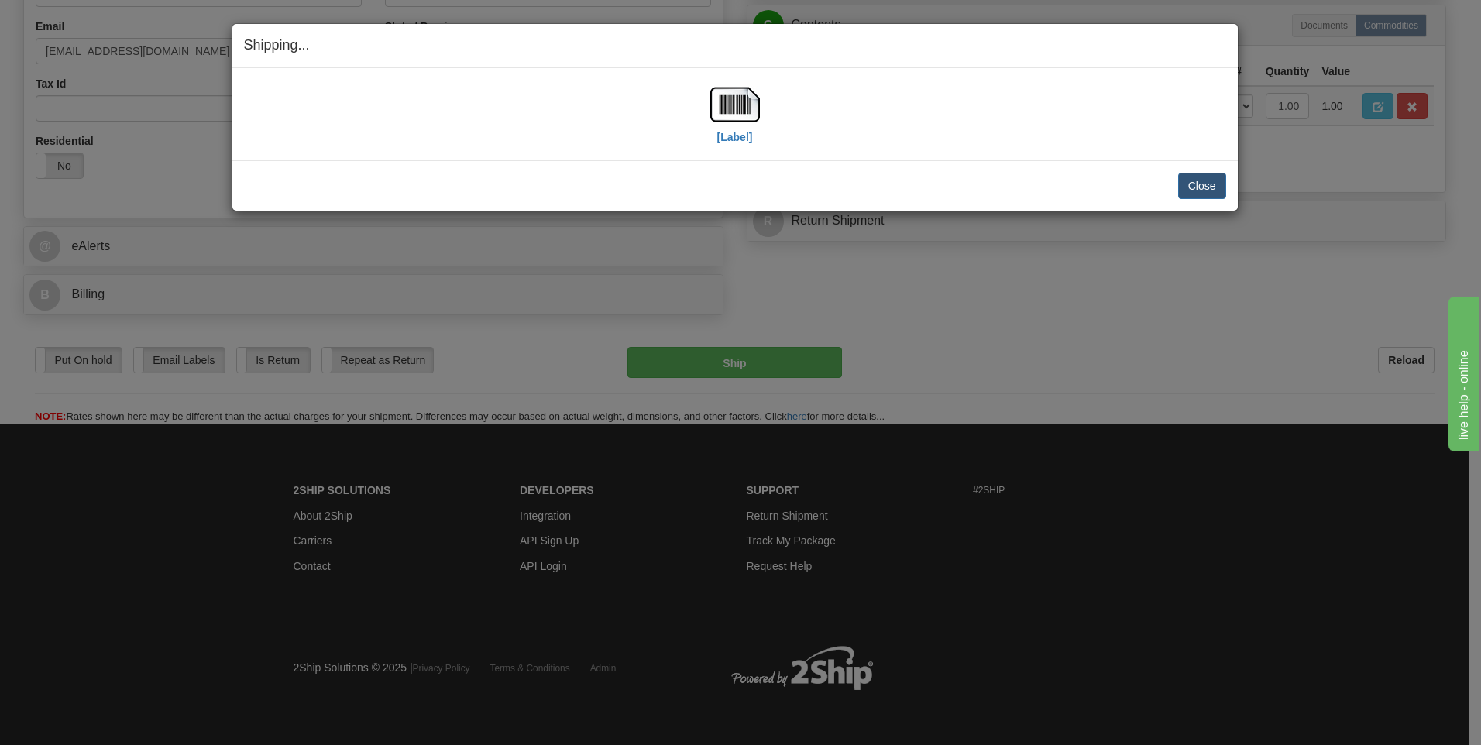
click at [734, 145] on div "[Label]" at bounding box center [735, 114] width 50 height 69
click at [734, 137] on label "[Label]" at bounding box center [735, 136] width 36 height 15
click at [1199, 178] on button "Close" at bounding box center [1202, 186] width 48 height 26
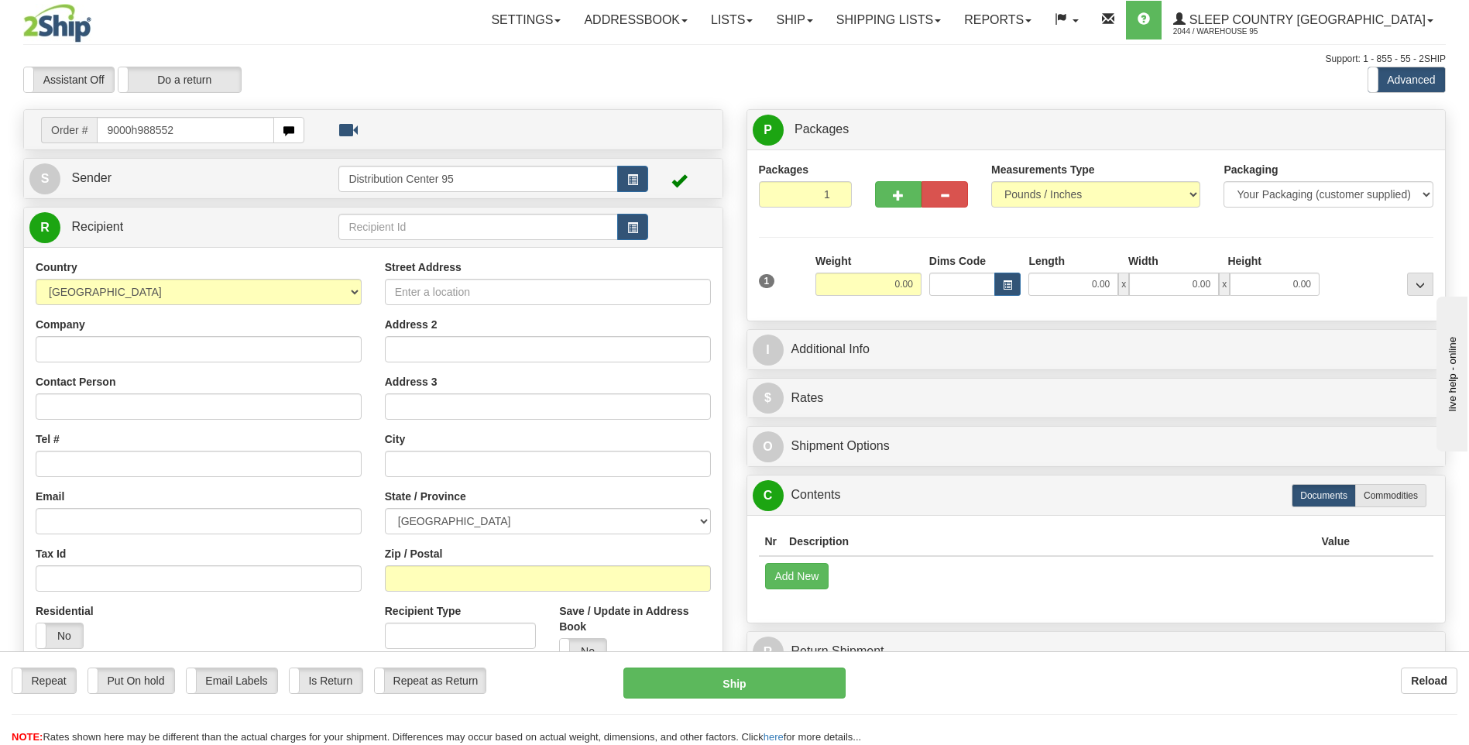
type input "9000h988552"
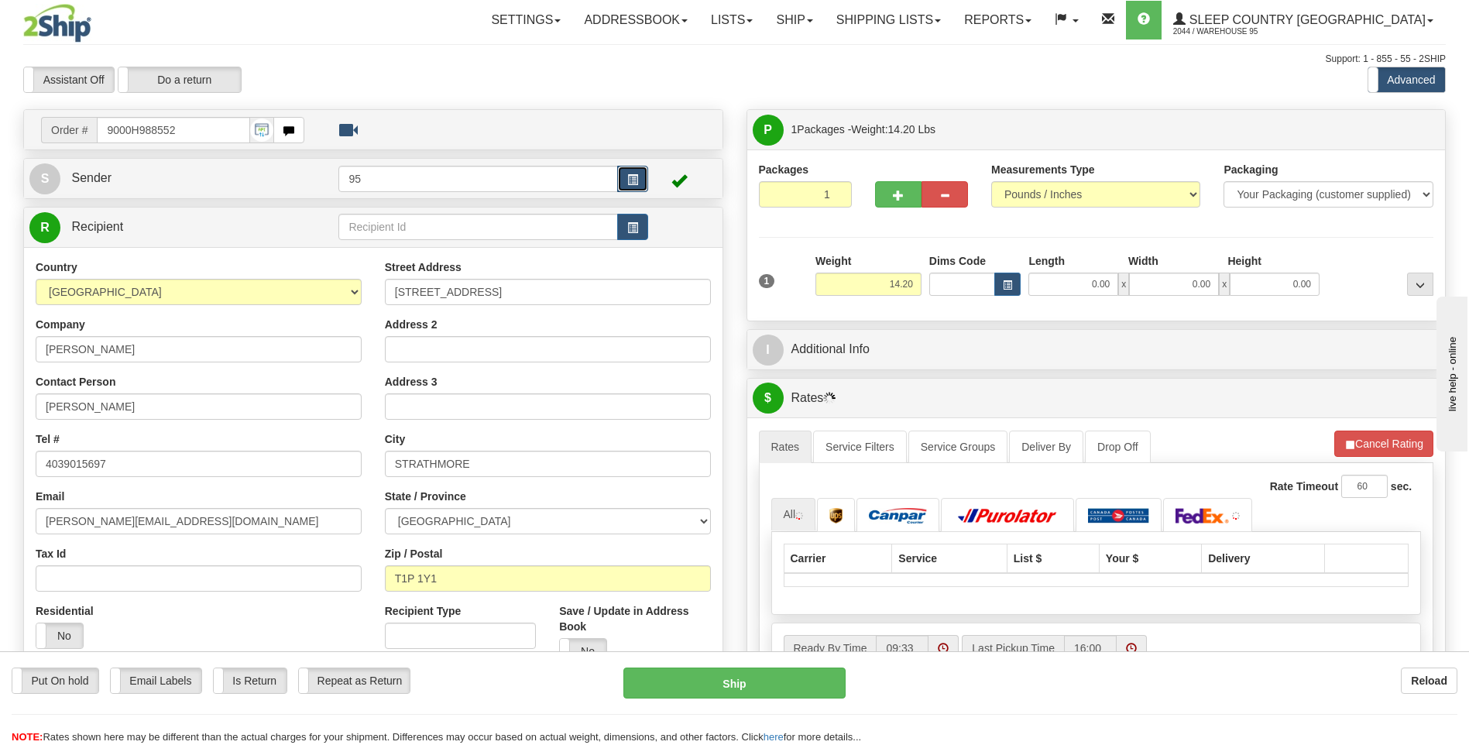
click at [627, 180] on span "button" at bounding box center [632, 180] width 11 height 10
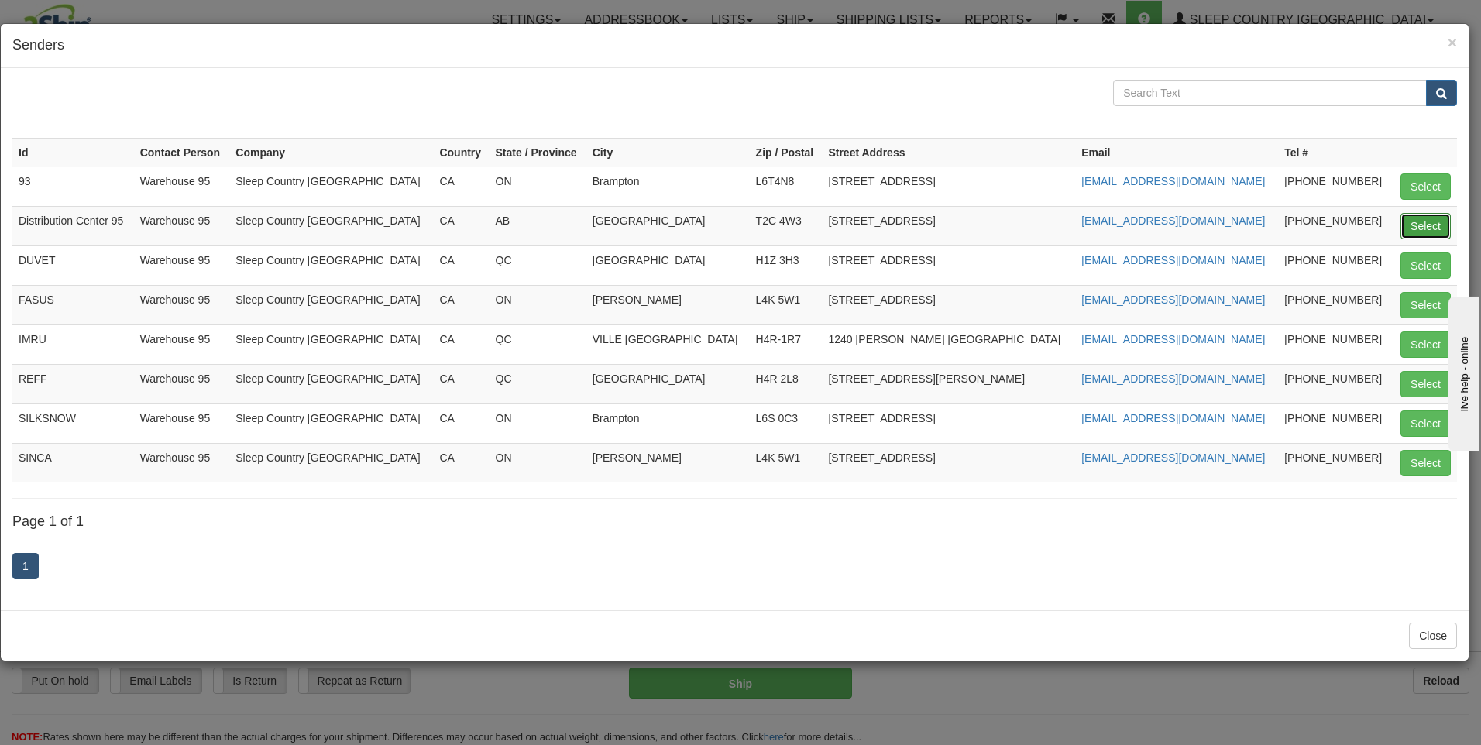
click at [1416, 229] on button "Select" at bounding box center [1426, 226] width 50 height 26
type input "Distribution Center 95"
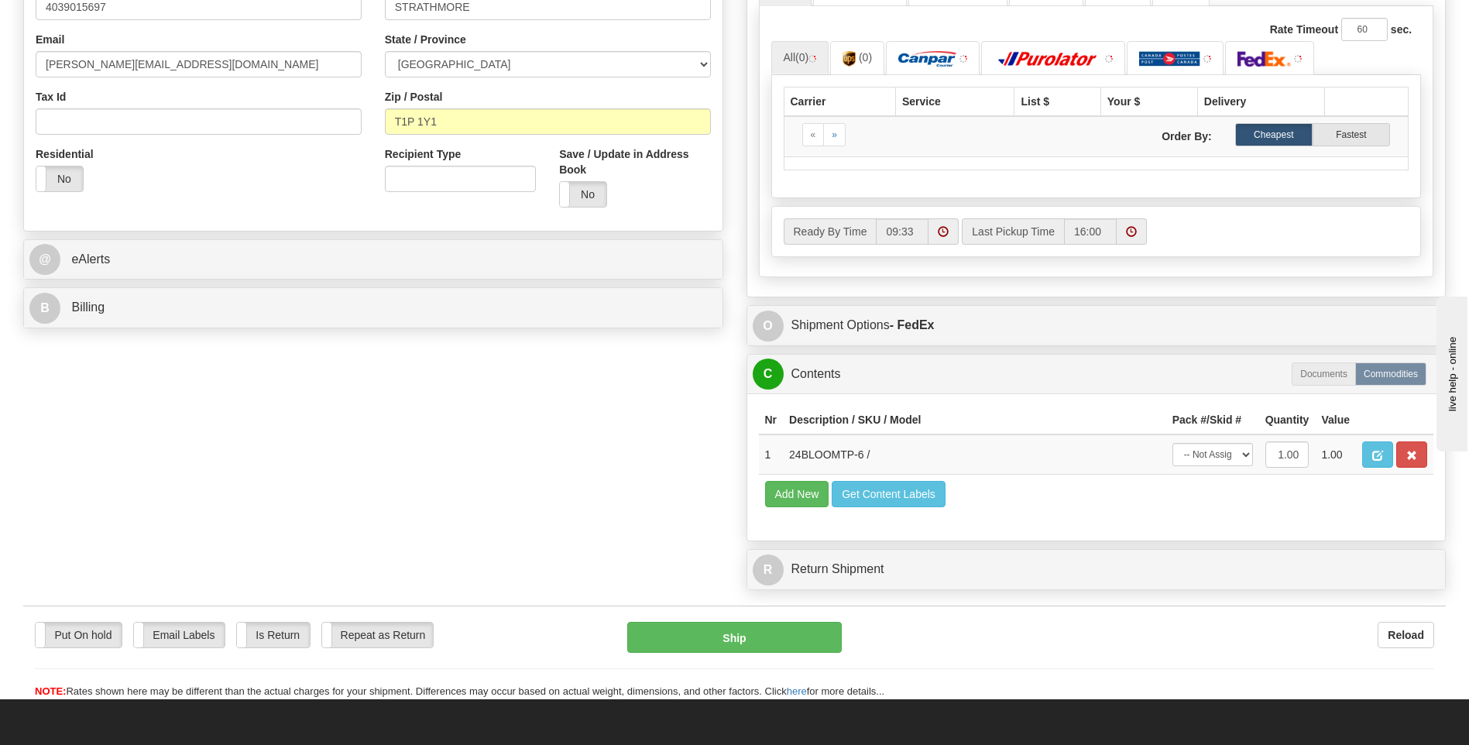
scroll to position [465, 0]
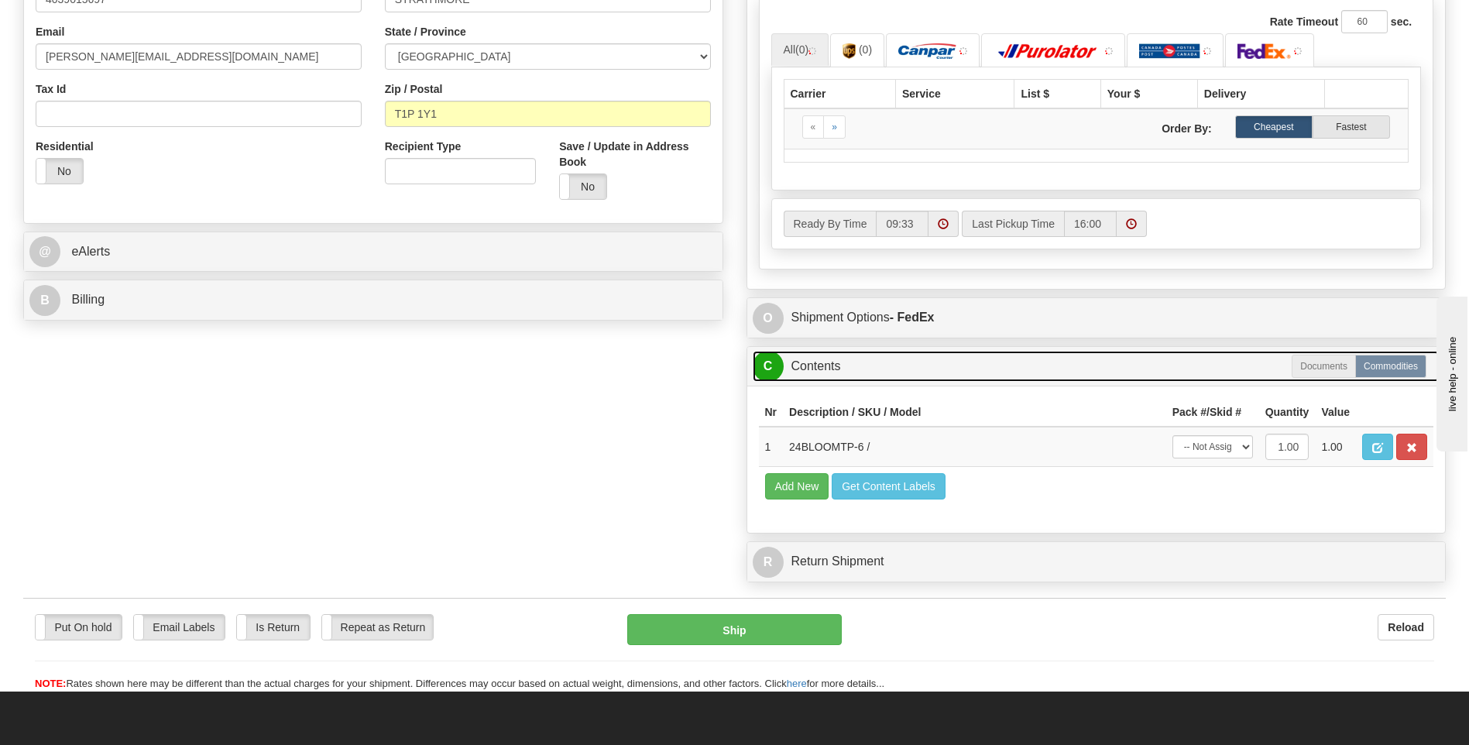
click at [1215, 457] on div "P Packages 1 Packages - Weight: 14.20 Lbs Shipment Level Shipm. Package Level P…" at bounding box center [1096, 117] width 723 height 946
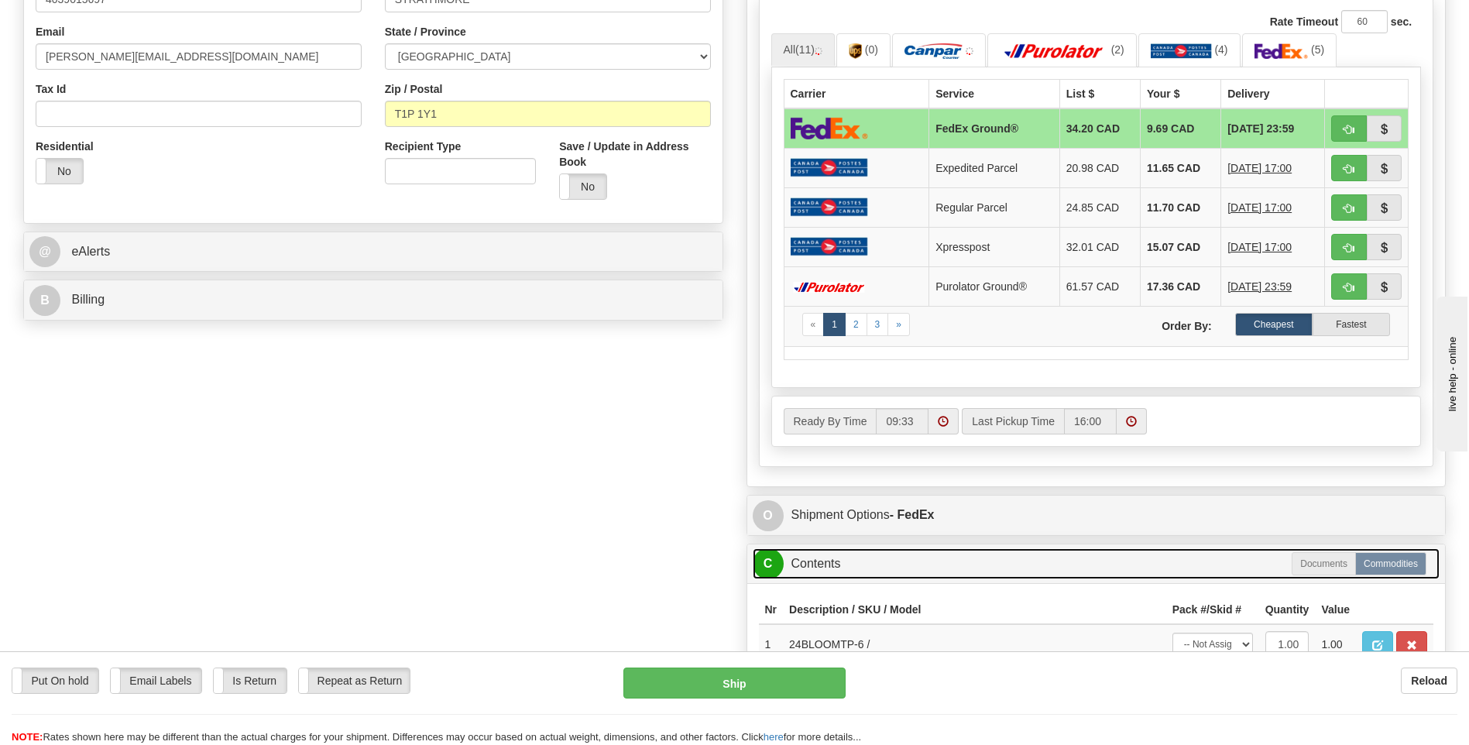
scroll to position [697, 0]
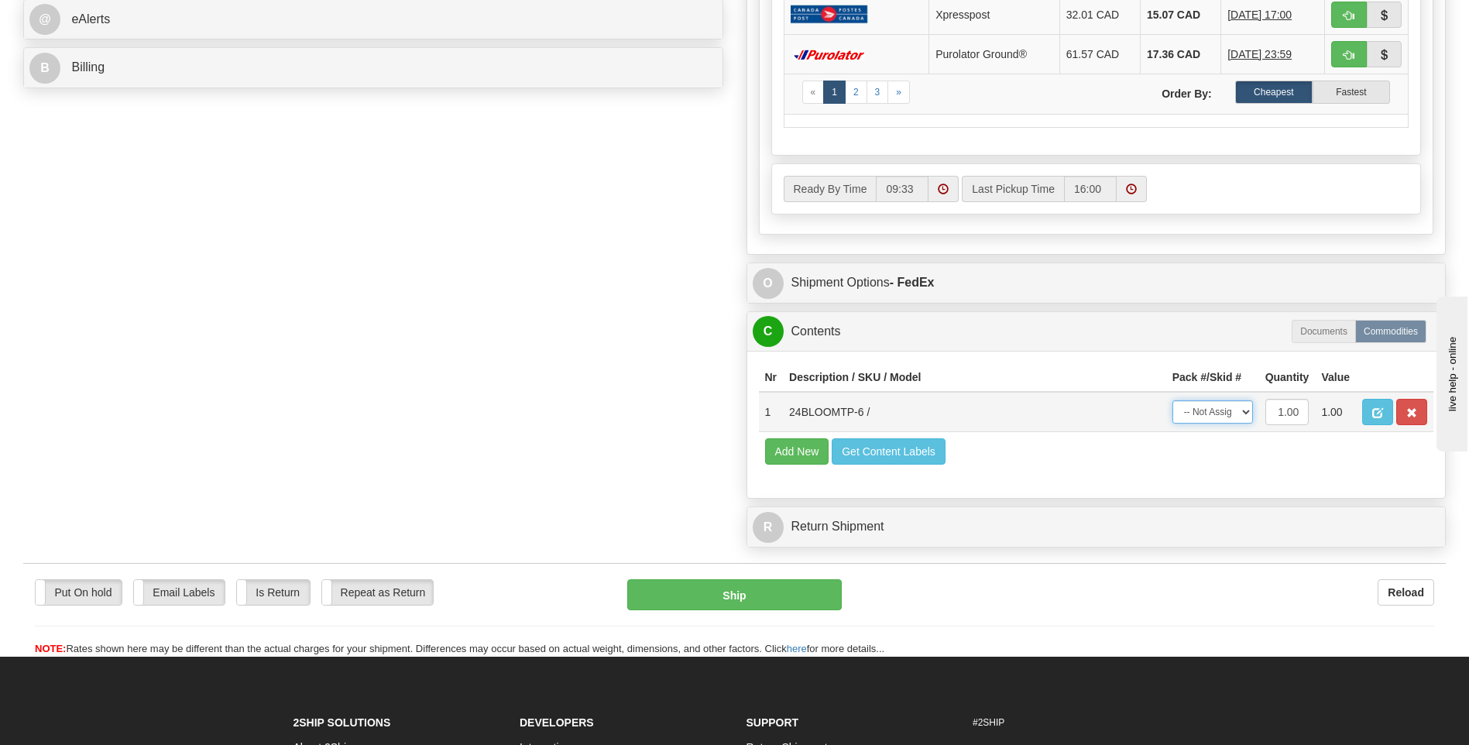
click at [1221, 413] on select "-- Not Assigned -- Package 1" at bounding box center [1213, 411] width 81 height 23
select select "0"
click at [1173, 400] on select "-- Not Assigned -- Package 1" at bounding box center [1213, 411] width 81 height 23
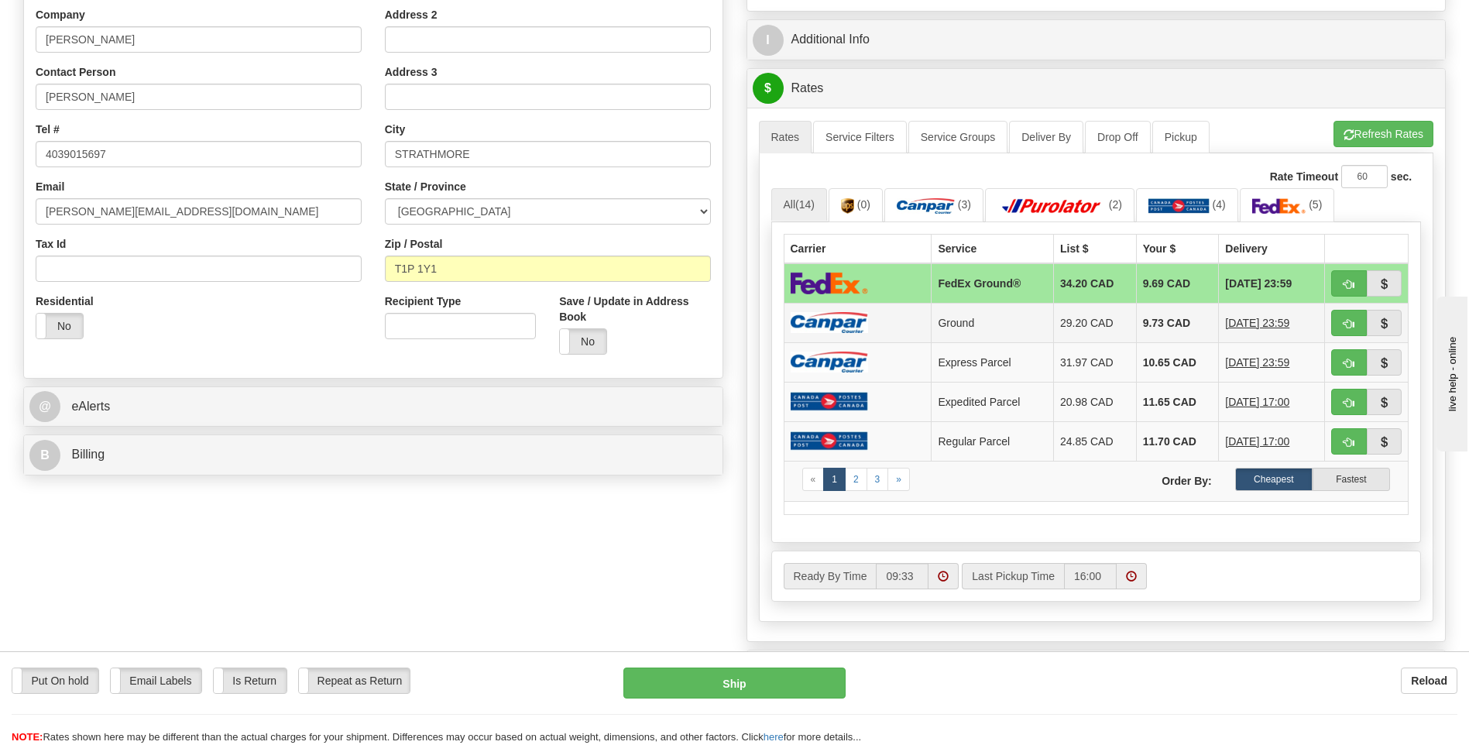
click at [885, 320] on td at bounding box center [858, 323] width 148 height 40
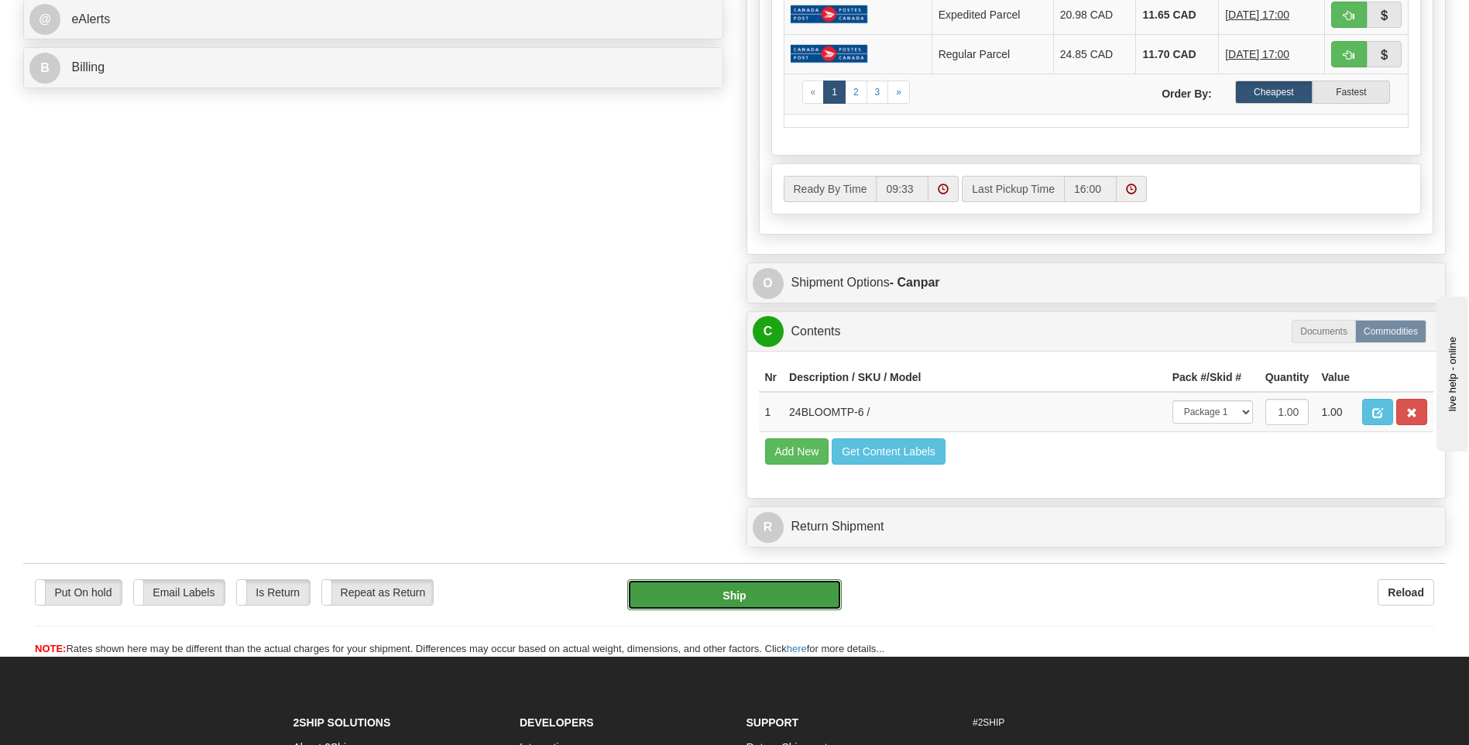
click at [743, 588] on button "Ship" at bounding box center [734, 594] width 214 height 31
type input "1"
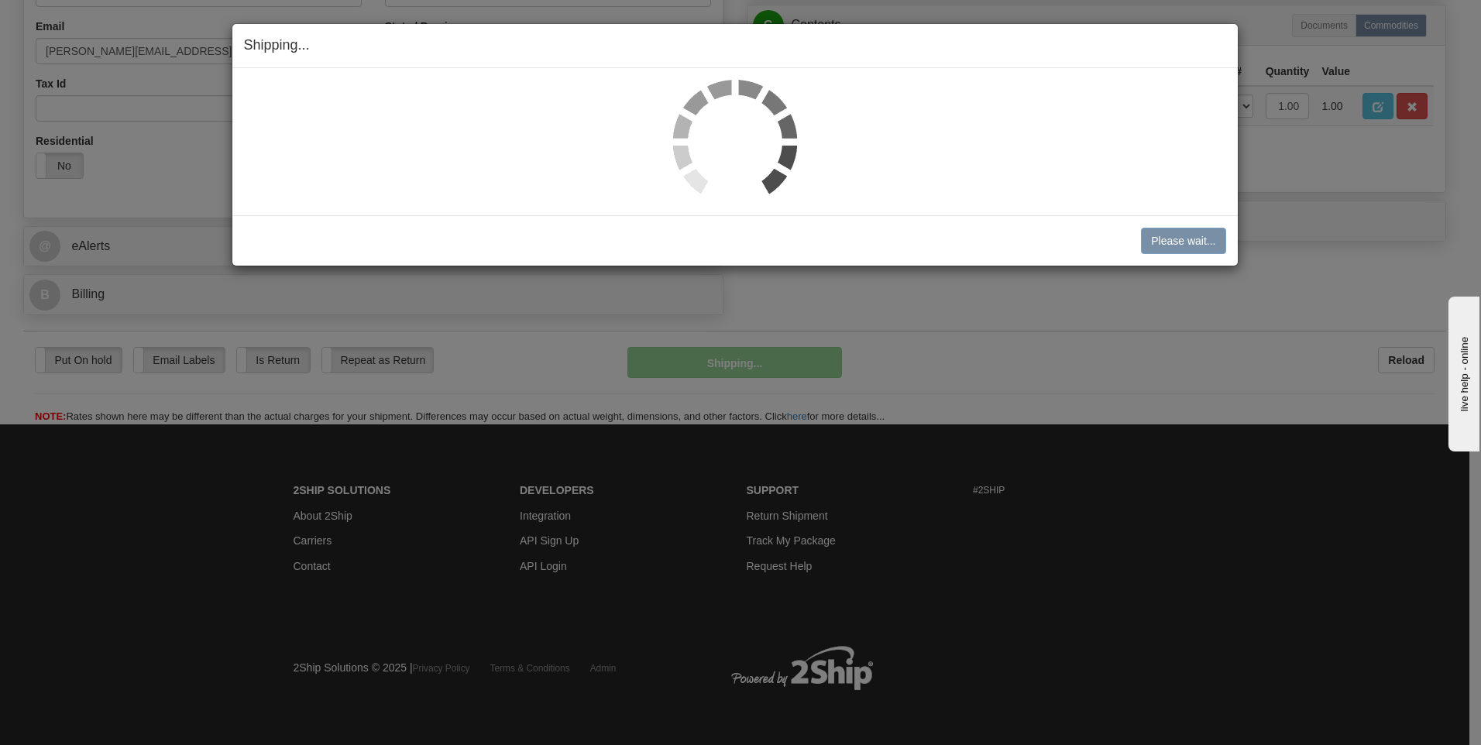
scroll to position [471, 0]
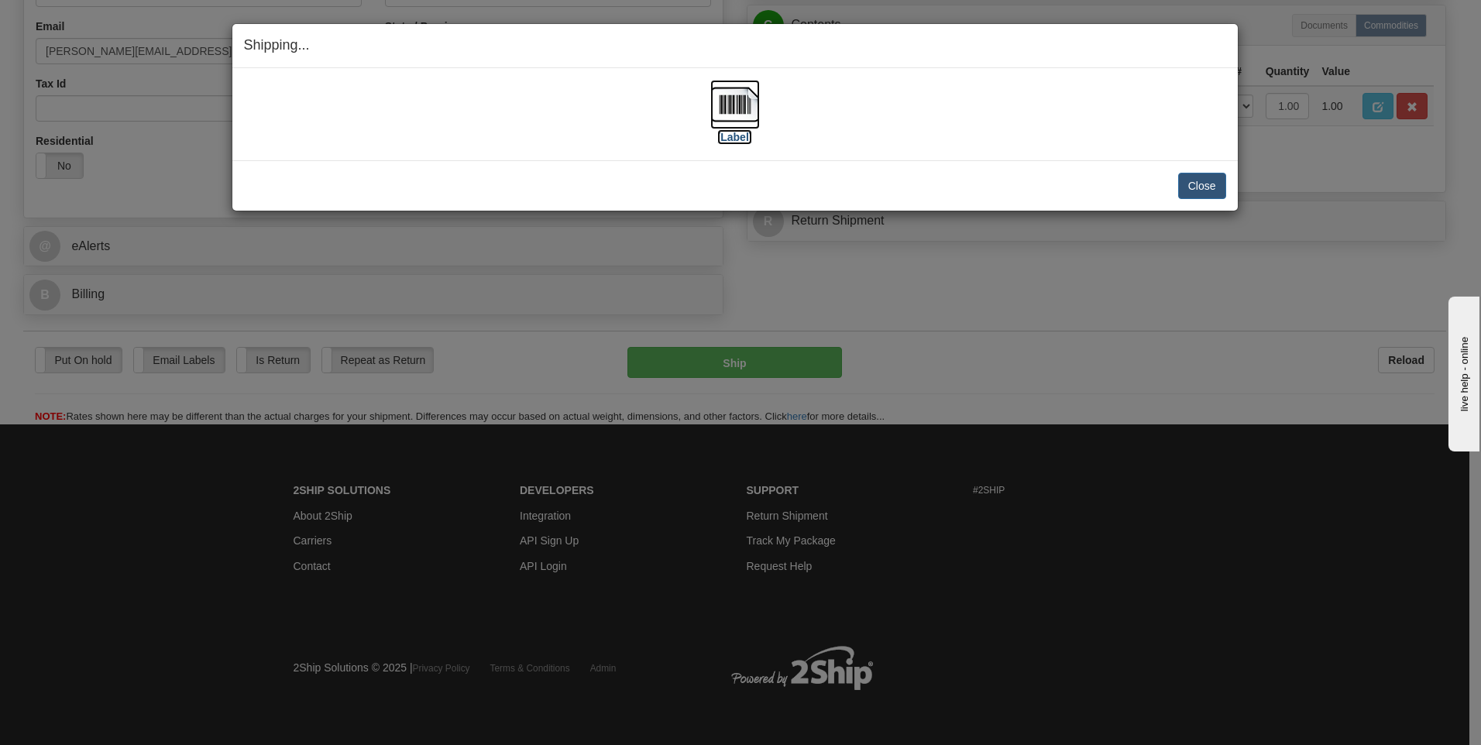
click at [723, 133] on label "[Label]" at bounding box center [735, 136] width 36 height 15
click at [1185, 185] on button "Close" at bounding box center [1202, 186] width 48 height 26
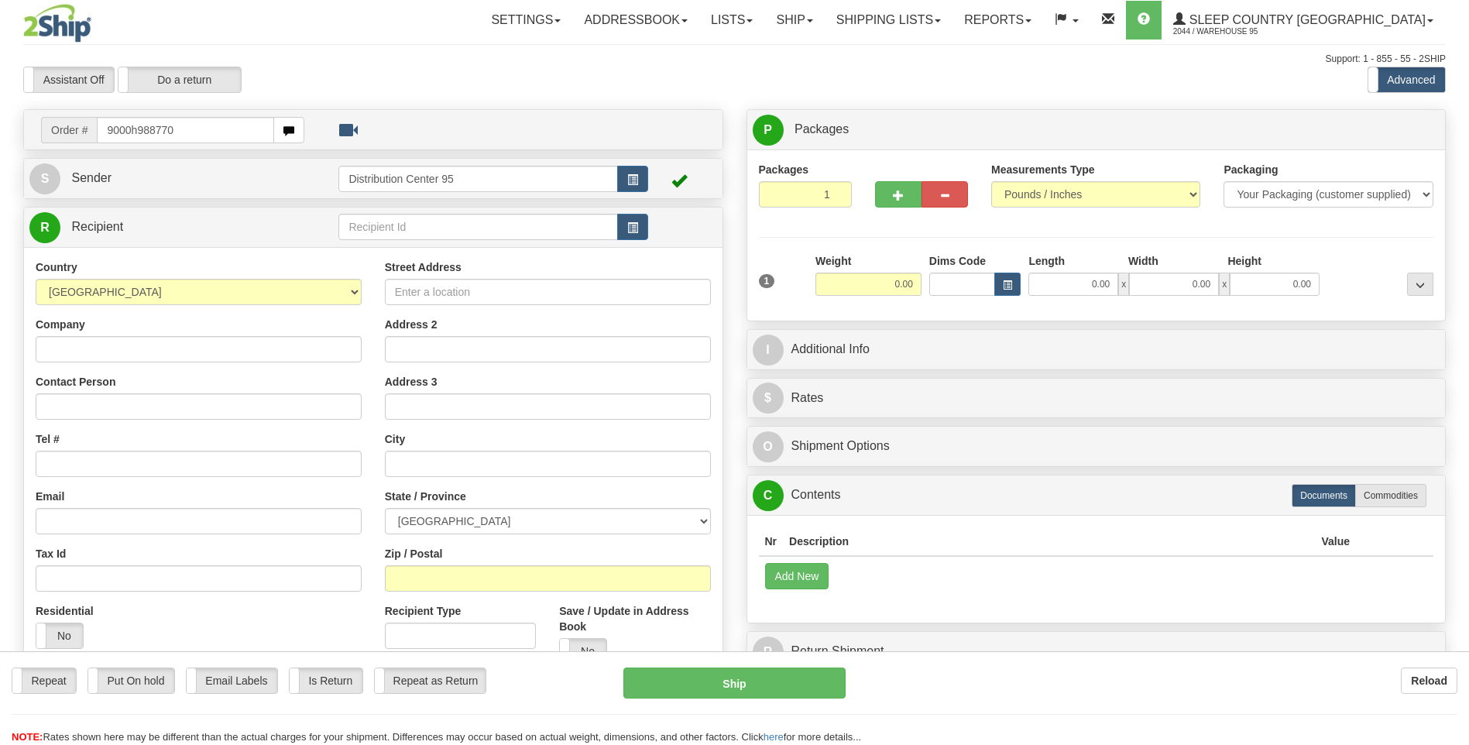
type input "9000h988770"
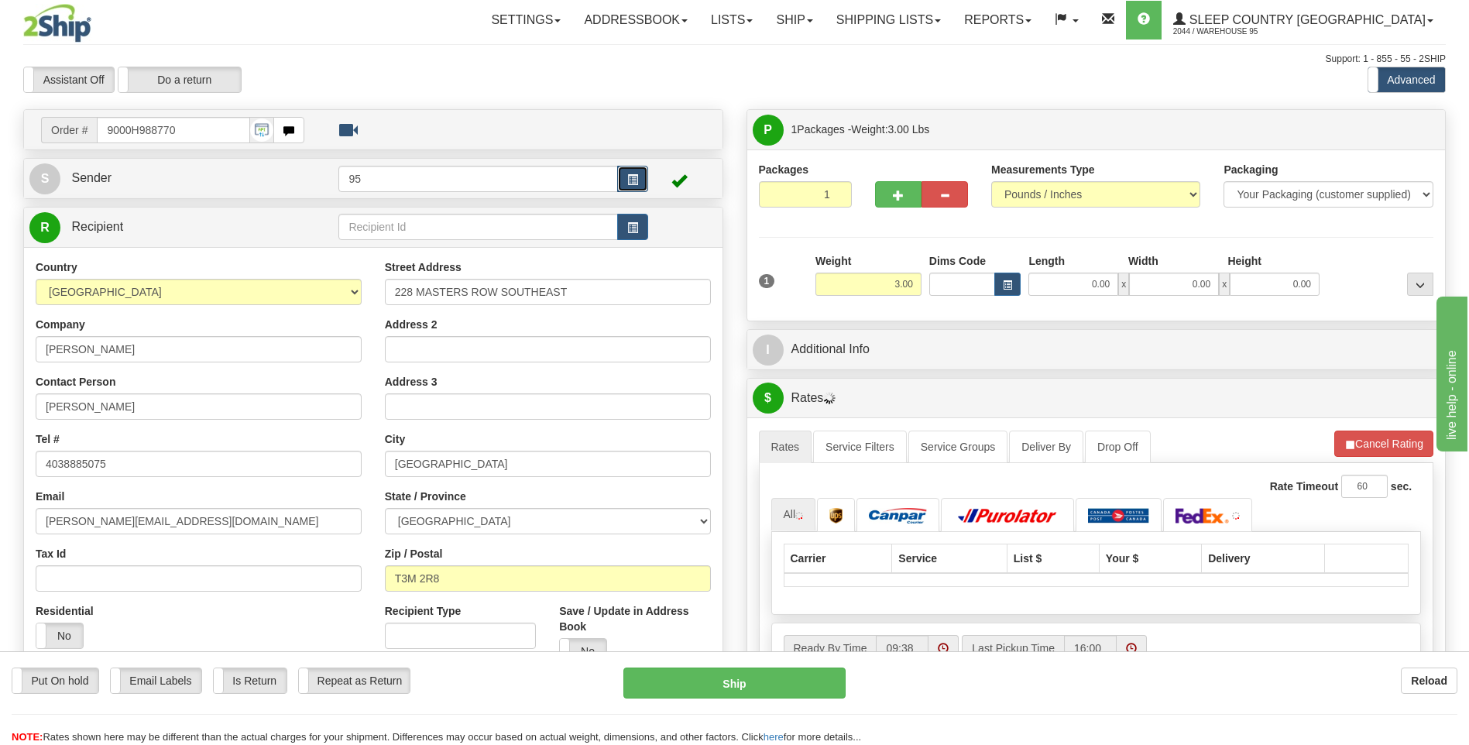
click at [642, 172] on button "button" at bounding box center [632, 179] width 31 height 26
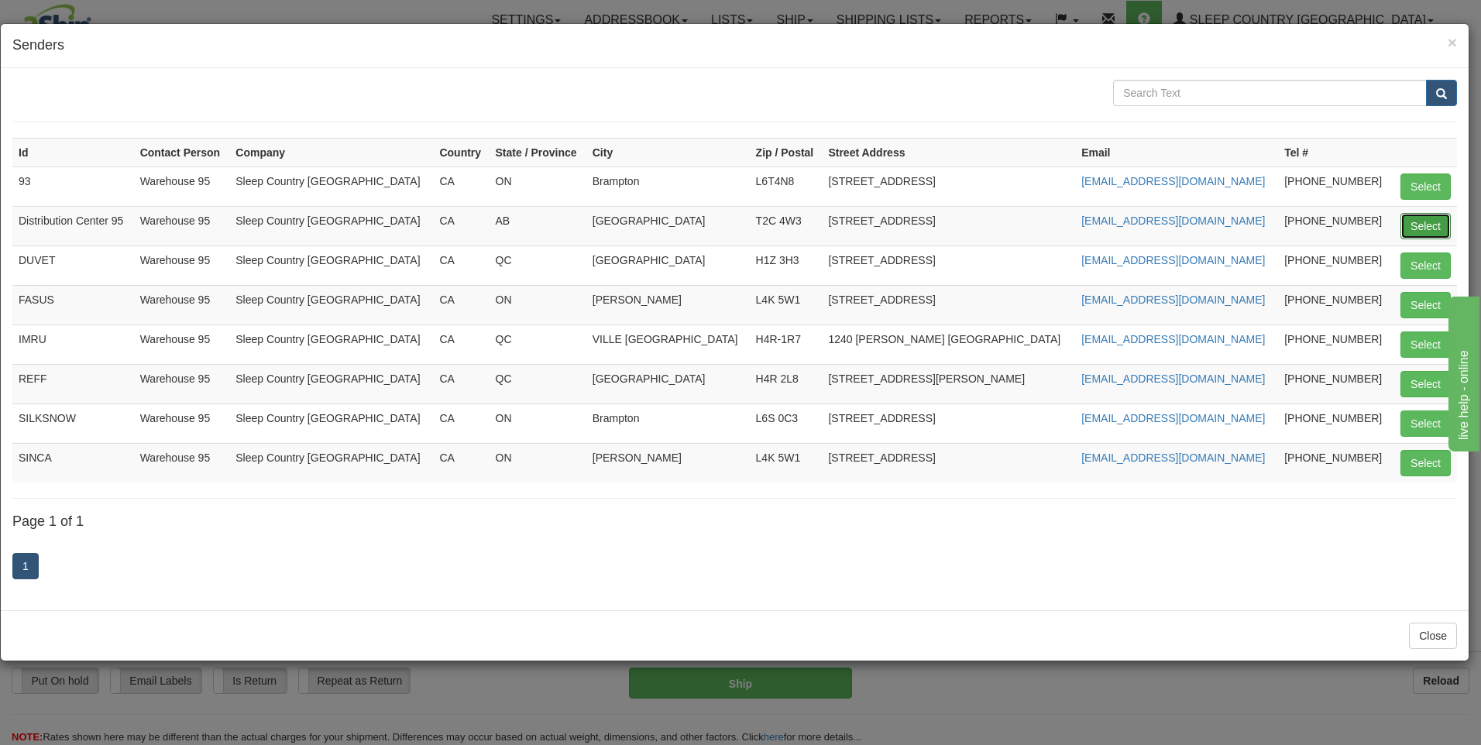
click at [1404, 218] on button "Select" at bounding box center [1426, 226] width 50 height 26
type input "Distribution Center 95"
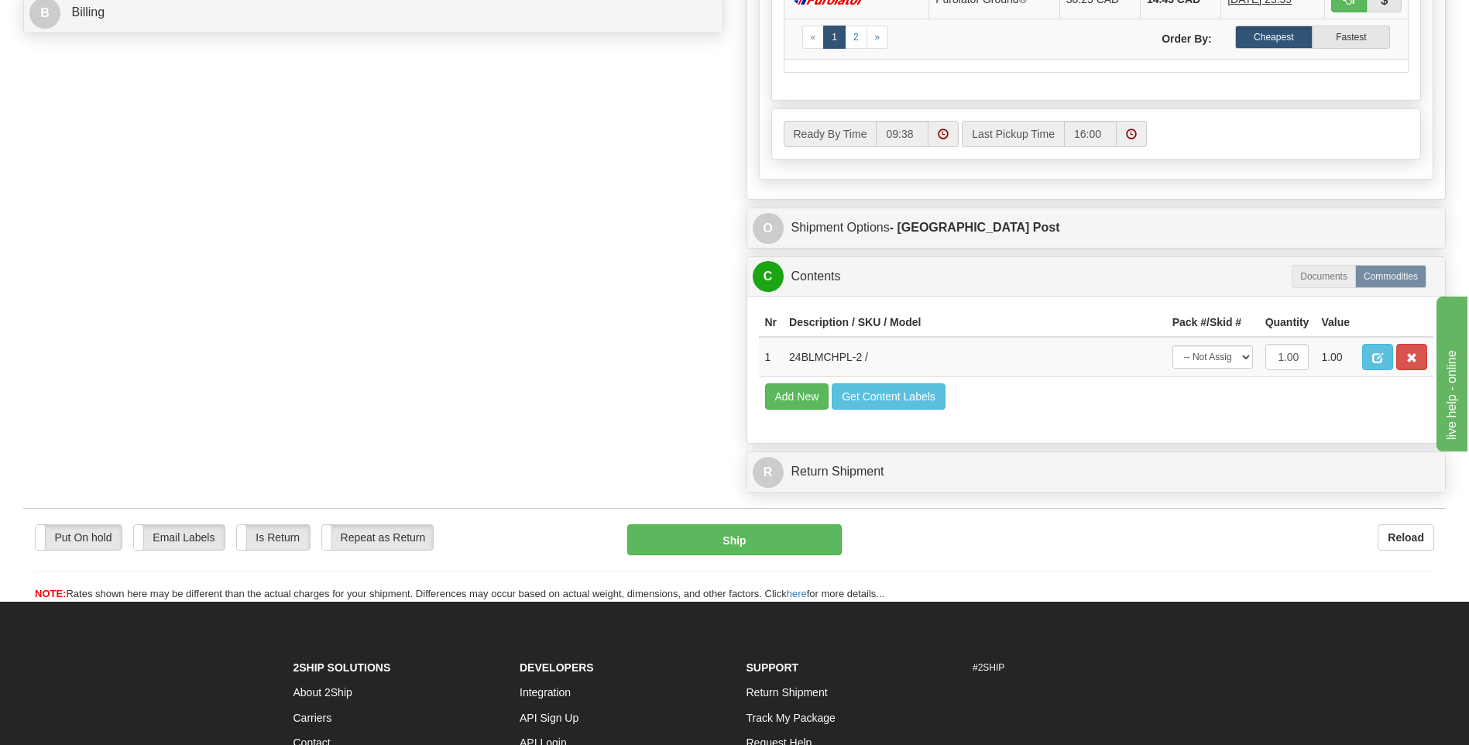
scroll to position [775, 0]
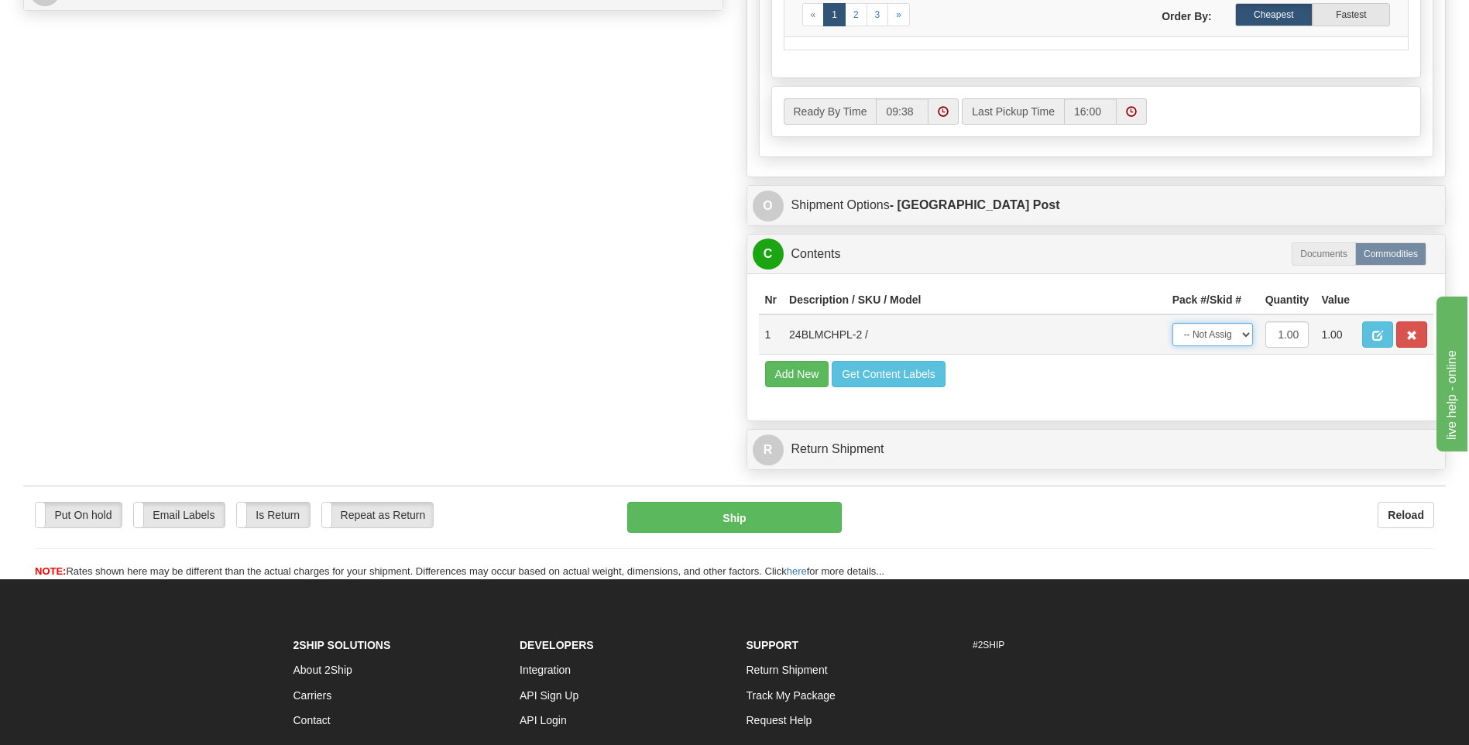
click at [1212, 338] on select "-- Not Assigned -- Package 1" at bounding box center [1213, 334] width 81 height 23
select select "0"
click at [1173, 323] on select "-- Not Assigned -- Package 1" at bounding box center [1213, 334] width 81 height 23
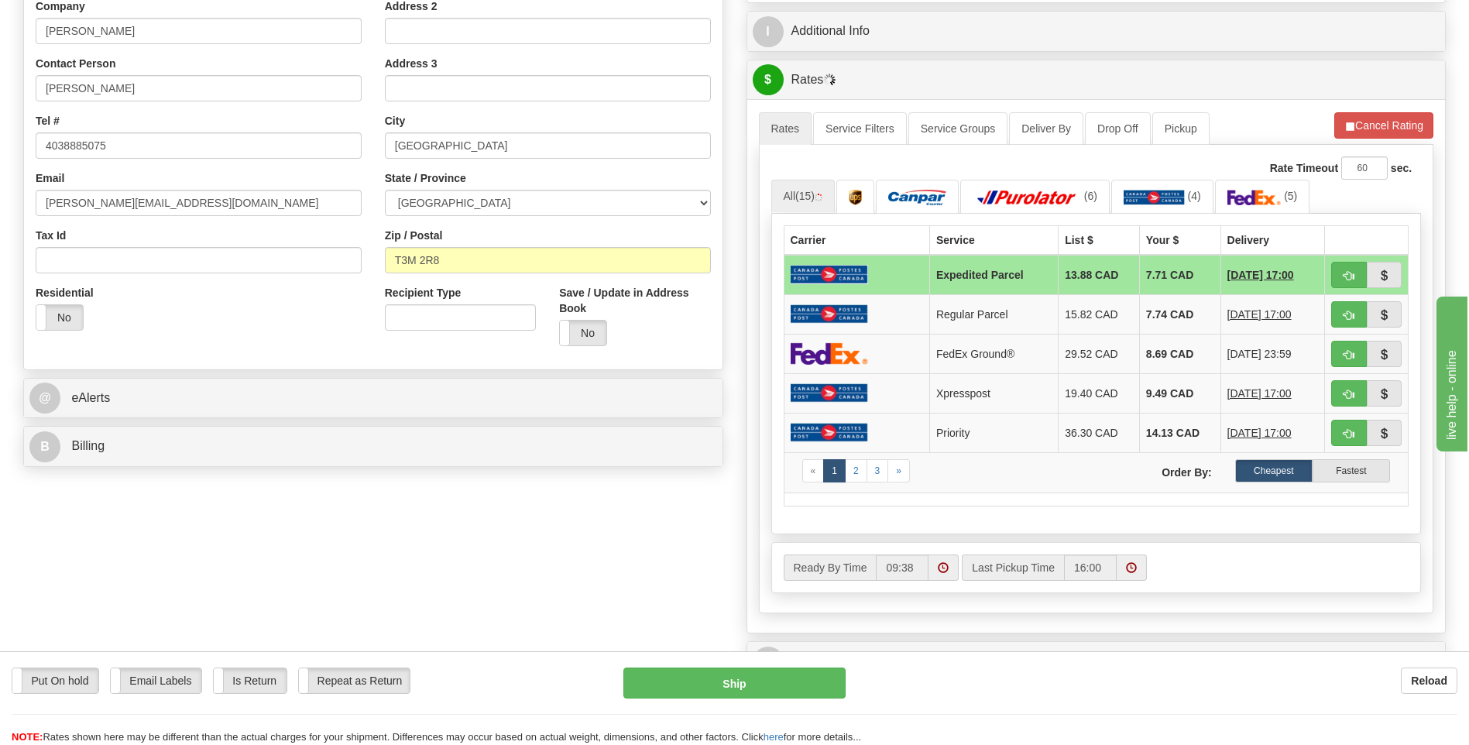
scroll to position [310, 0]
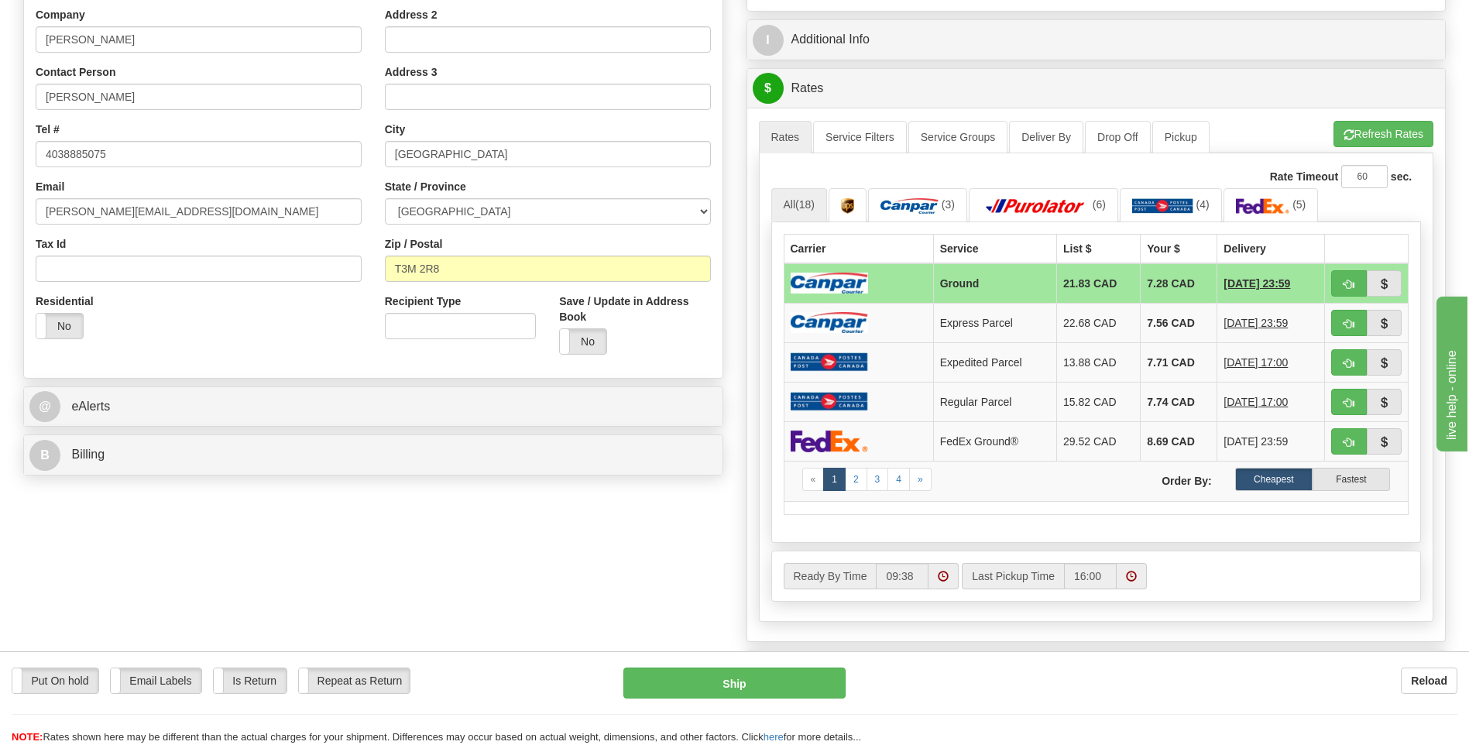
click at [1064, 285] on td "21.83 CAD" at bounding box center [1099, 283] width 84 height 40
drag, startPoint x: 1064, startPoint y: 285, endPoint x: 1009, endPoint y: 281, distance: 55.9
click at [1009, 281] on td "Ground" at bounding box center [994, 283] width 123 height 40
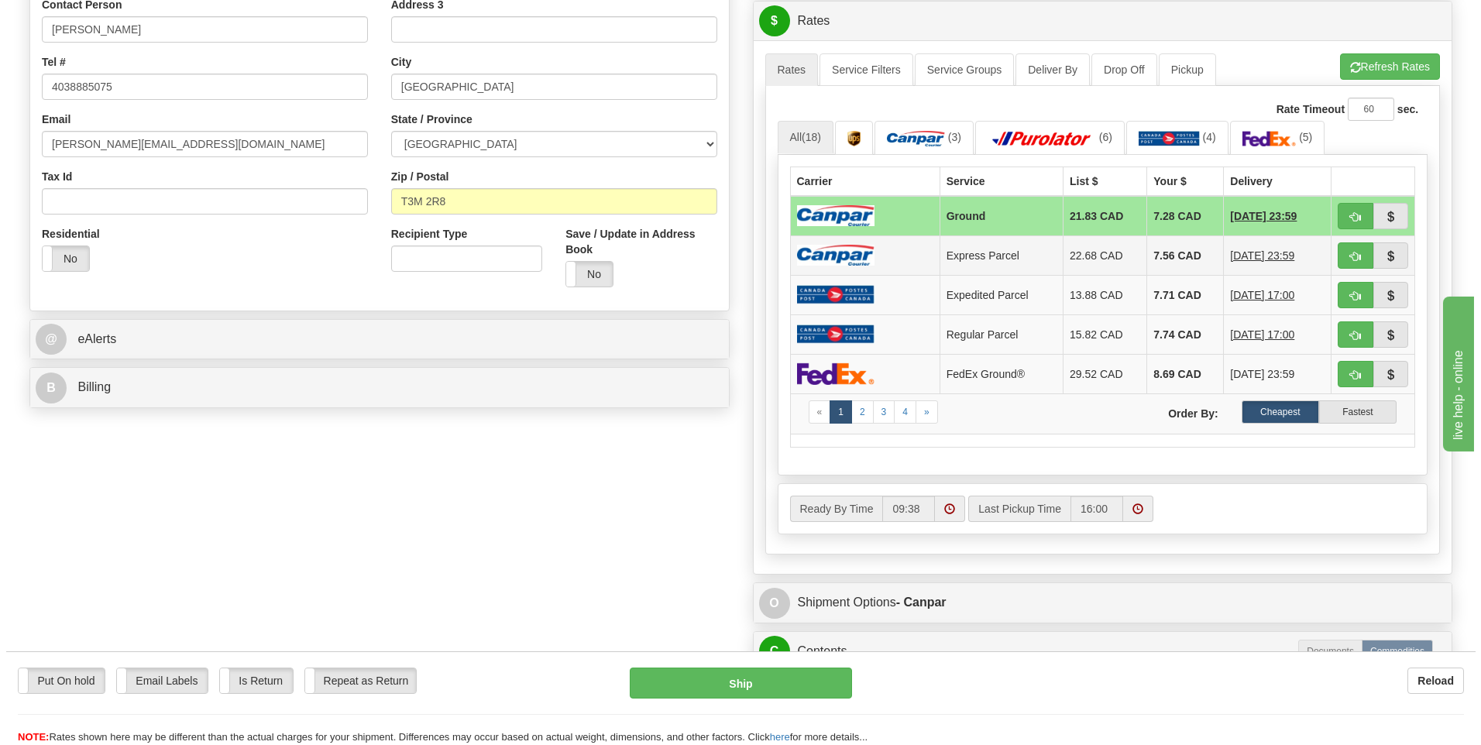
scroll to position [465, 0]
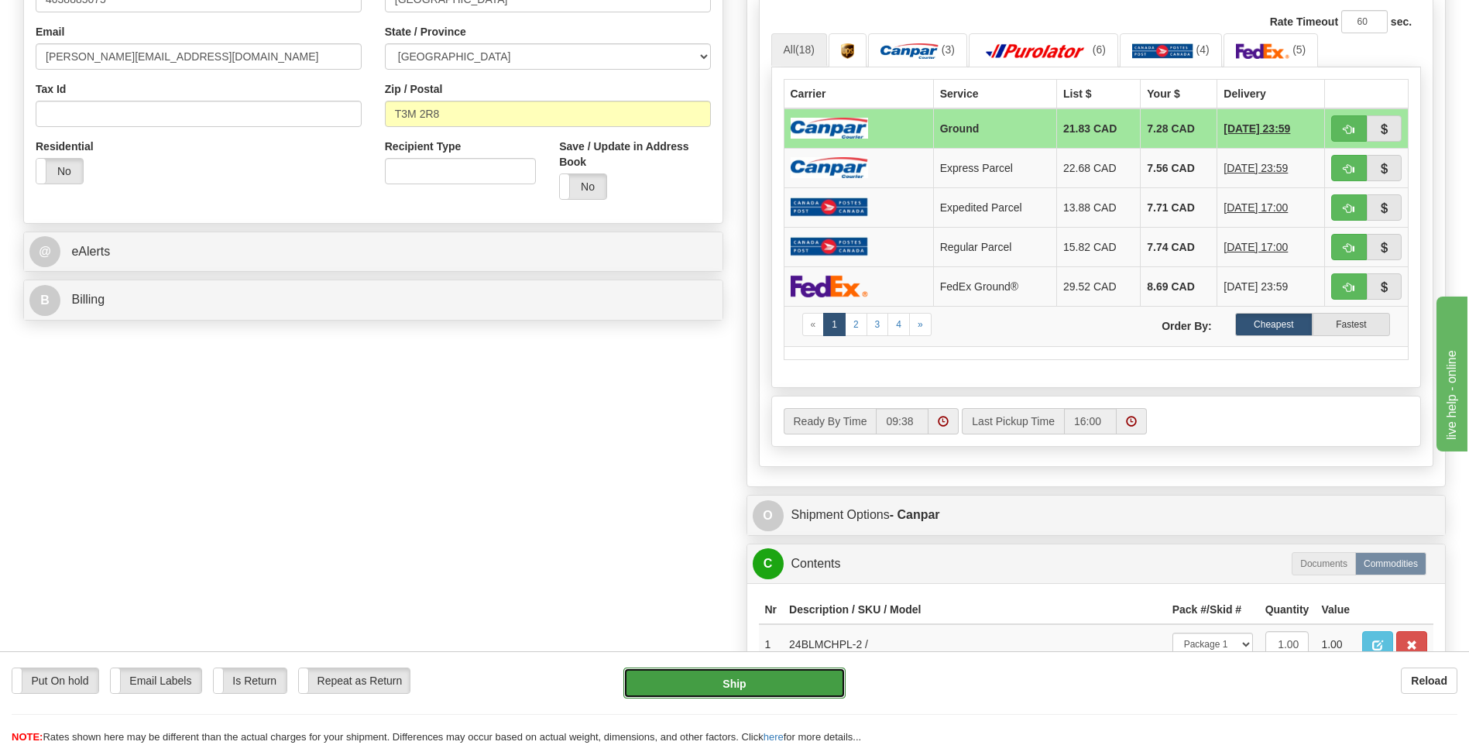
click at [751, 688] on button "Ship" at bounding box center [735, 683] width 222 height 31
type input "1"
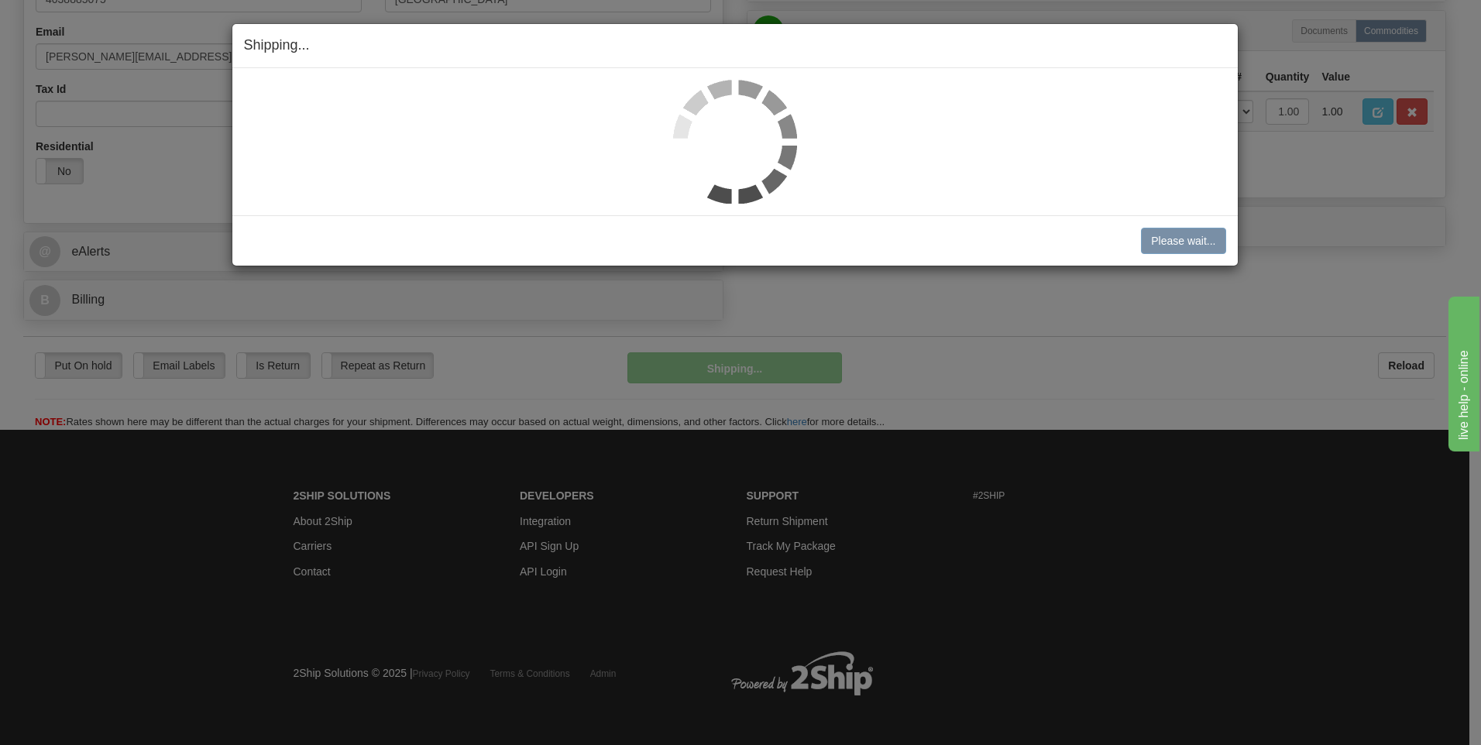
scroll to position [449, 0]
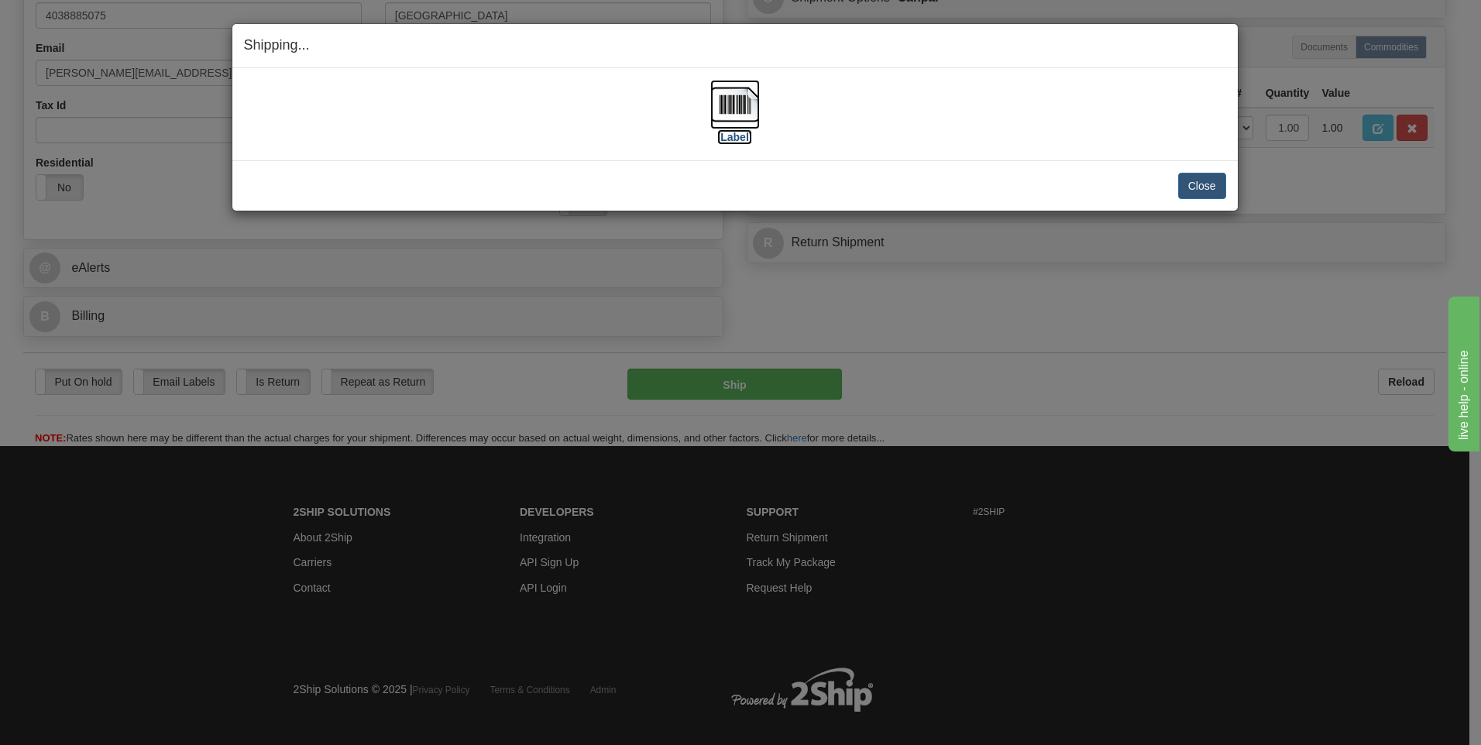
click at [748, 140] on label "[Label]" at bounding box center [735, 136] width 36 height 15
click at [1201, 179] on button "Close" at bounding box center [1202, 186] width 48 height 26
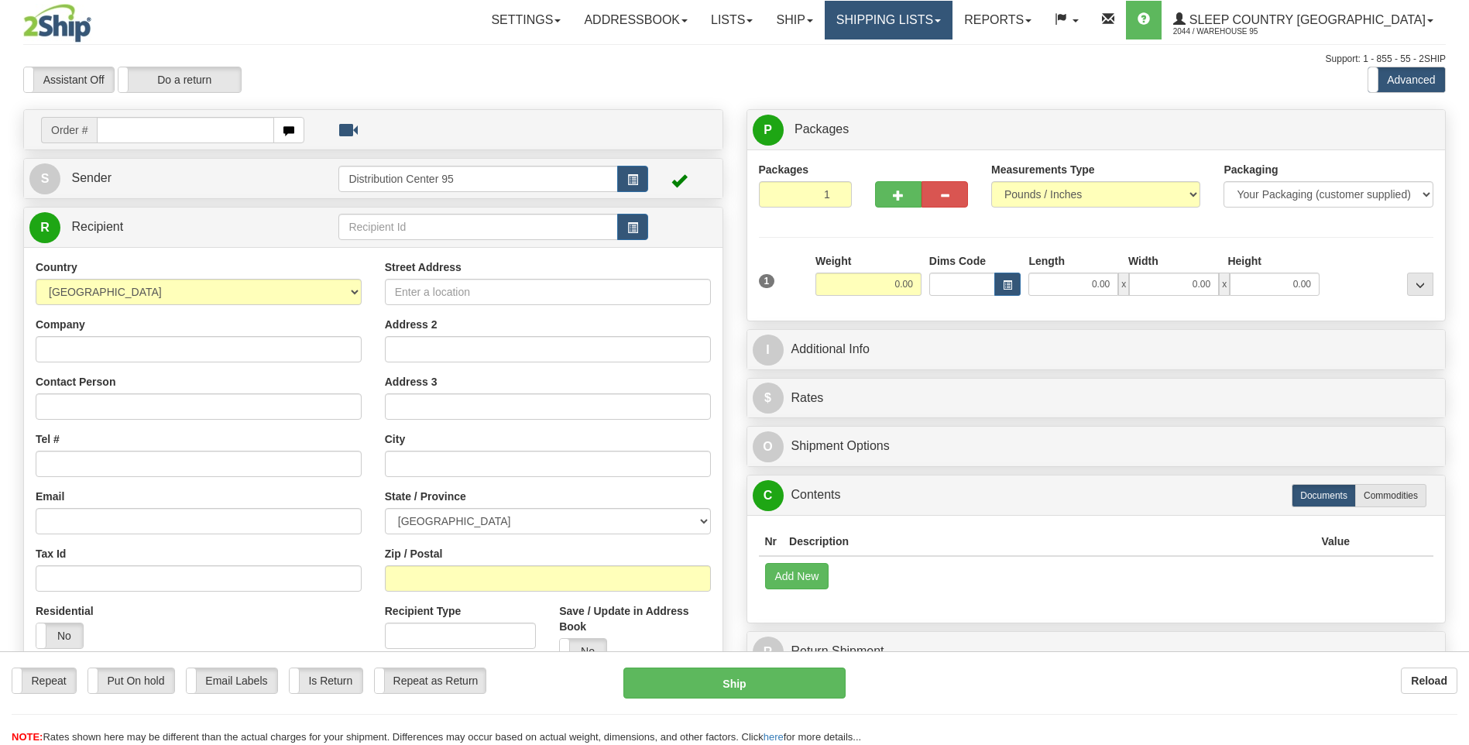
click at [953, 16] on link "Shipping lists" at bounding box center [889, 20] width 128 height 39
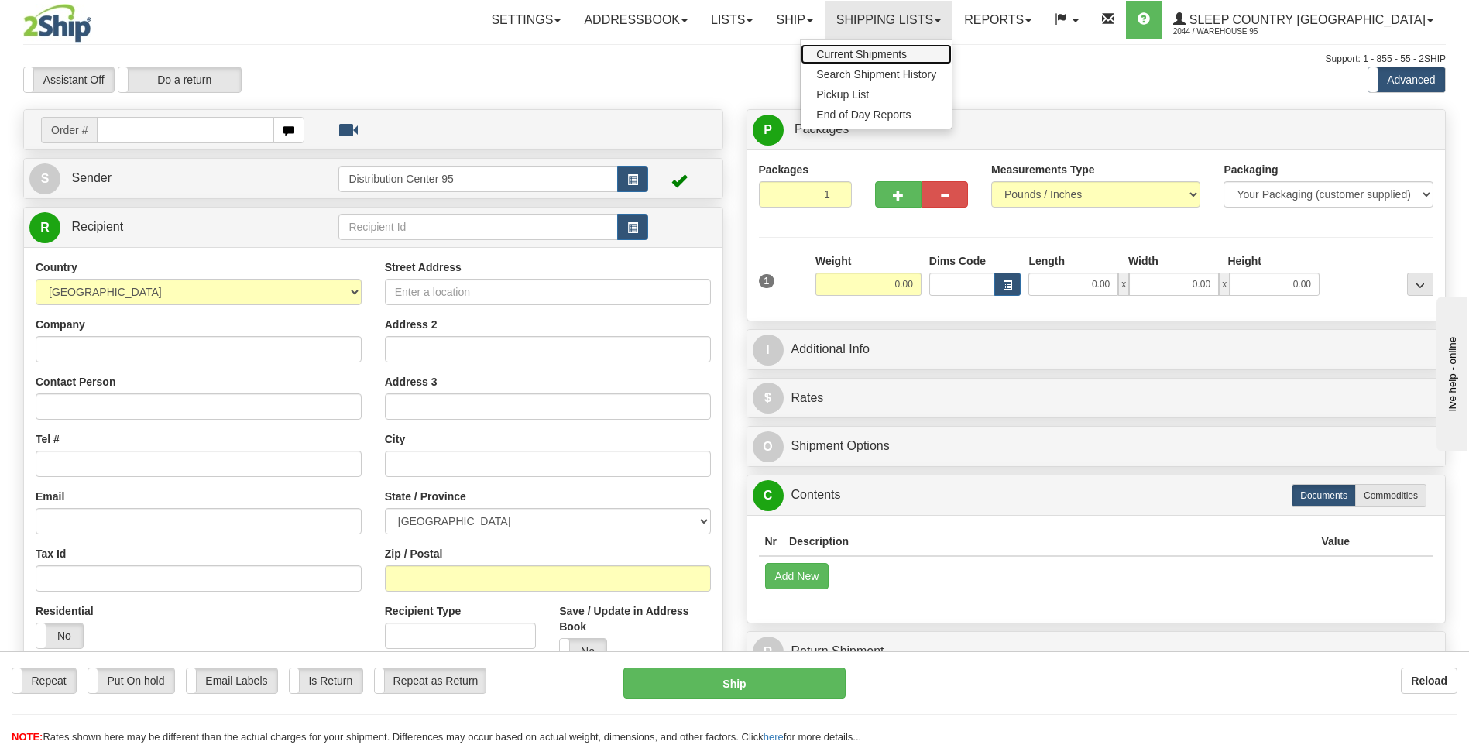
click at [907, 58] on span "Current Shipments" at bounding box center [861, 54] width 91 height 12
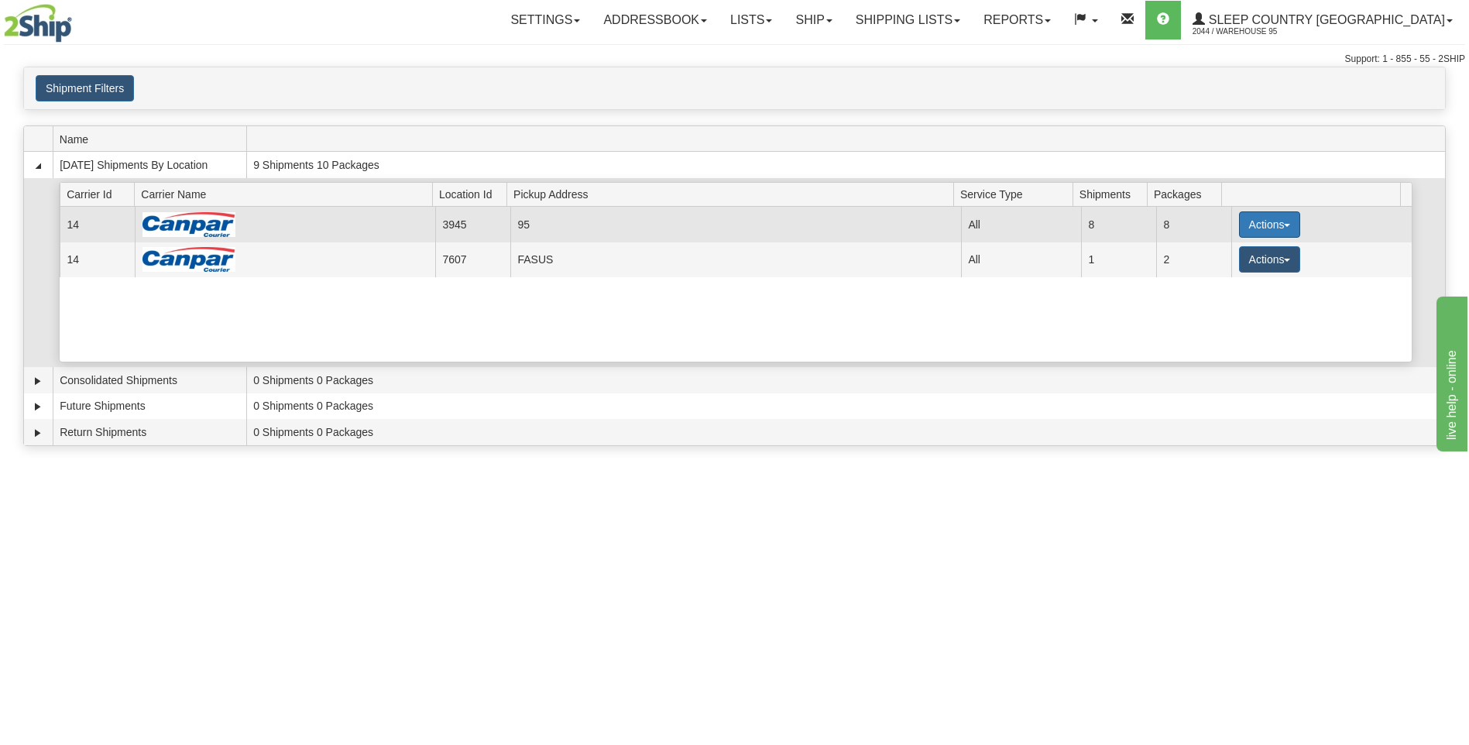
click at [1266, 217] on button "Actions" at bounding box center [1270, 224] width 62 height 26
click at [1242, 273] on link "Close" at bounding box center [1238, 274] width 124 height 20
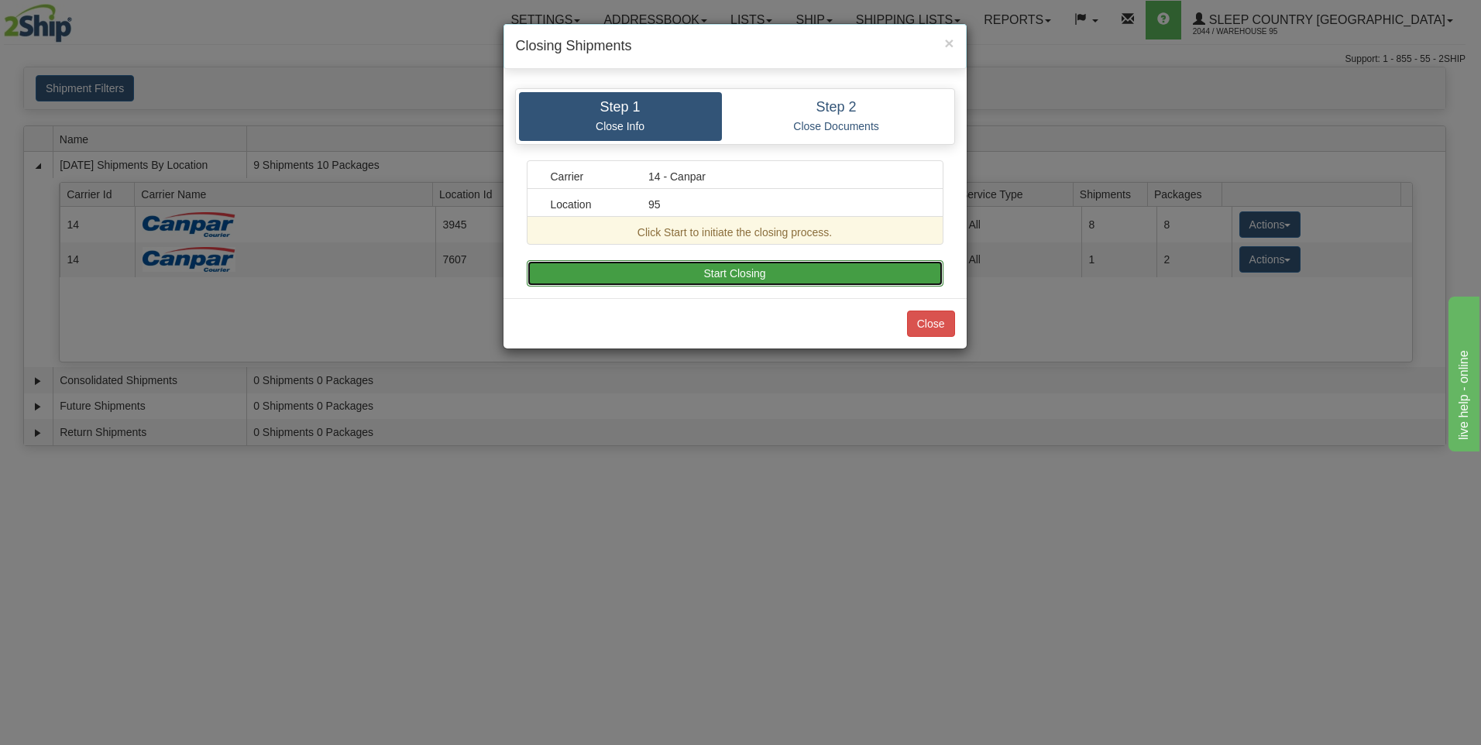
click at [678, 273] on button "Start Closing" at bounding box center [735, 273] width 417 height 26
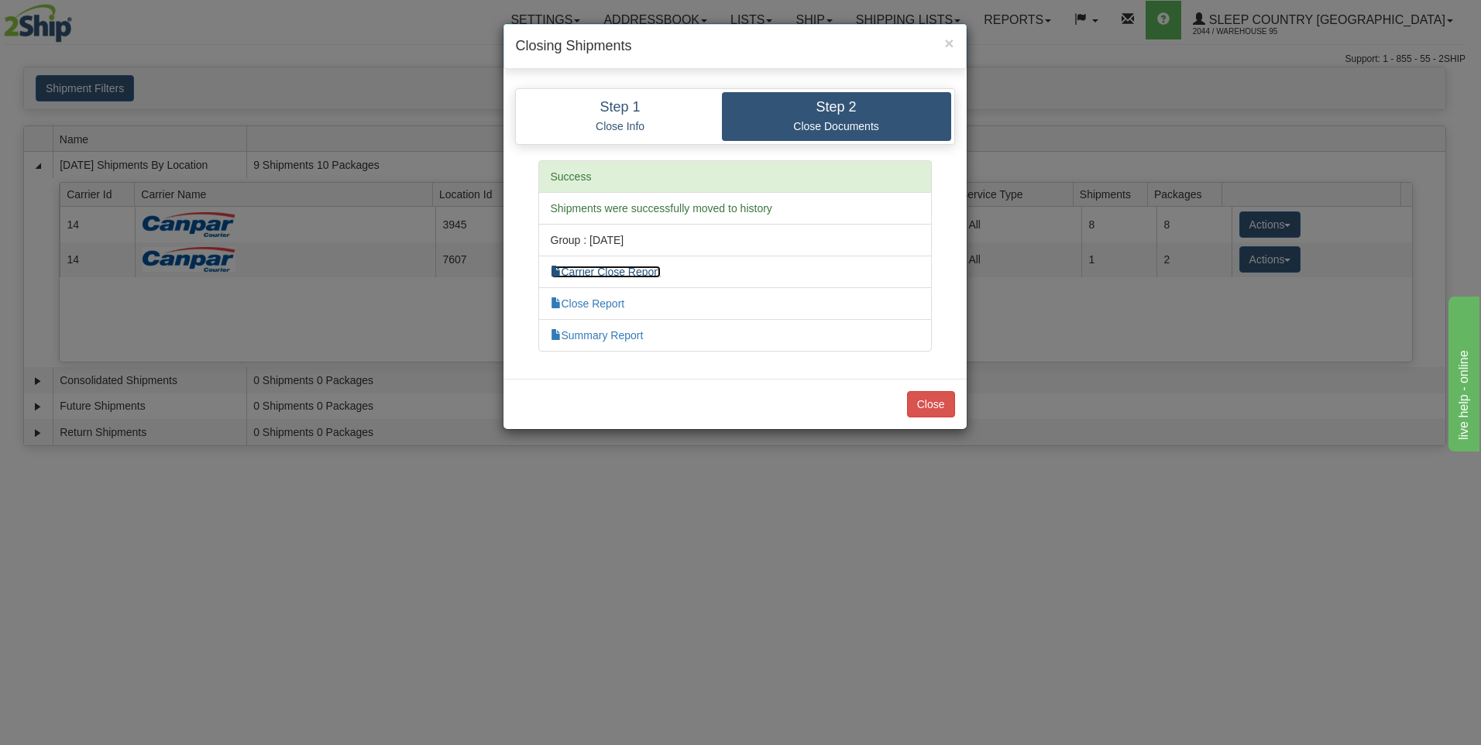
click at [599, 277] on link "Carrier Close Report" at bounding box center [606, 272] width 110 height 12
click at [615, 342] on li "Summary Report" at bounding box center [735, 335] width 394 height 33
click at [614, 338] on link "Summary Report" at bounding box center [597, 335] width 93 height 12
click at [946, 400] on button "Close" at bounding box center [931, 404] width 48 height 26
